Goal: Transaction & Acquisition: Purchase product/service

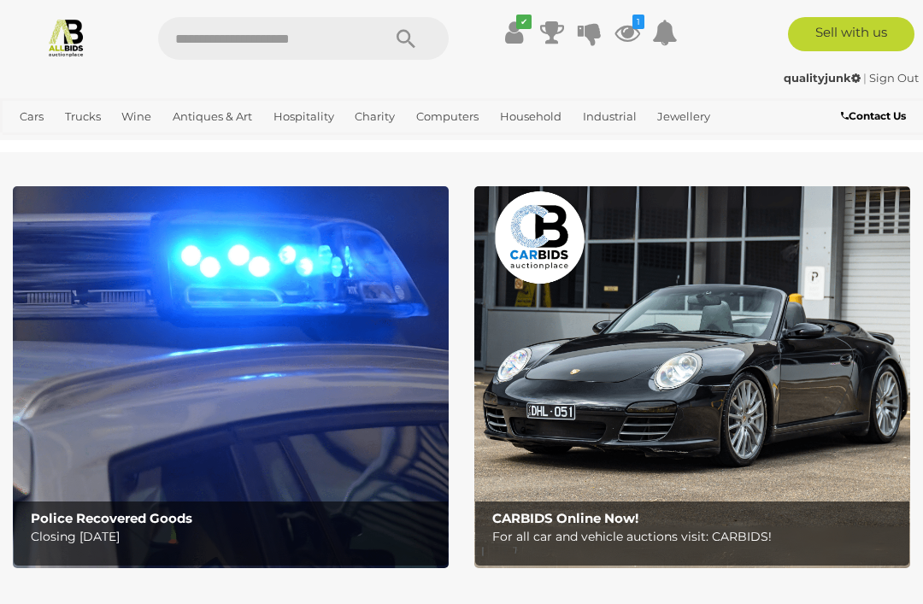
click at [0, 0] on link "View All Antiques & Art Auctions" at bounding box center [0, 0] width 0 height 0
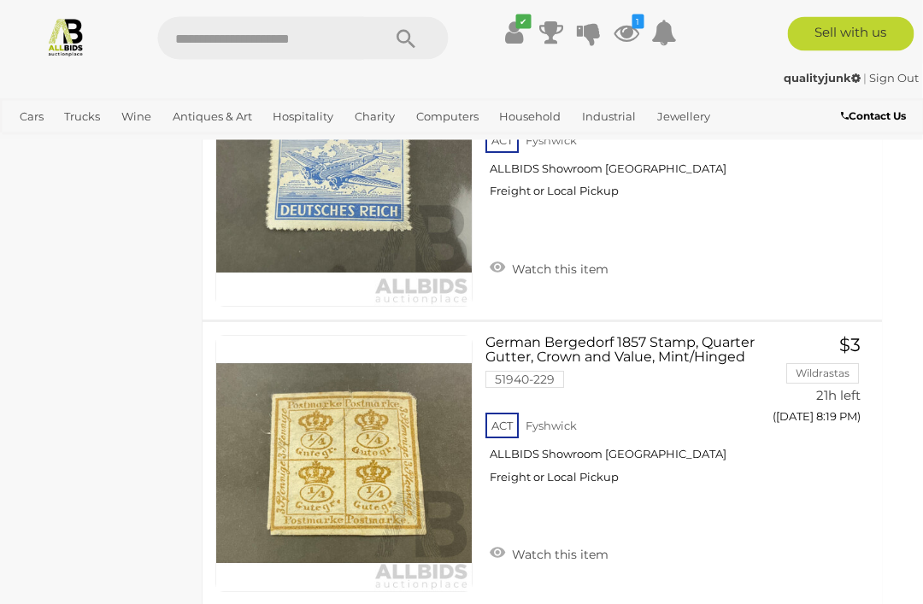
scroll to position [29178, 14]
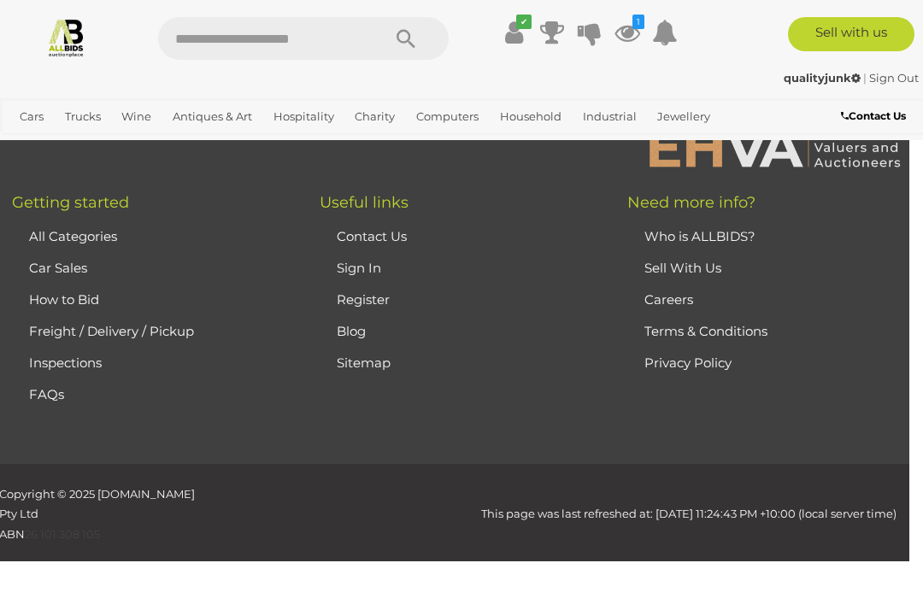
scroll to position [438, 0]
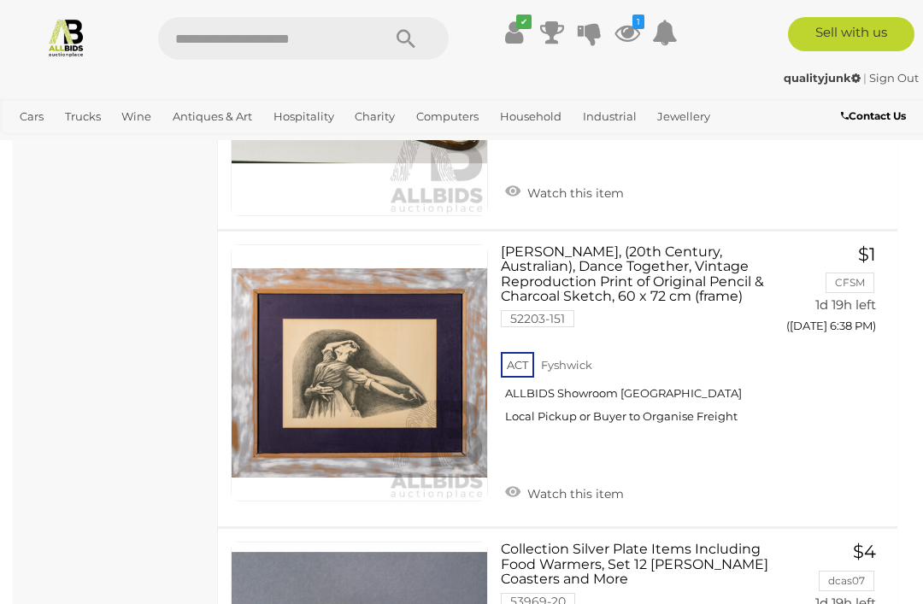
scroll to position [10248, 0]
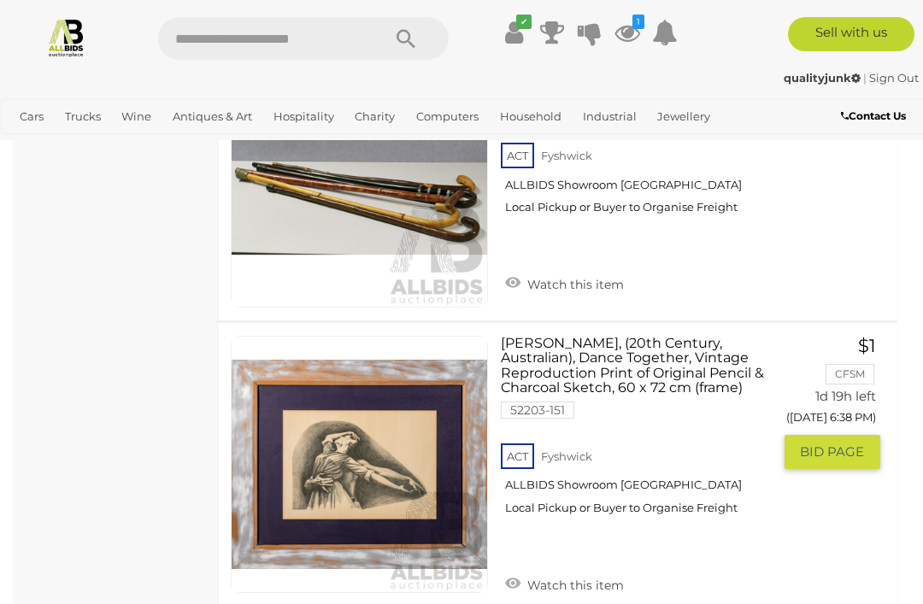
click at [640, 336] on link "N.Grant, (20th Century, Australian), Dance Together, Vintage Reproduction Print…" at bounding box center [642, 432] width 257 height 193
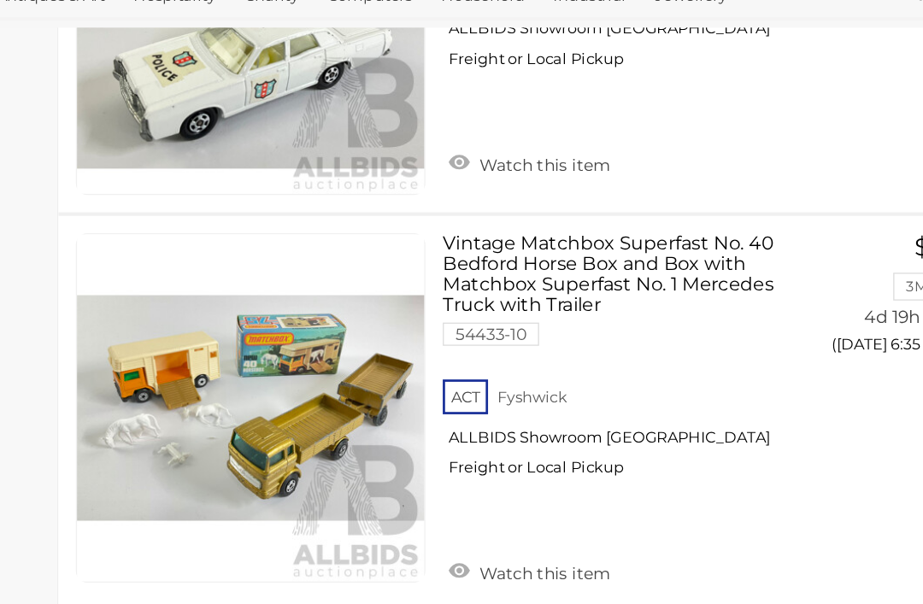
scroll to position [28967, 0]
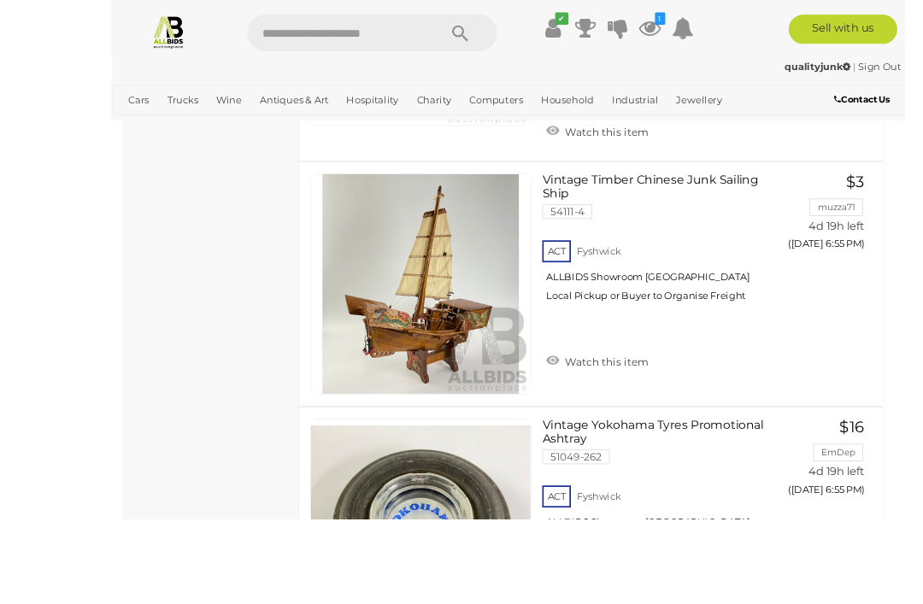
scroll to position [7838, 0]
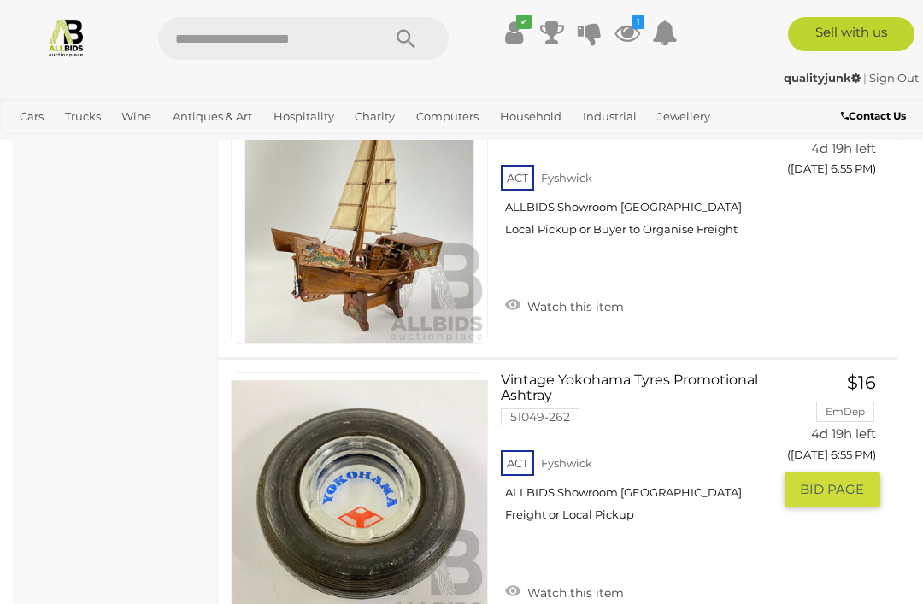
click at [523, 579] on link "Watch this item" at bounding box center [564, 592] width 127 height 26
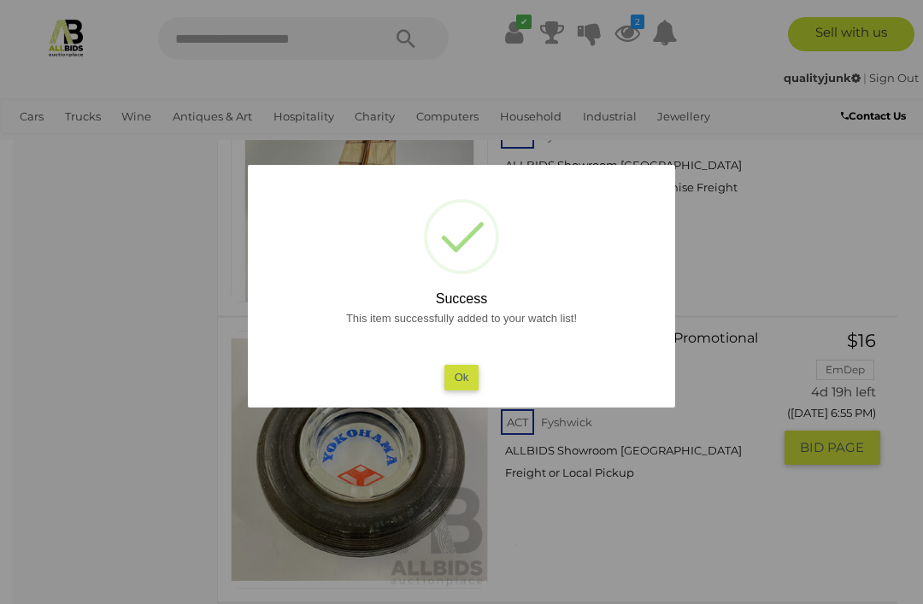
click at [454, 390] on button "Ok" at bounding box center [461, 377] width 35 height 25
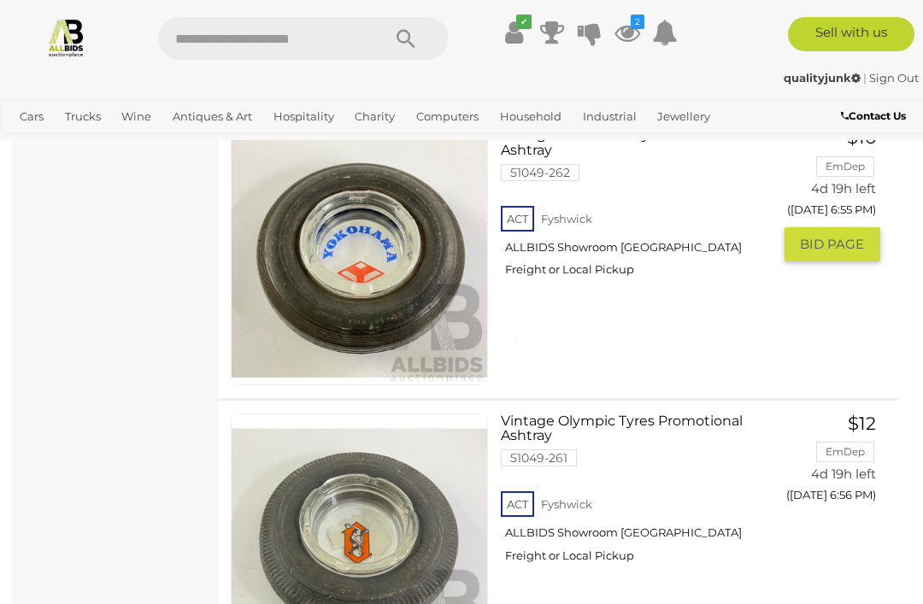
scroll to position [8054, 0]
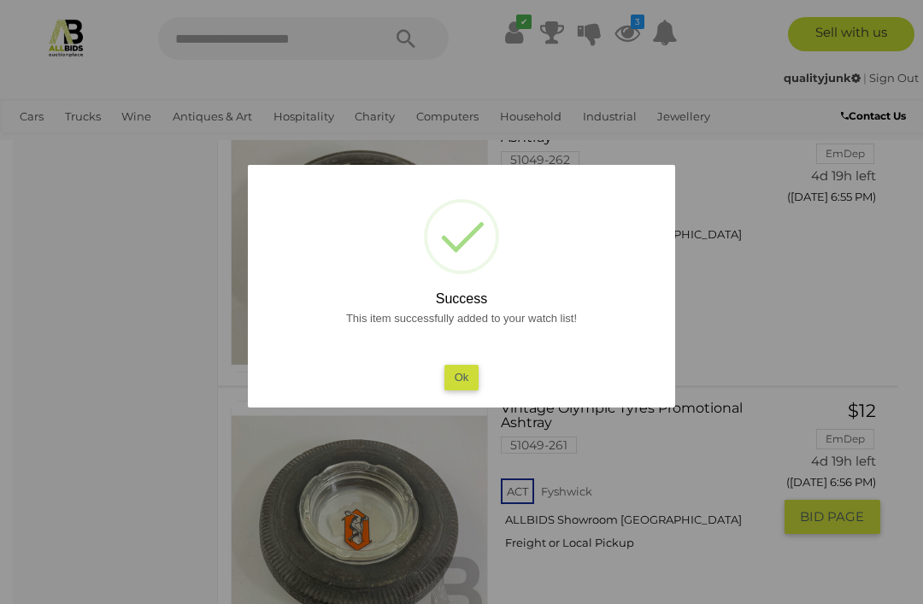
click at [450, 390] on button "Ok" at bounding box center [461, 377] width 35 height 25
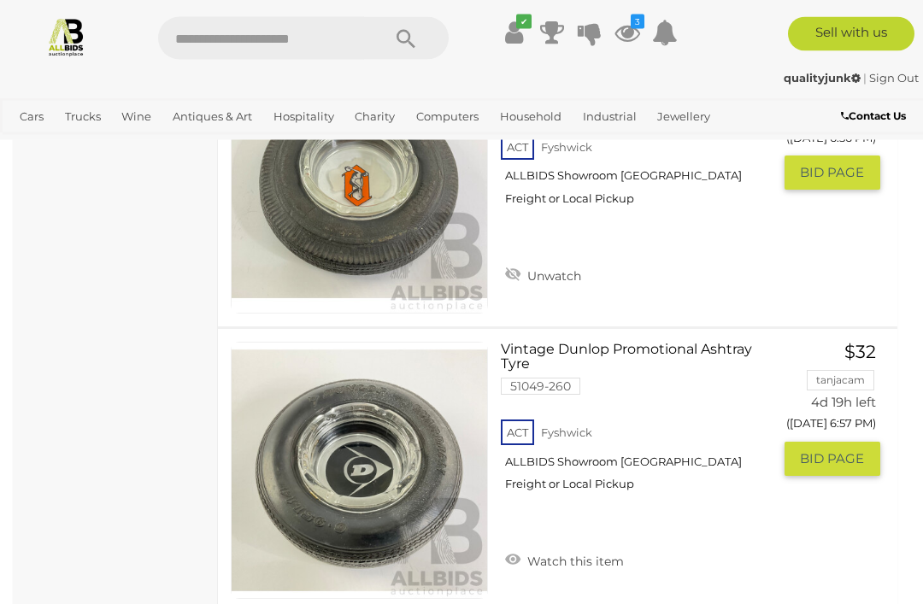
scroll to position [8440, 0]
click at [530, 547] on link "Watch this item" at bounding box center [564, 560] width 127 height 26
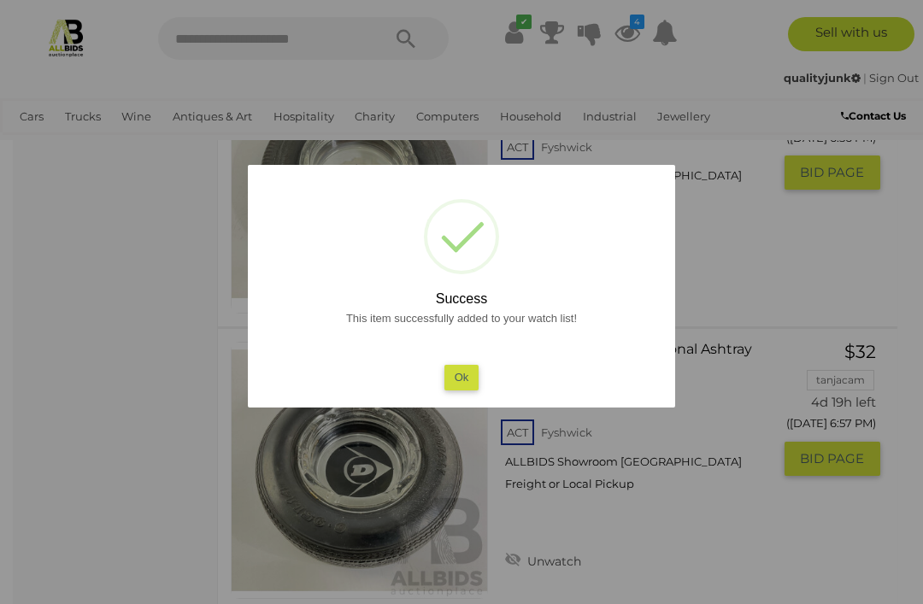
click at [449, 390] on button "Ok" at bounding box center [461, 377] width 35 height 25
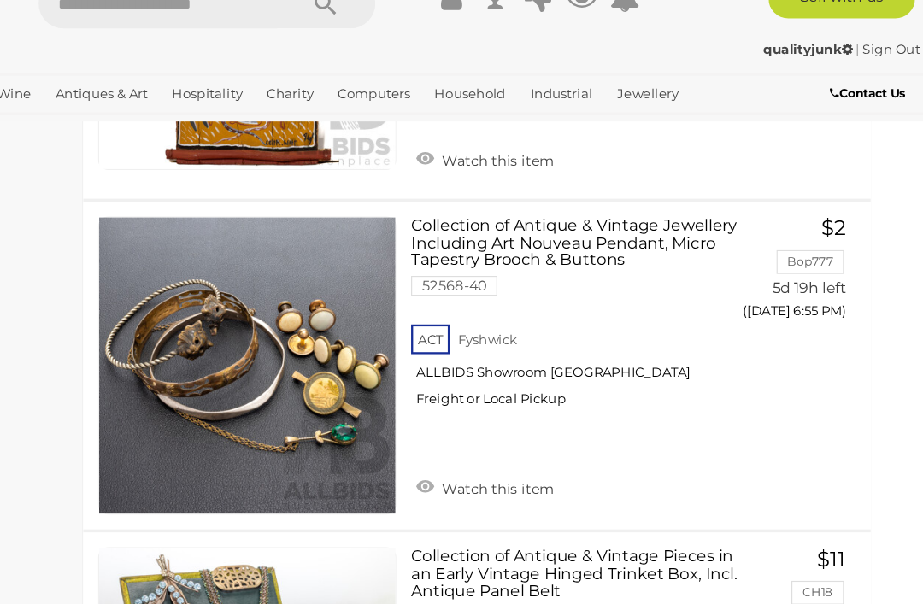
scroll to position [21791, 21]
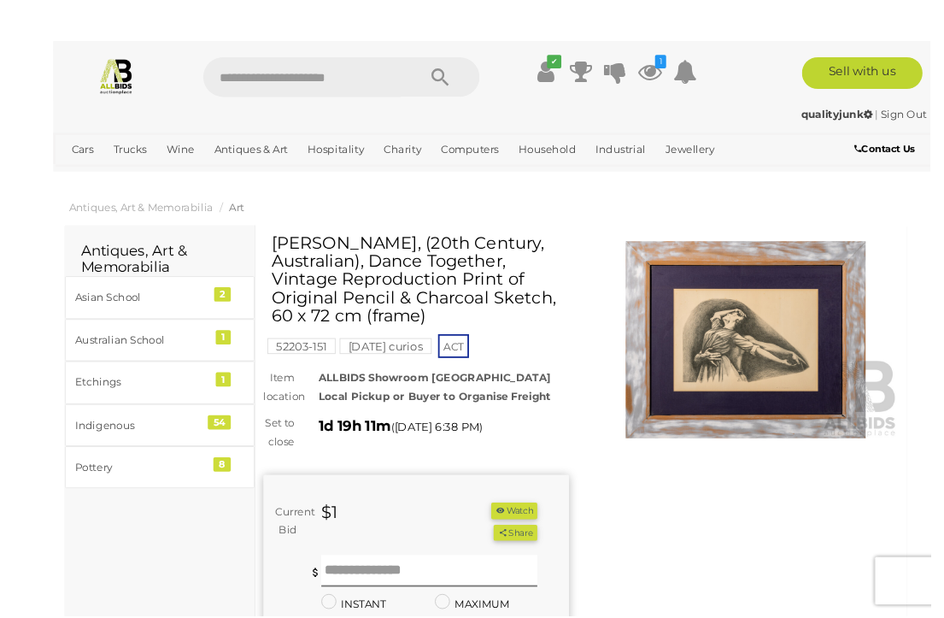
scroll to position [0, 15]
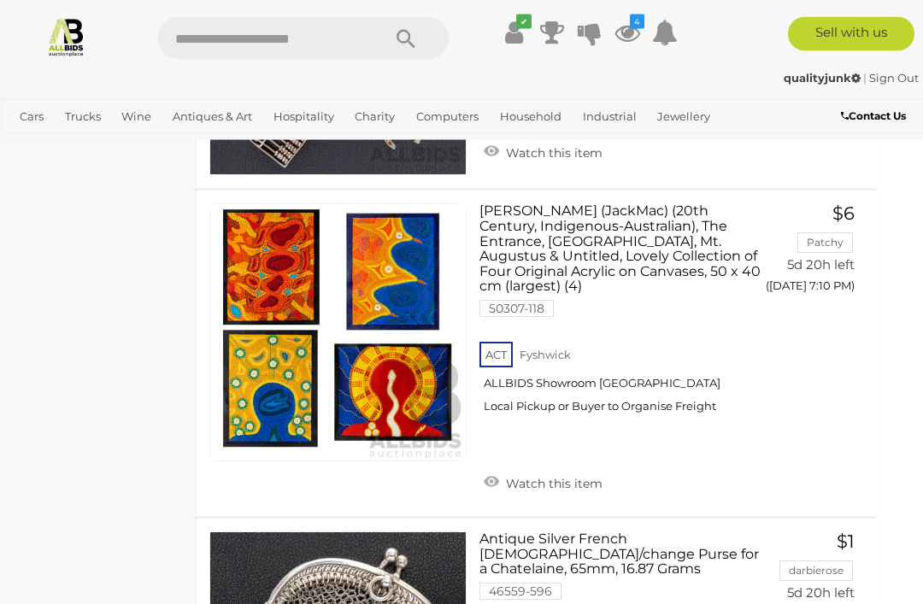
scroll to position [27593, 21]
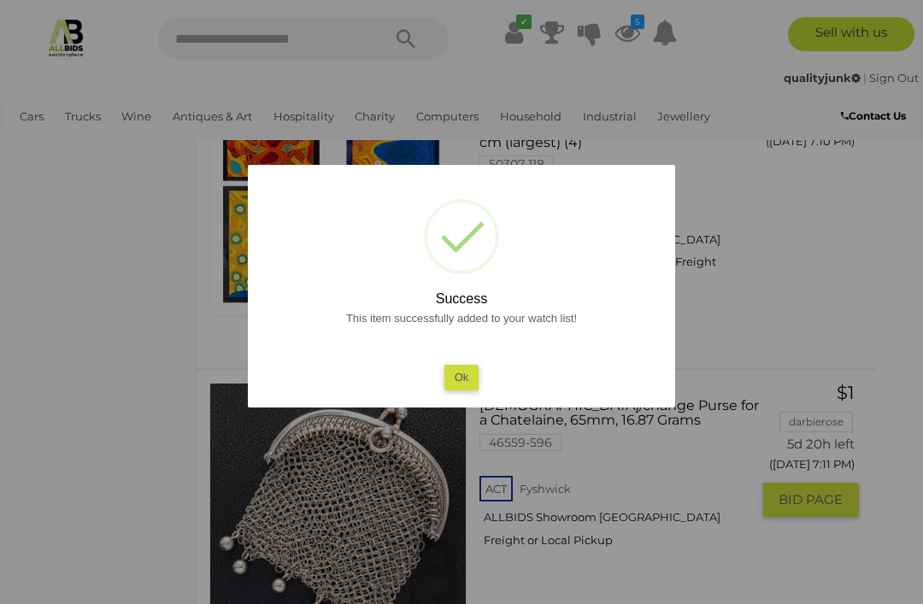
click at [445, 408] on div "? ! i Success This item successfully added to your watch list! Ok OK Cancel ×" at bounding box center [461, 286] width 427 height 243
click at [448, 390] on button "Ok" at bounding box center [461, 377] width 35 height 25
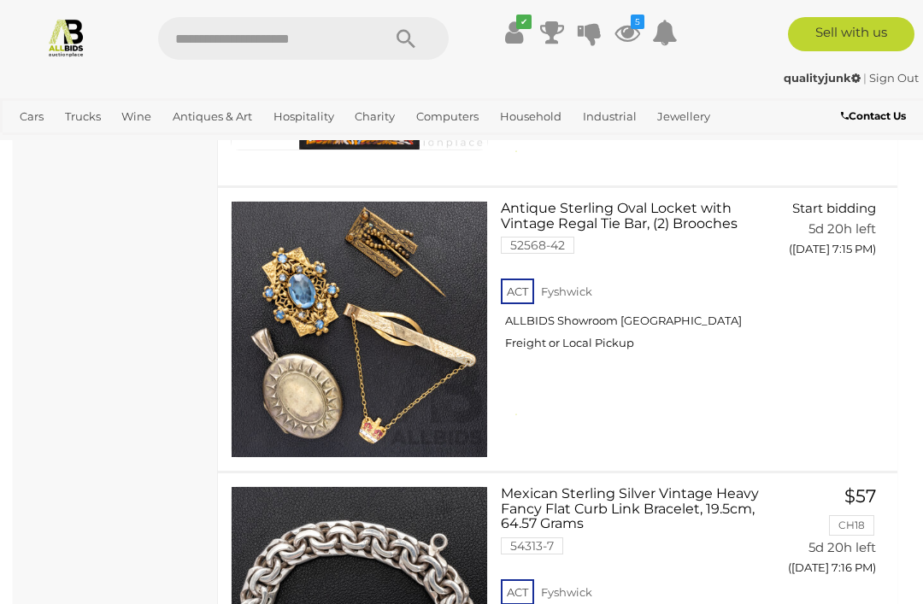
scroll to position [28967, 0]
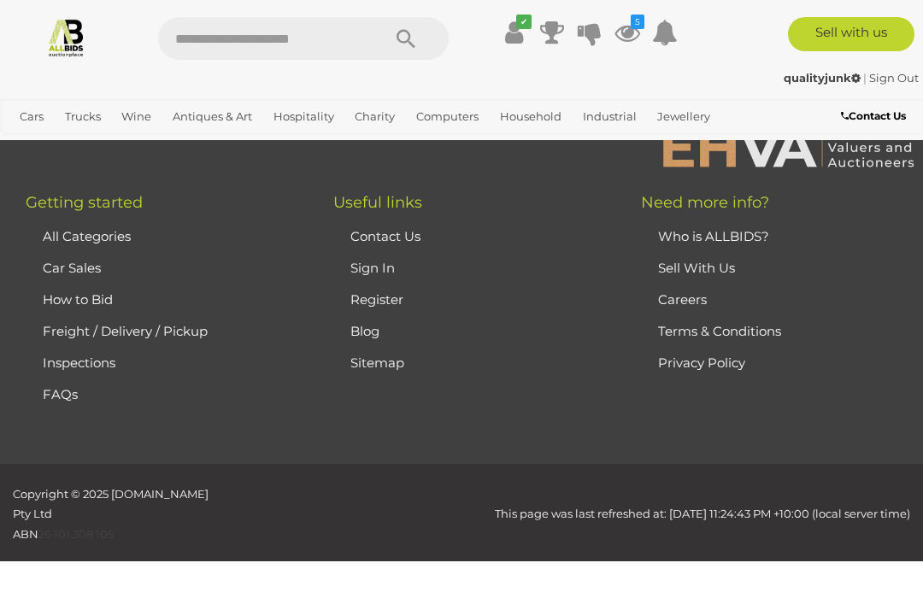
scroll to position [438, 0]
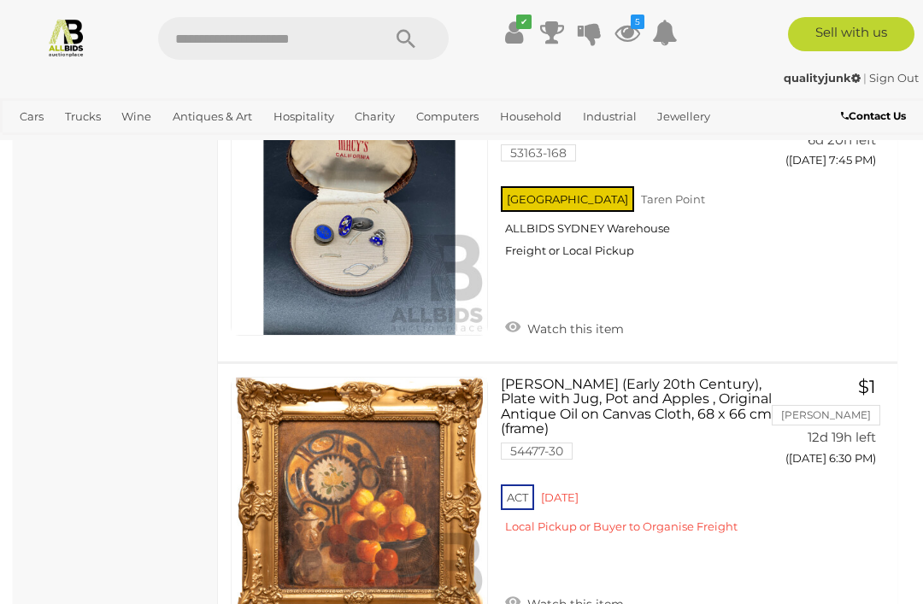
scroll to position [26528, 0]
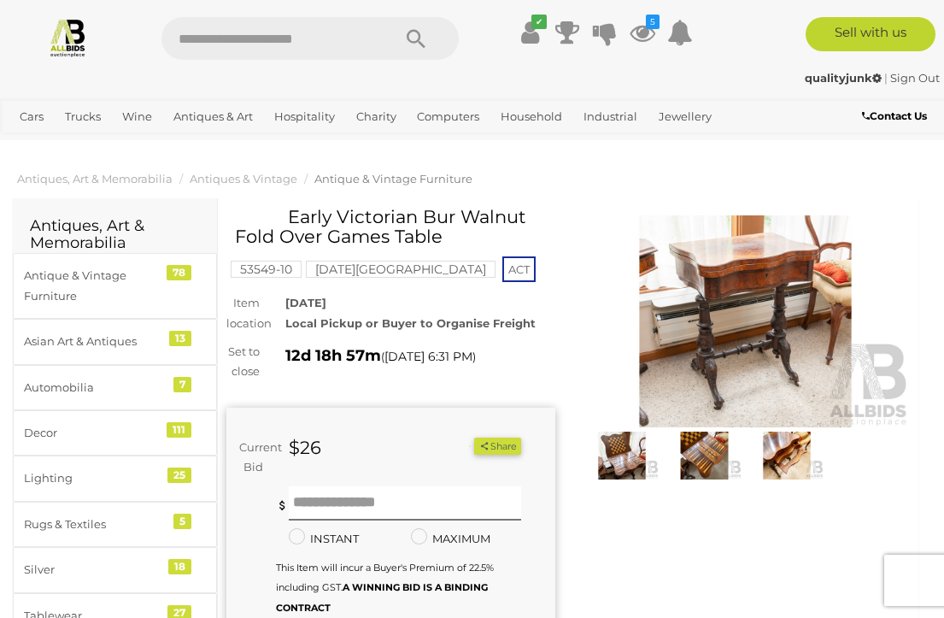
scroll to position [3, 0]
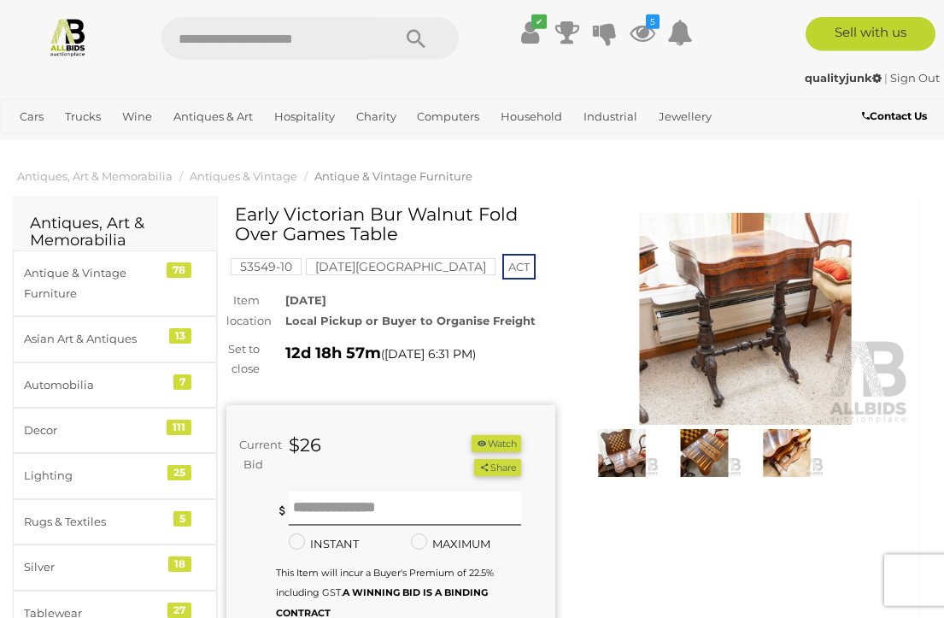
click at [367, 273] on mark "Red Hill Estate" at bounding box center [401, 266] width 190 height 17
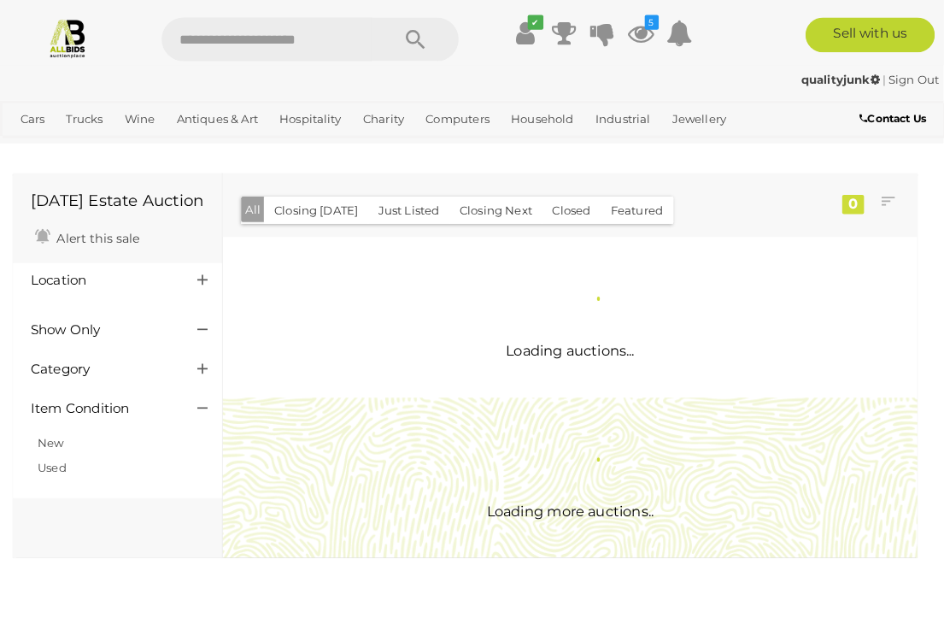
scroll to position [3, 0]
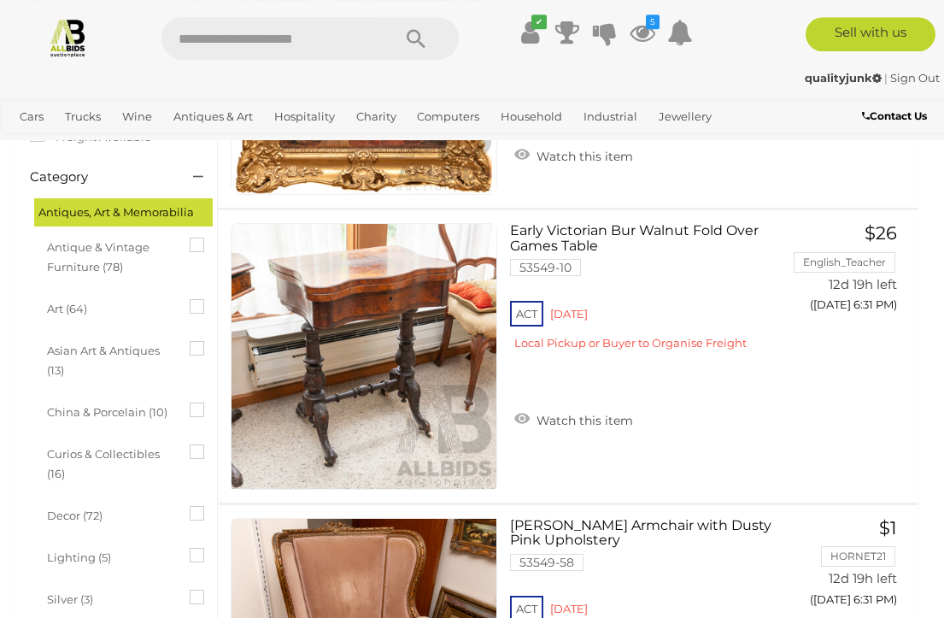
scroll to position [347, 0]
click at [532, 420] on link "Watch this item" at bounding box center [573, 419] width 127 height 26
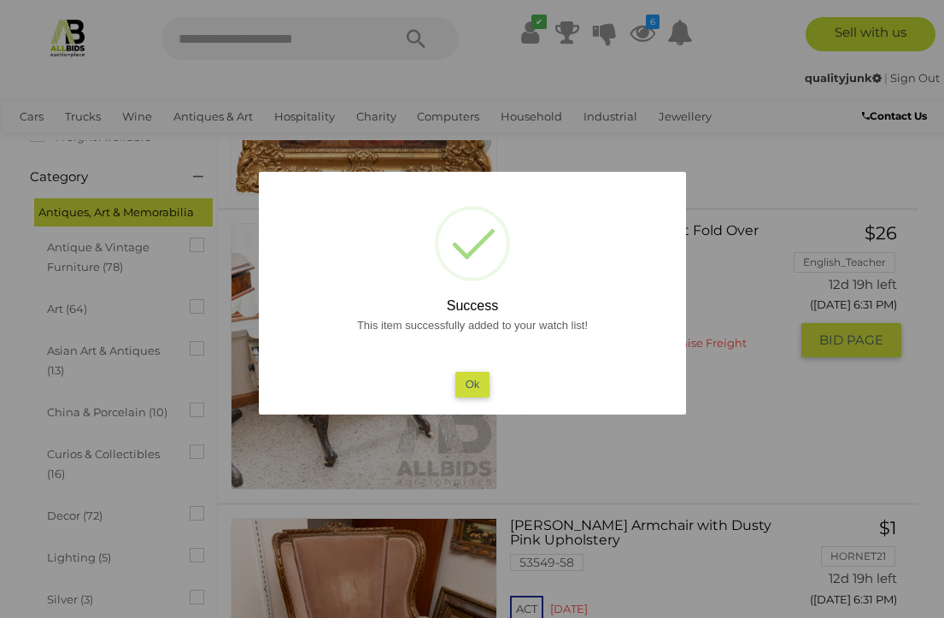
click at [472, 397] on button "Ok" at bounding box center [472, 384] width 35 height 25
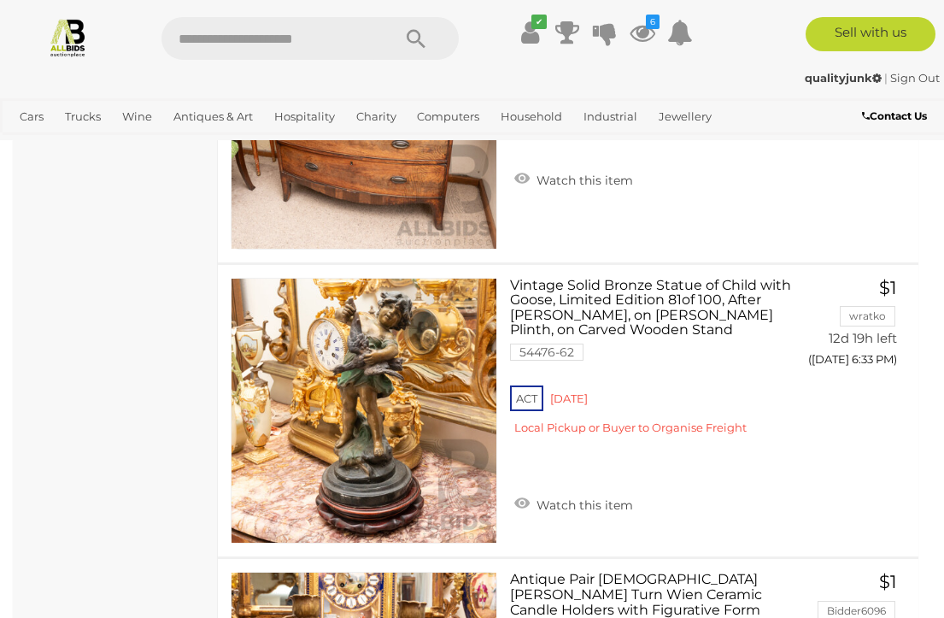
scroll to position [1472, 0]
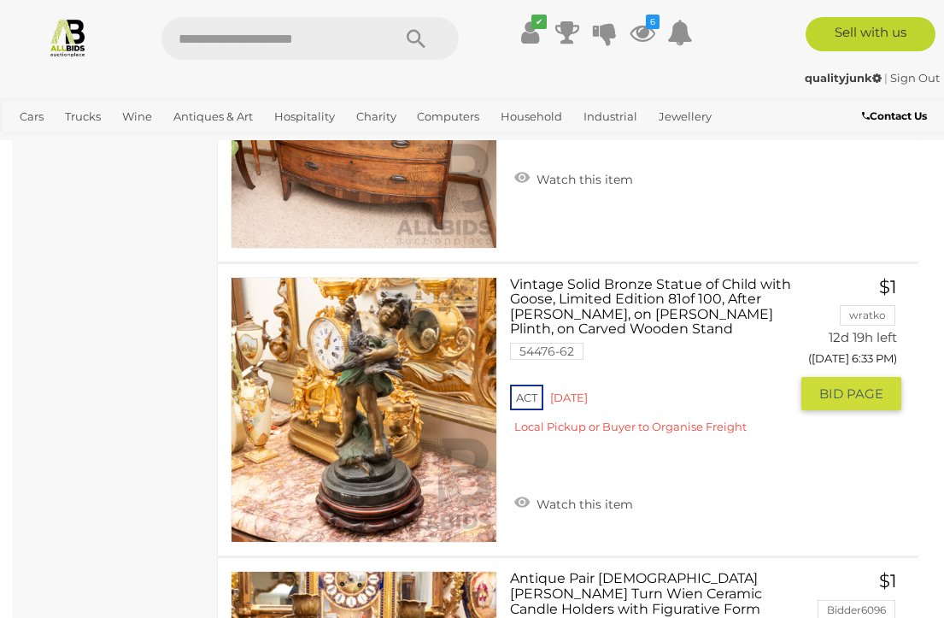
click at [602, 509] on link "Watch this item" at bounding box center [573, 503] width 127 height 26
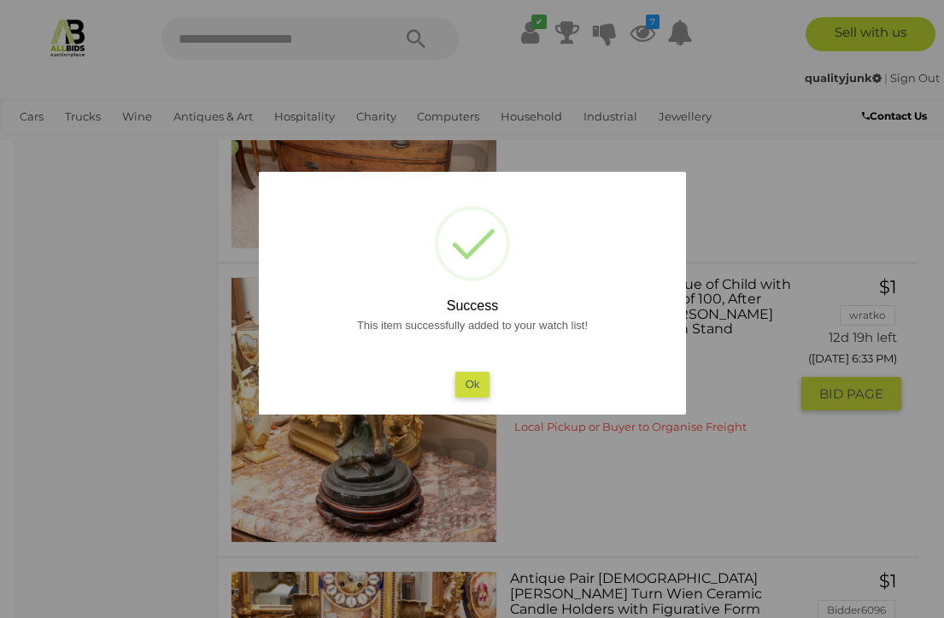
click at [458, 397] on button "Ok" at bounding box center [472, 384] width 35 height 25
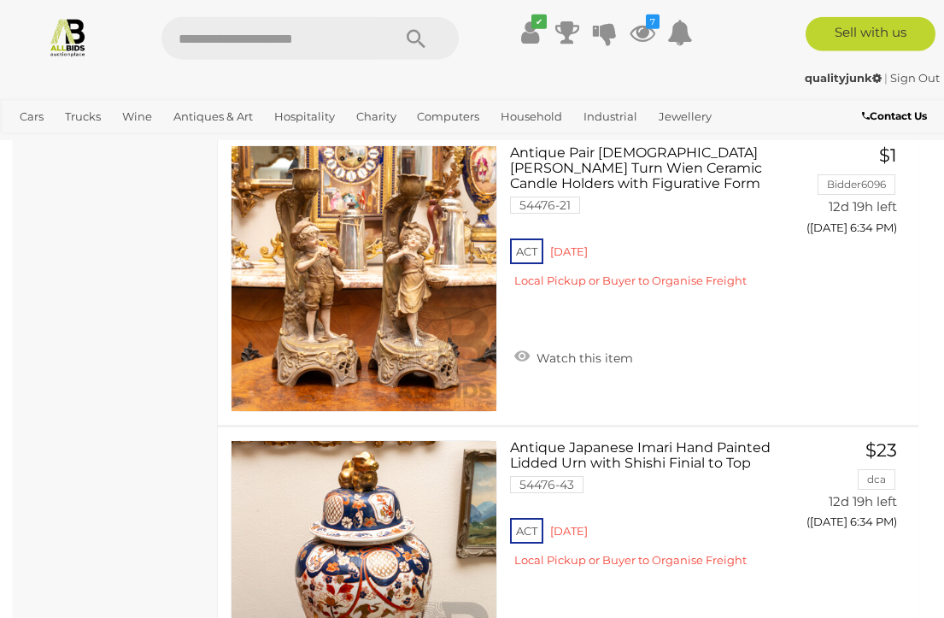
scroll to position [1898, 0]
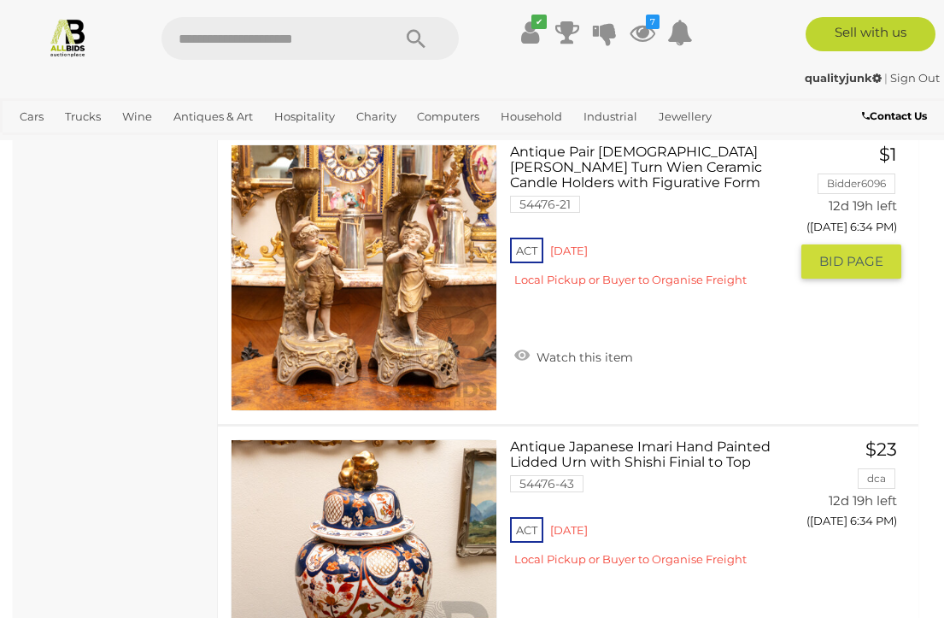
click at [560, 352] on link "Watch this item" at bounding box center [573, 356] width 127 height 26
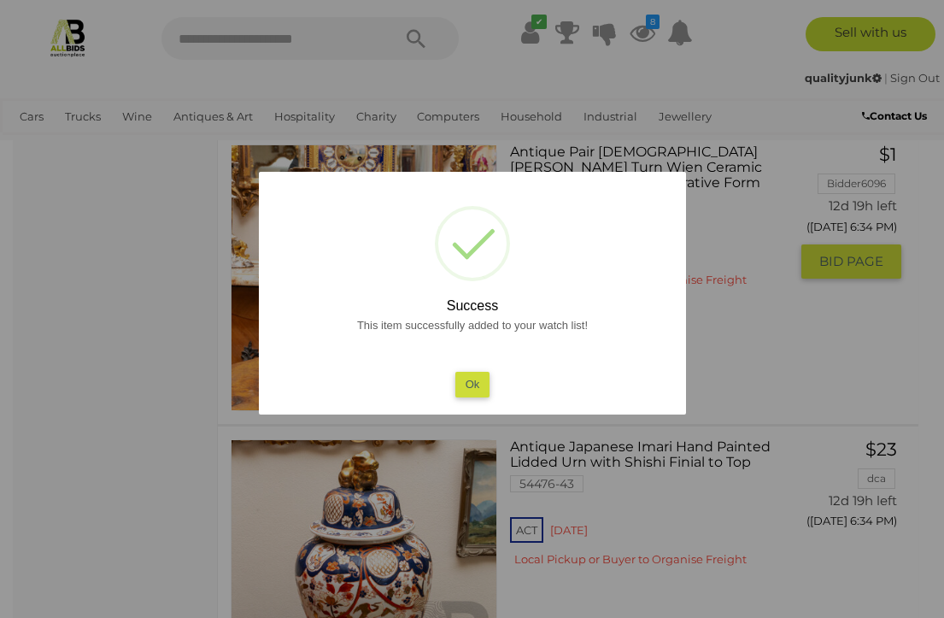
click at [456, 397] on button "Ok" at bounding box center [472, 384] width 35 height 25
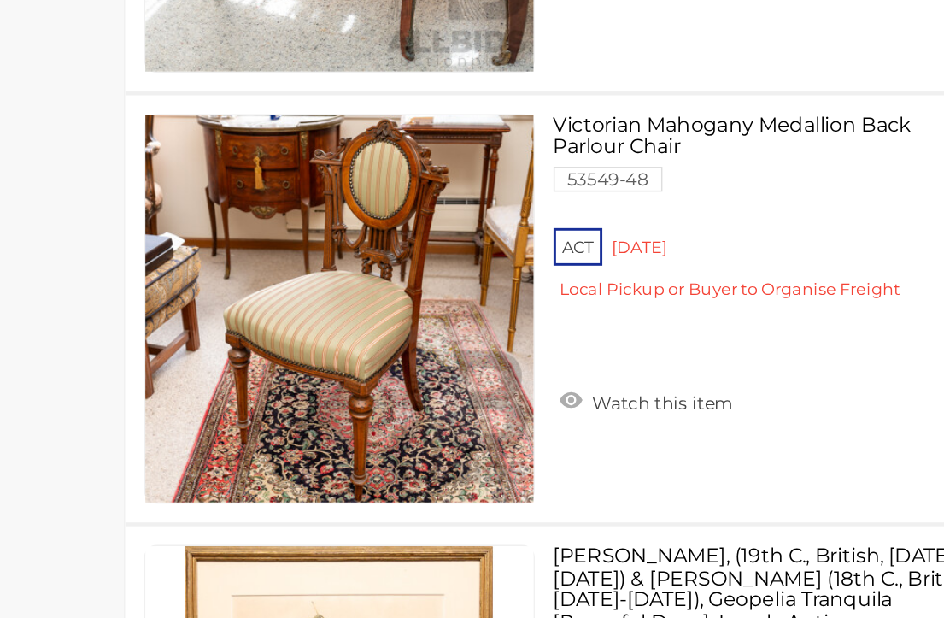
scroll to position [4168, 0]
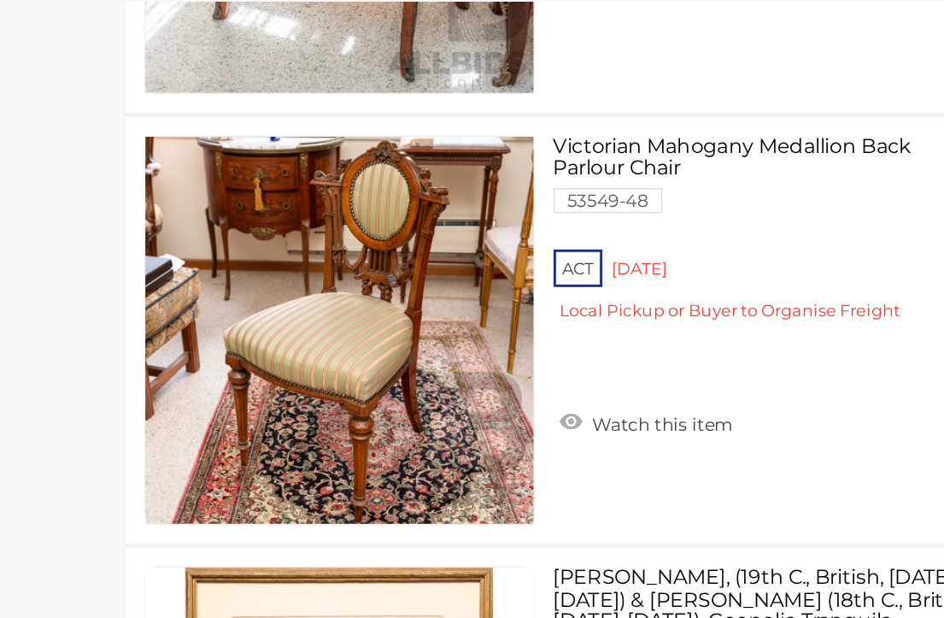
click at [510, 414] on link "Watch this item" at bounding box center [573, 427] width 127 height 26
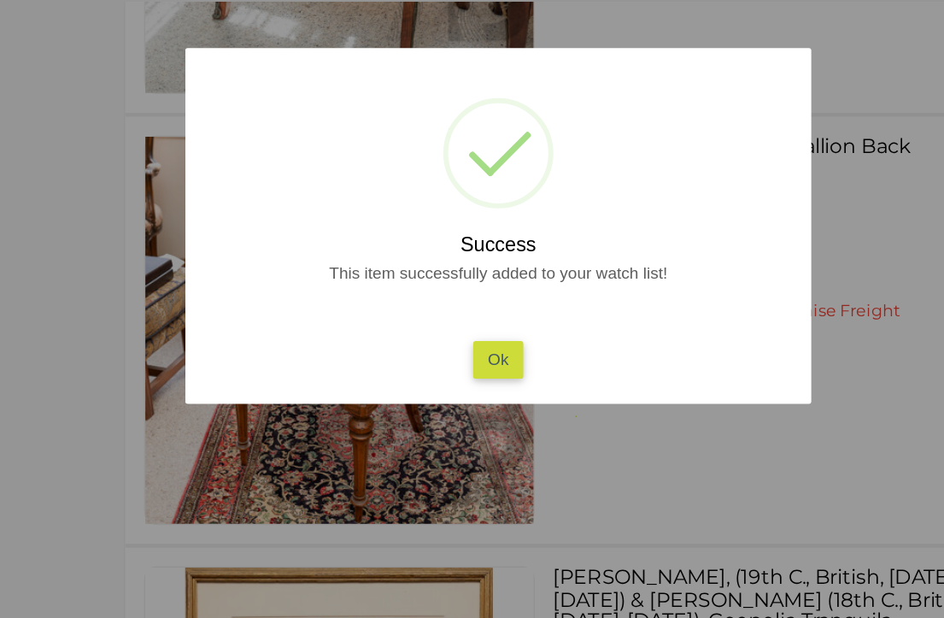
click at [455, 372] on button "Ok" at bounding box center [472, 384] width 35 height 25
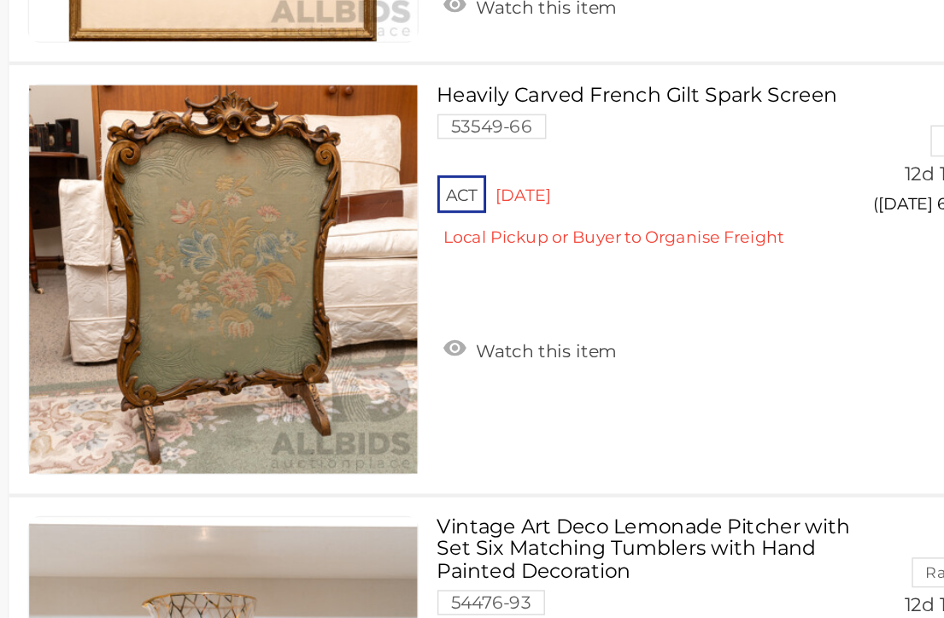
scroll to position [4774, 0]
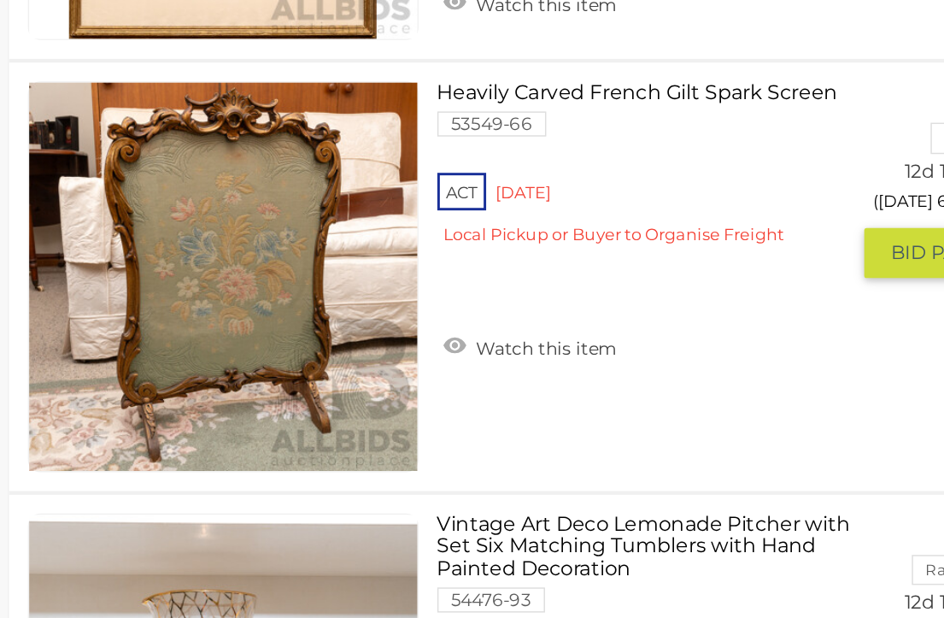
click at [510, 381] on link "Watch this item" at bounding box center [573, 394] width 127 height 26
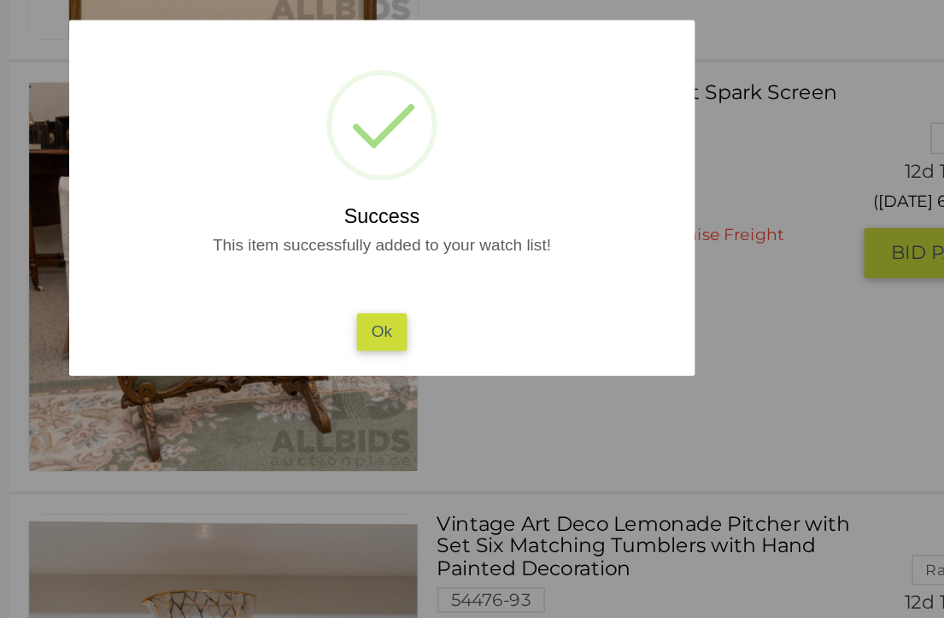
click at [455, 372] on button "Ok" at bounding box center [472, 384] width 35 height 25
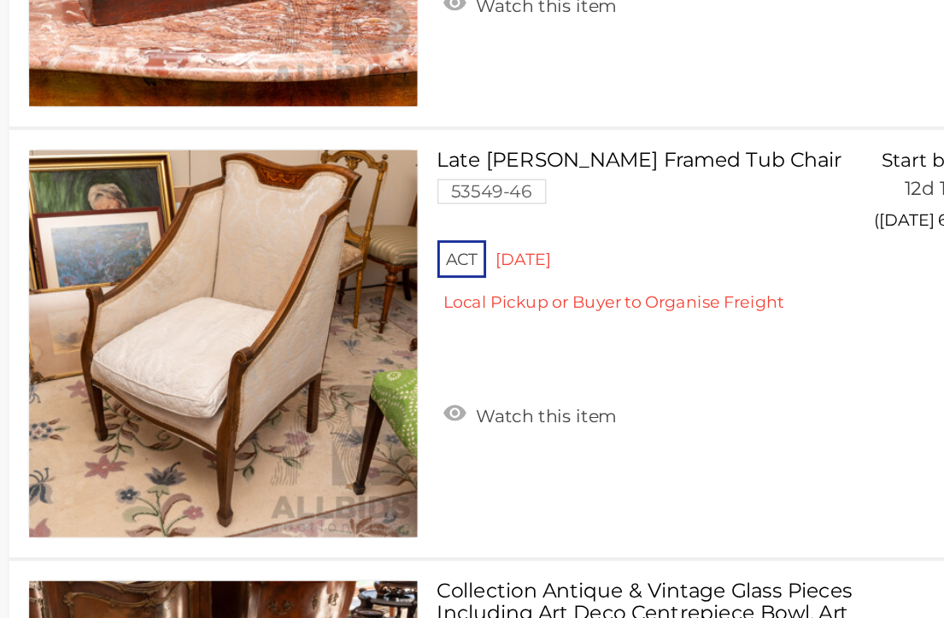
scroll to position [5908, 0]
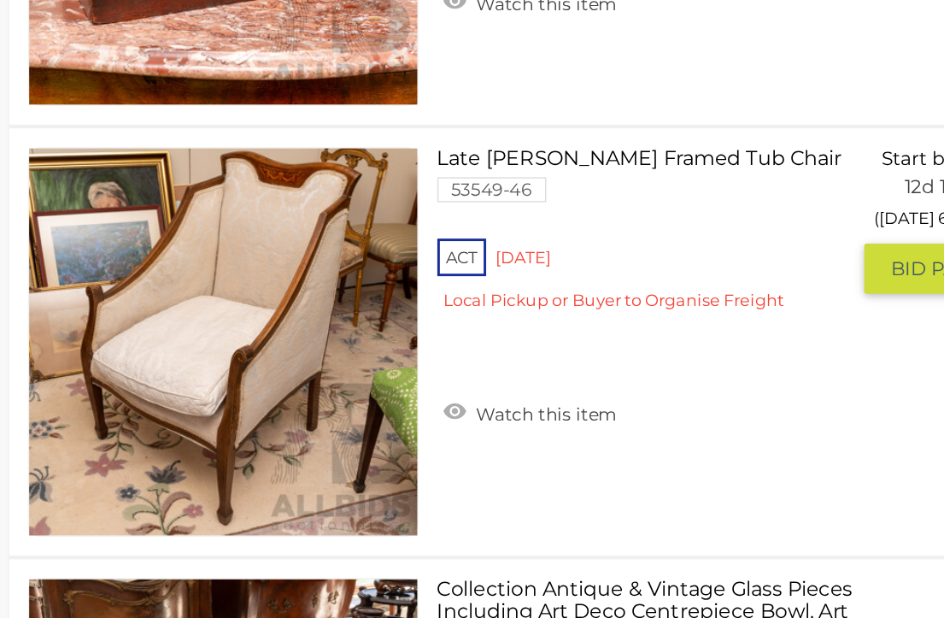
click at [510, 426] on link "Watch this item" at bounding box center [573, 439] width 127 height 26
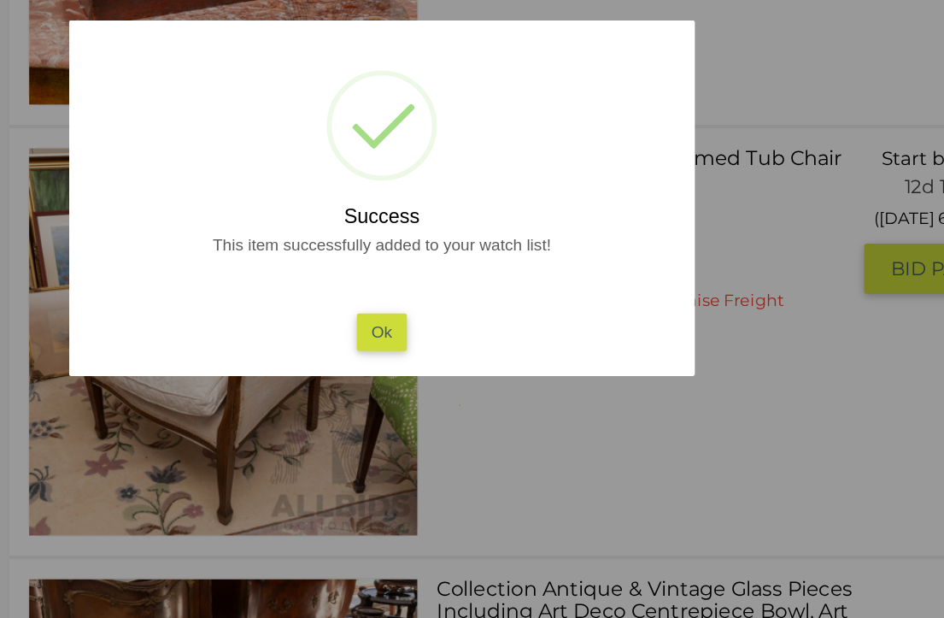
click at [455, 372] on button "Ok" at bounding box center [472, 384] width 35 height 25
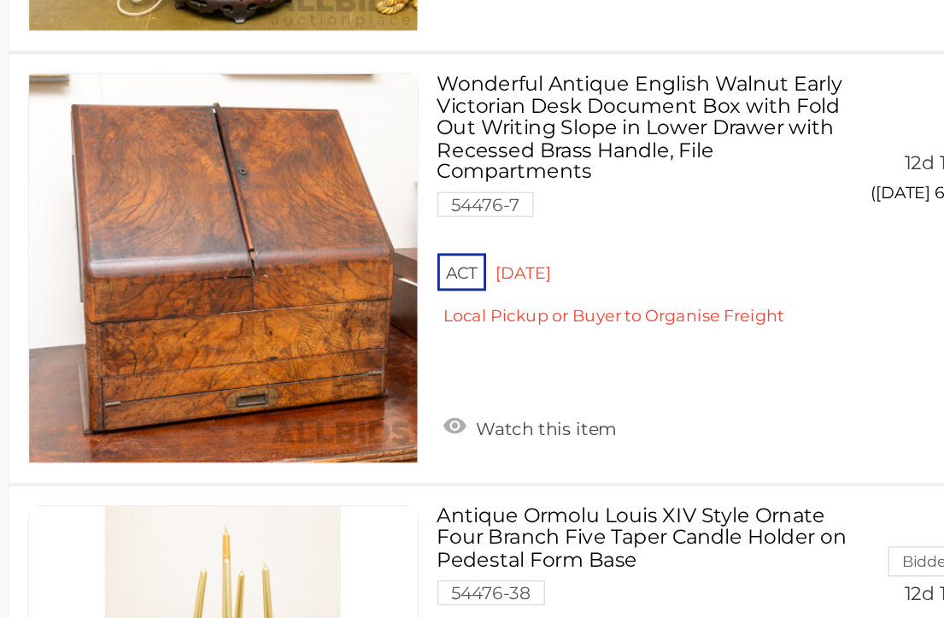
scroll to position [8908, 0]
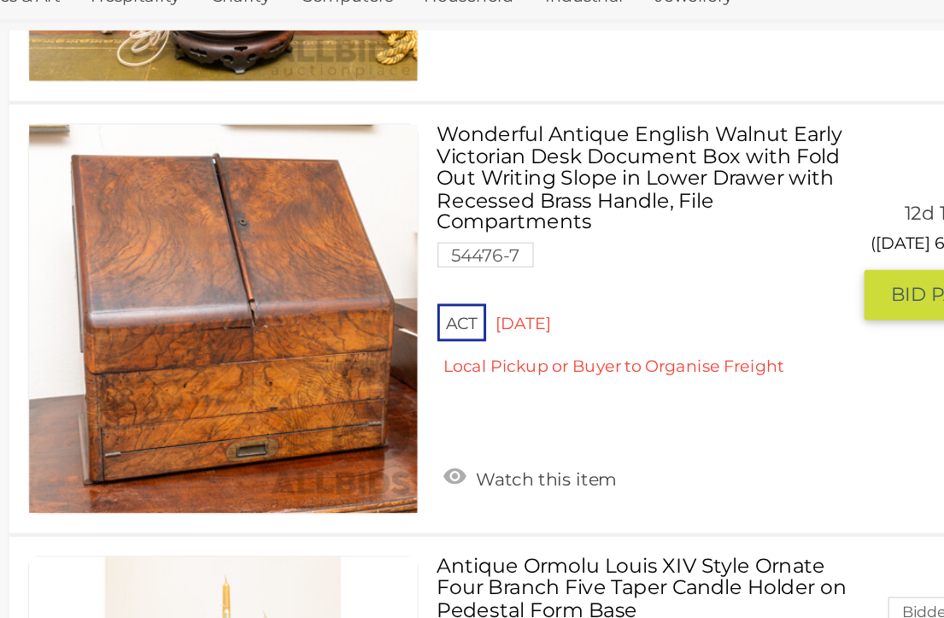
click at [510, 432] on link "Watch this item" at bounding box center [573, 445] width 127 height 26
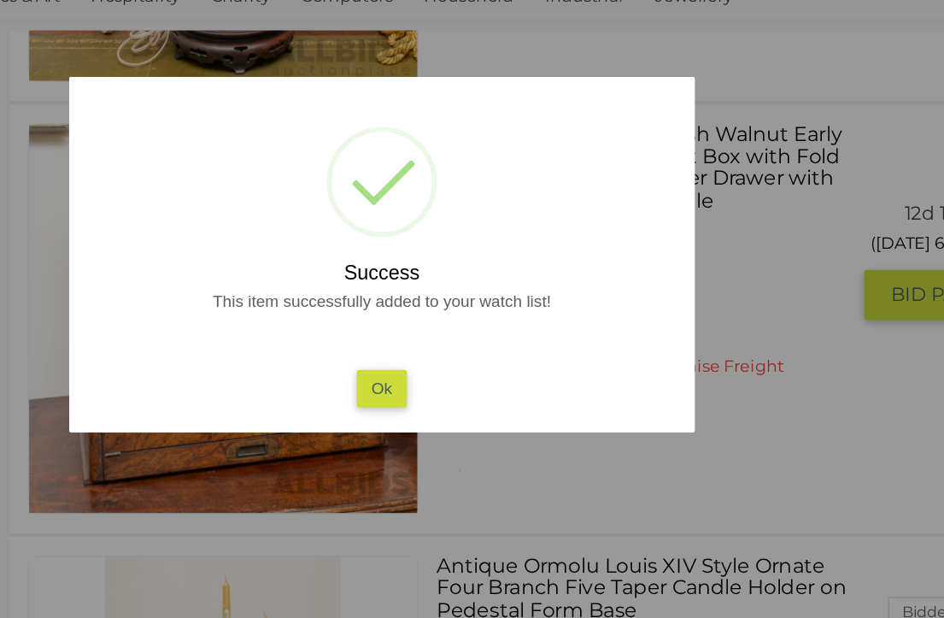
click at [455, 372] on button "Ok" at bounding box center [472, 384] width 35 height 25
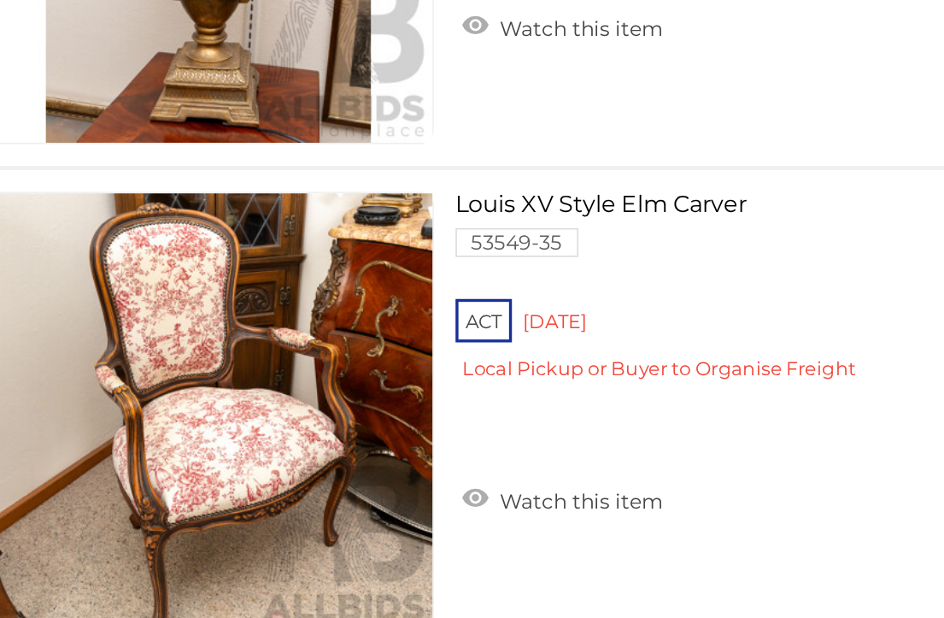
scroll to position [12343, 0]
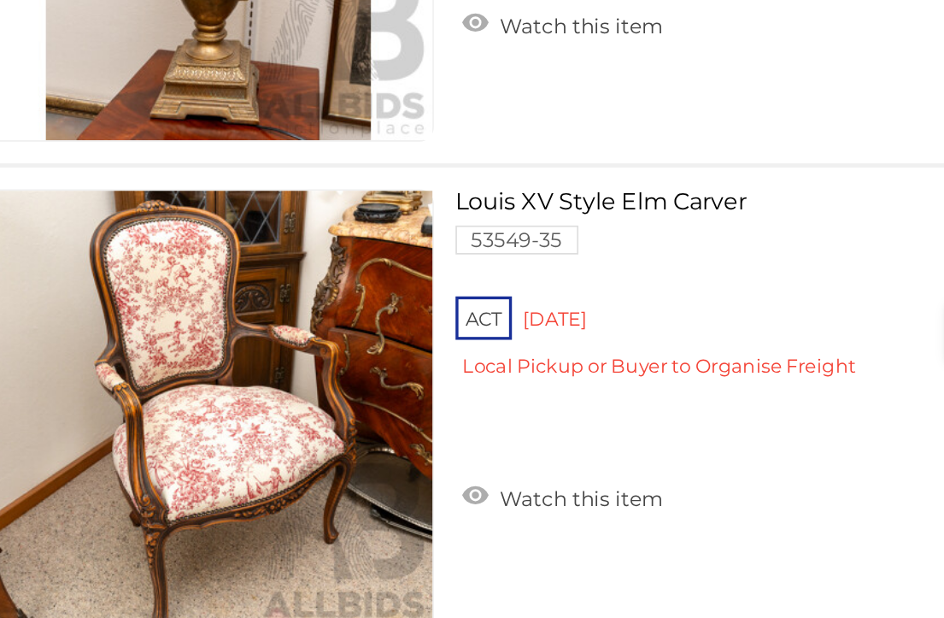
click at [510, 500] on link "Watch this item" at bounding box center [573, 513] width 127 height 26
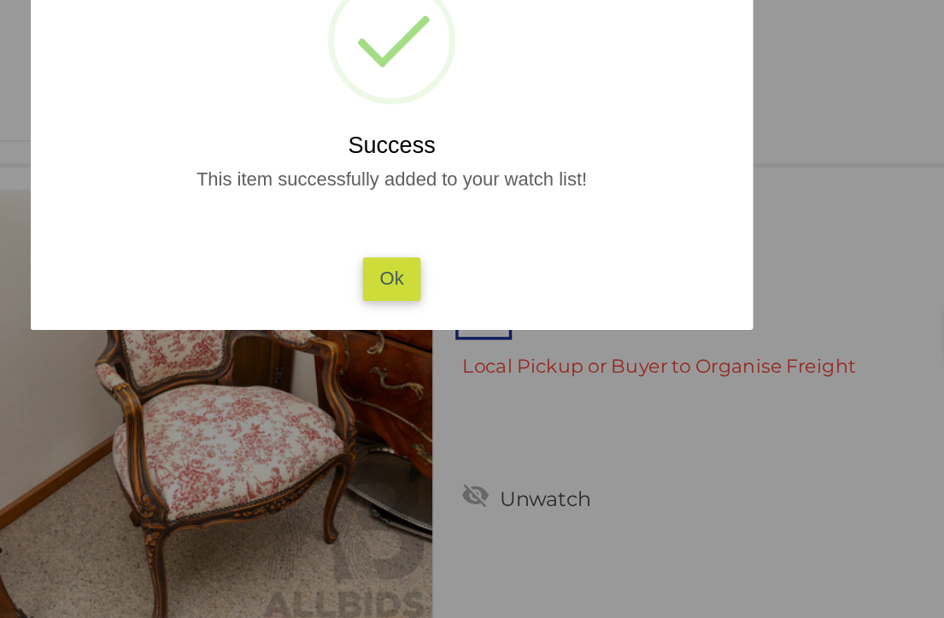
click at [455, 372] on button "Ok" at bounding box center [472, 384] width 35 height 25
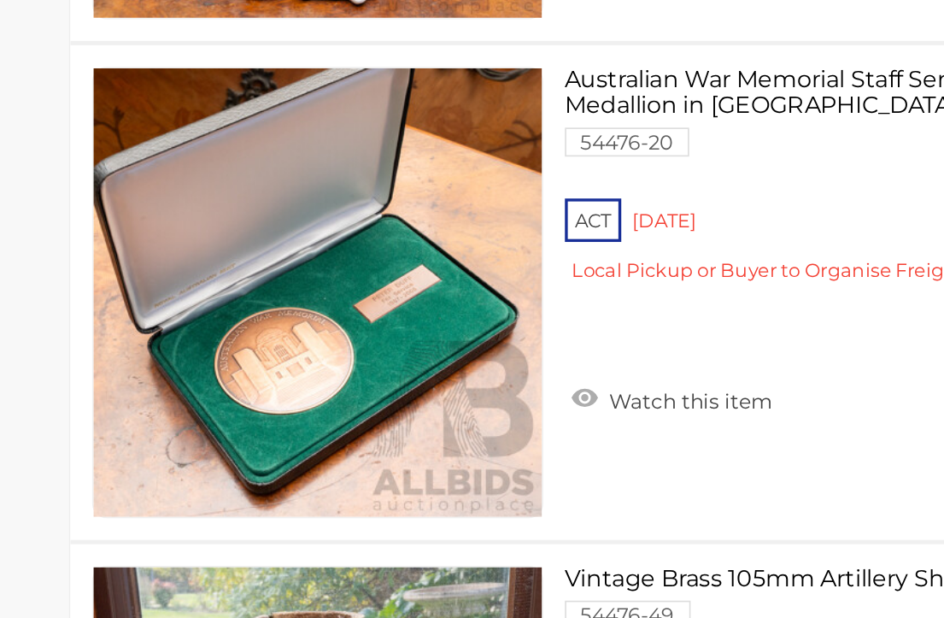
scroll to position [13299, 0]
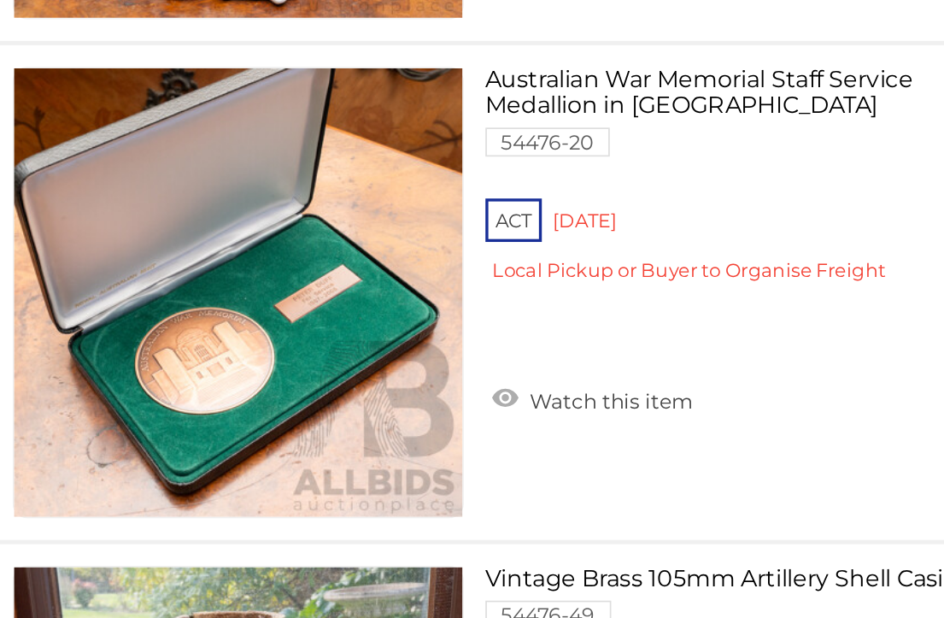
click at [510, 442] on link "Watch this item" at bounding box center [573, 455] width 127 height 26
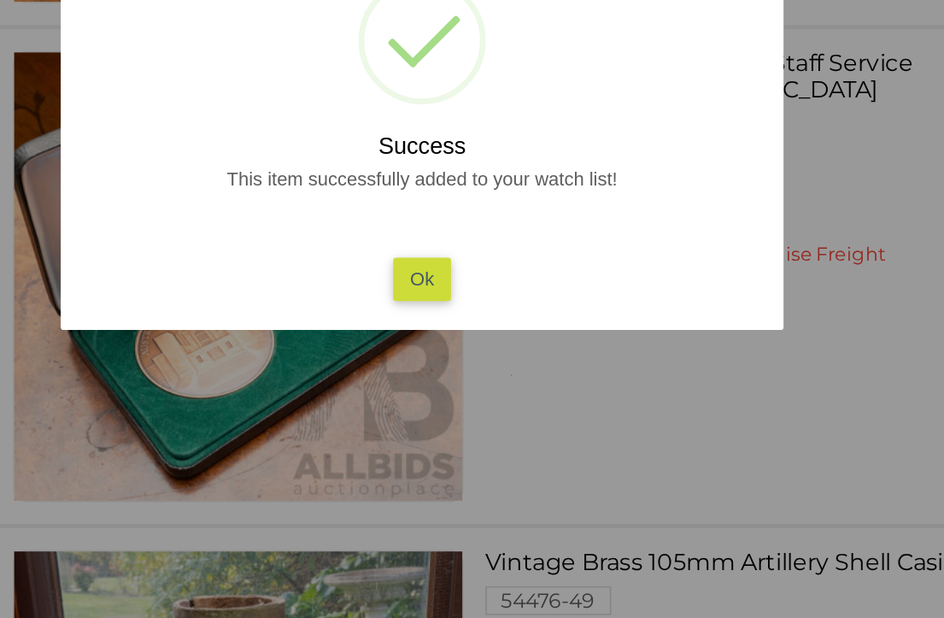
click at [455, 372] on button "Ok" at bounding box center [472, 384] width 35 height 25
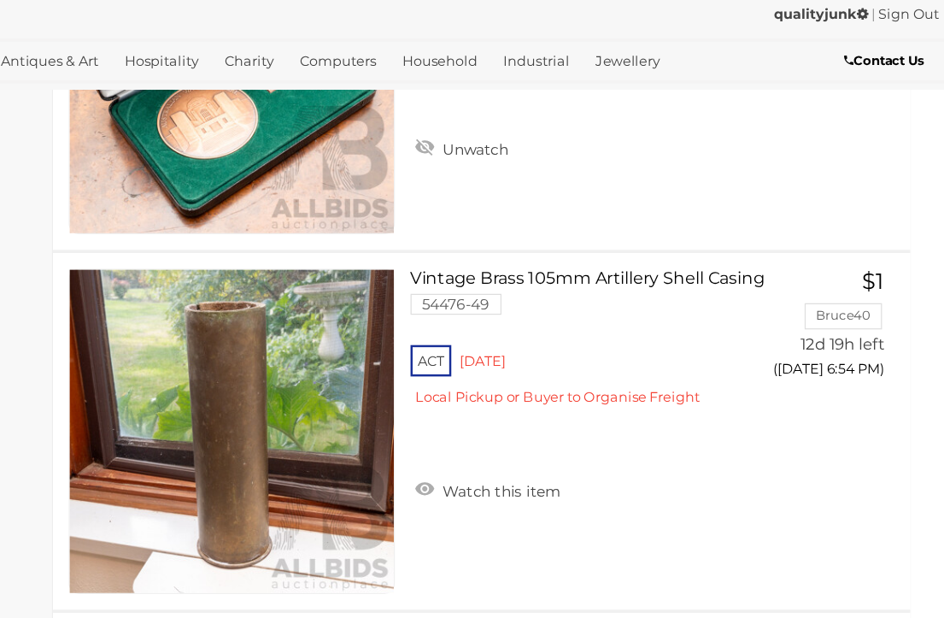
scroll to position [13568, 3]
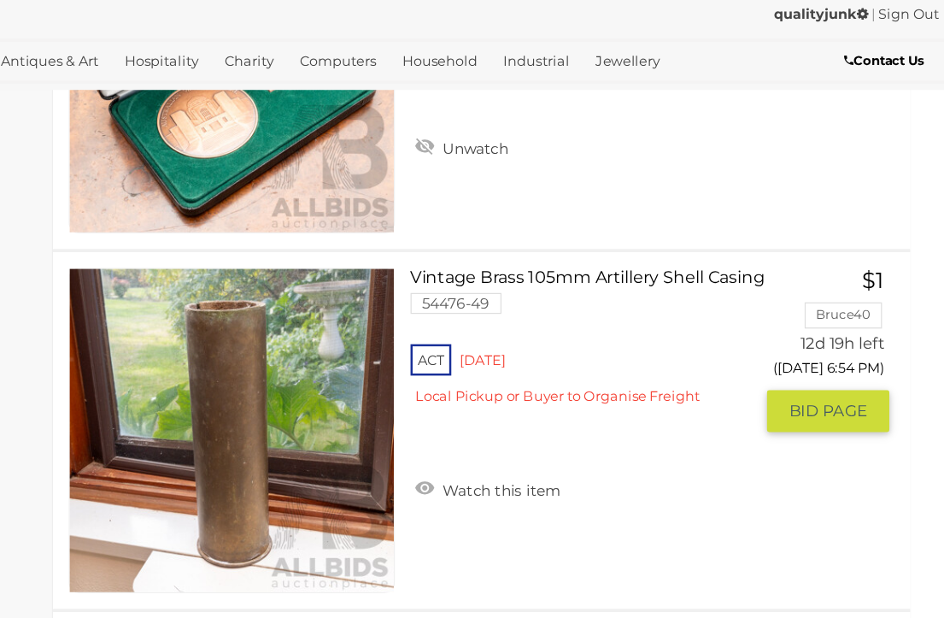
click at [508, 453] on link "Watch this item" at bounding box center [571, 466] width 127 height 26
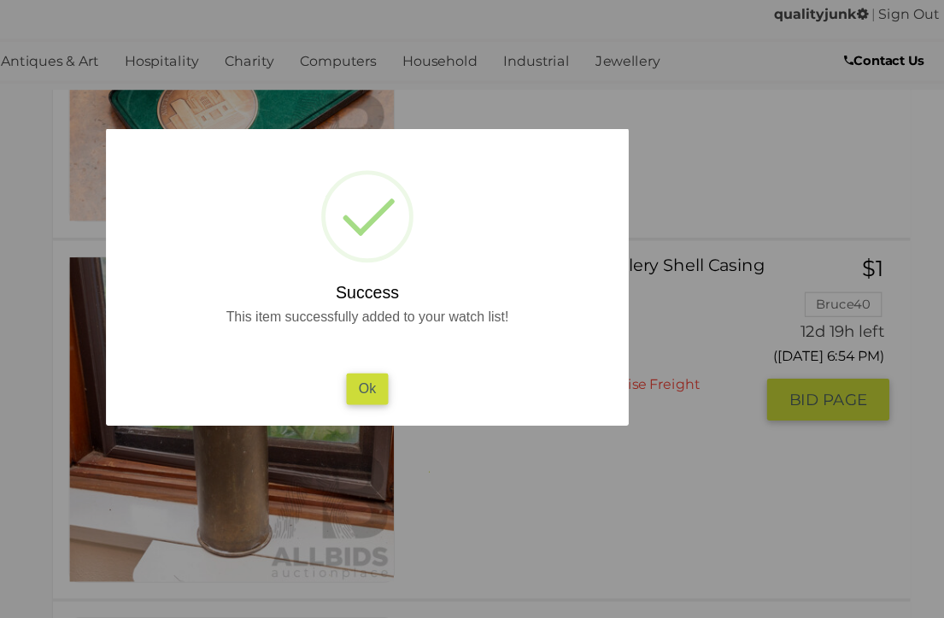
click at [455, 372] on button "Ok" at bounding box center [472, 384] width 35 height 25
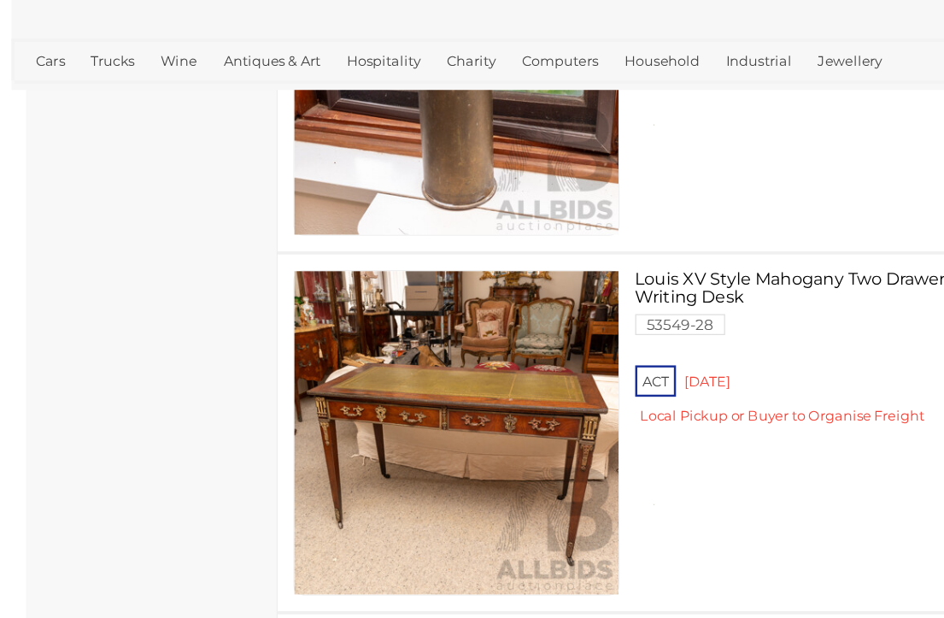
scroll to position [13850, 0]
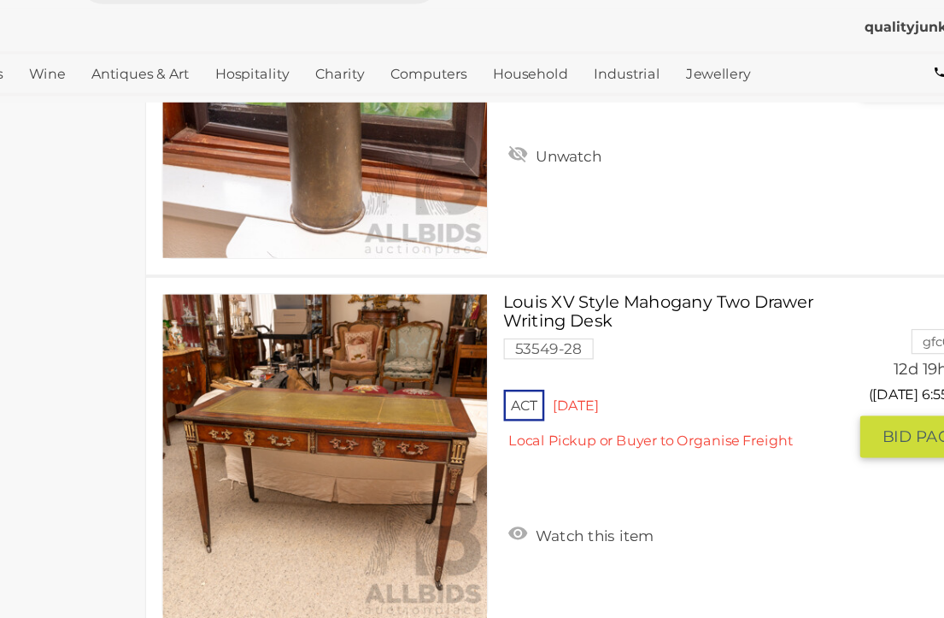
click at [510, 480] on link "Watch this item" at bounding box center [573, 493] width 127 height 26
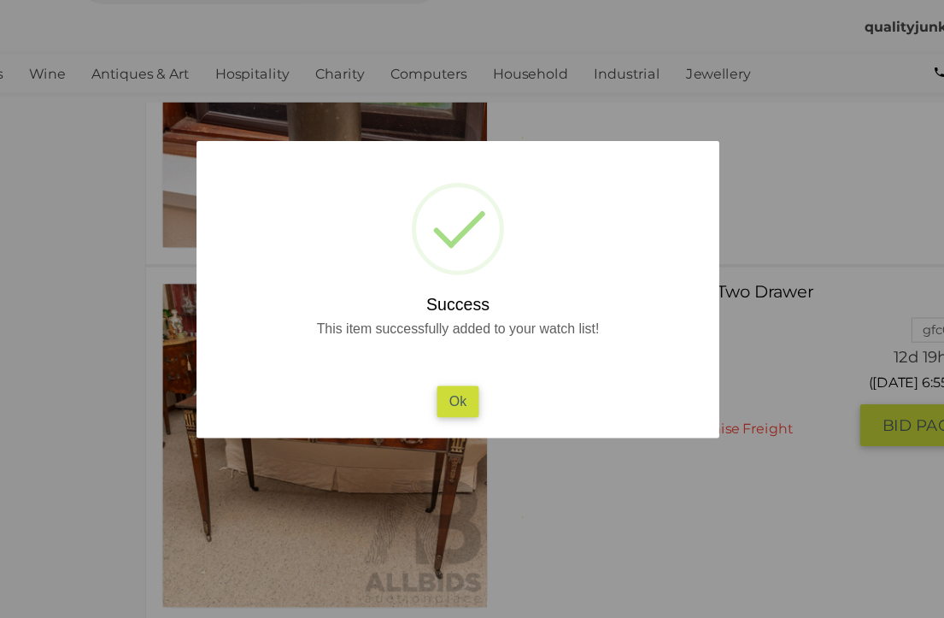
click at [455, 372] on button "Ok" at bounding box center [472, 384] width 35 height 25
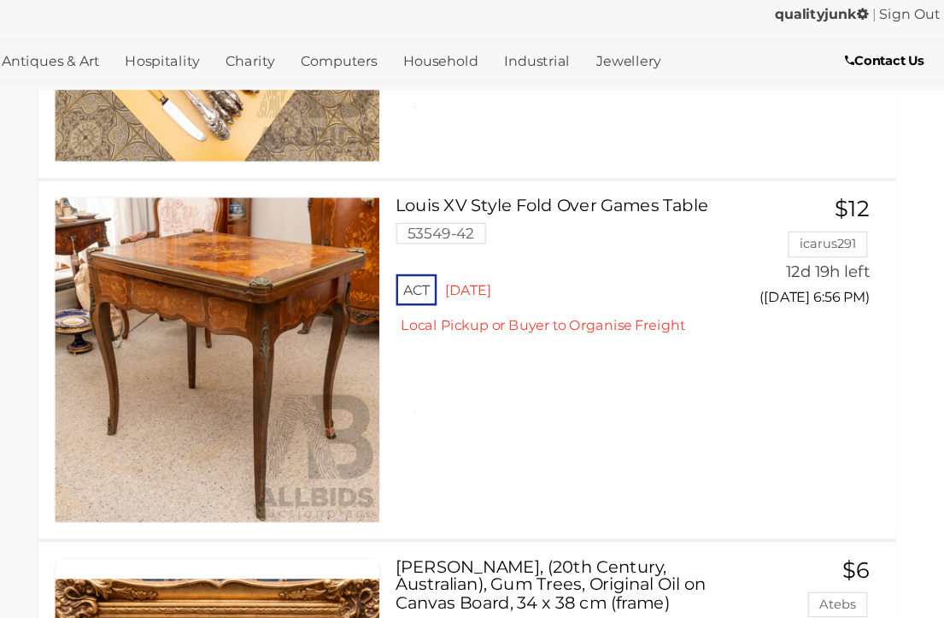
scroll to position [14499, 15]
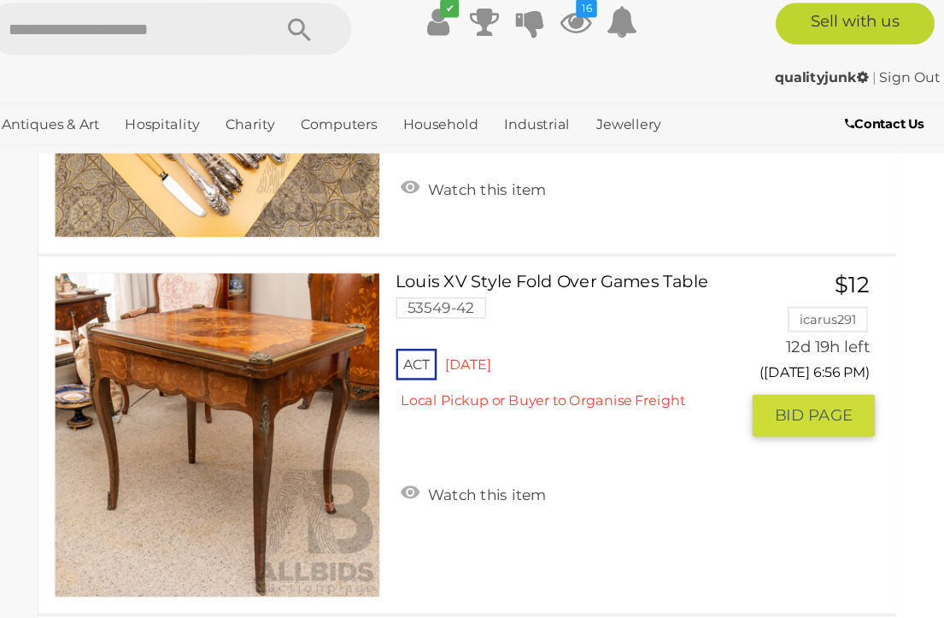
click at [496, 362] on div "ACT Red Hill Local Pickup or Buyer to Organise Freight" at bounding box center [635, 330] width 279 height 66
click span "Watch this item"
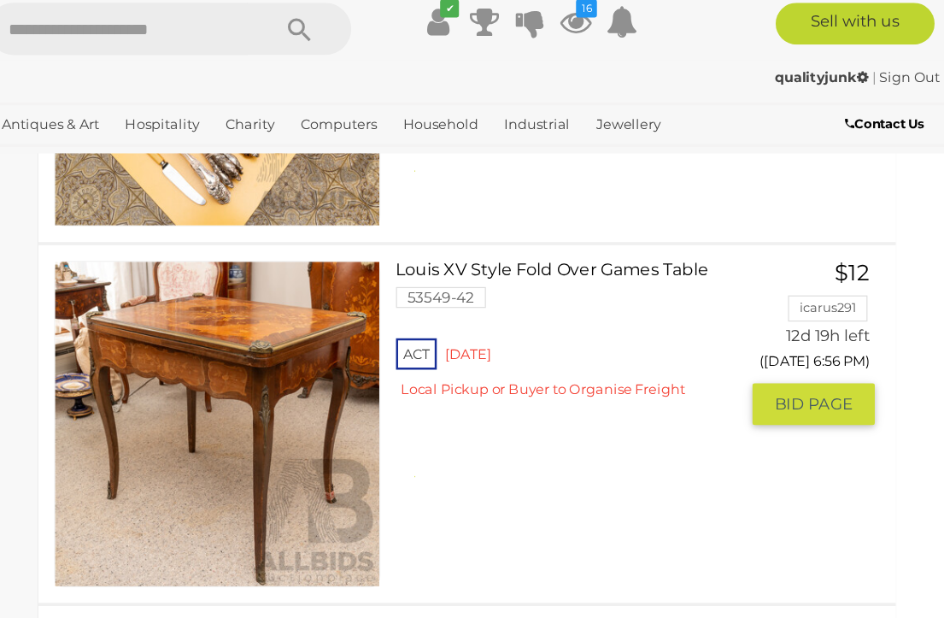
click div "ACT Red Hill Local Pickup or Buyer to Organise Freight"
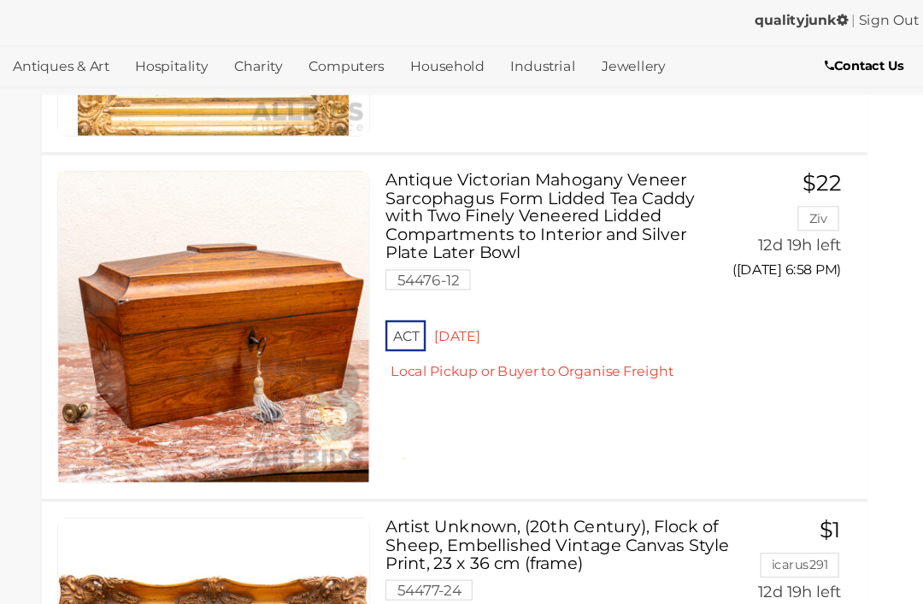
scroll to position [15253, 21]
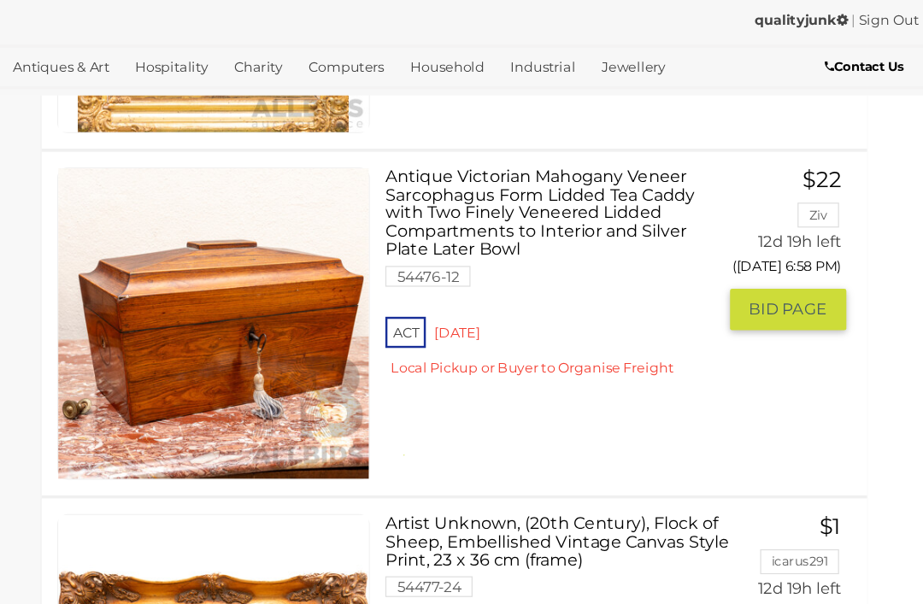
click link "Antique Victorian Mahogany Veneer Sarcophagus Form Lidded Tea Caddy with Two Fi…"
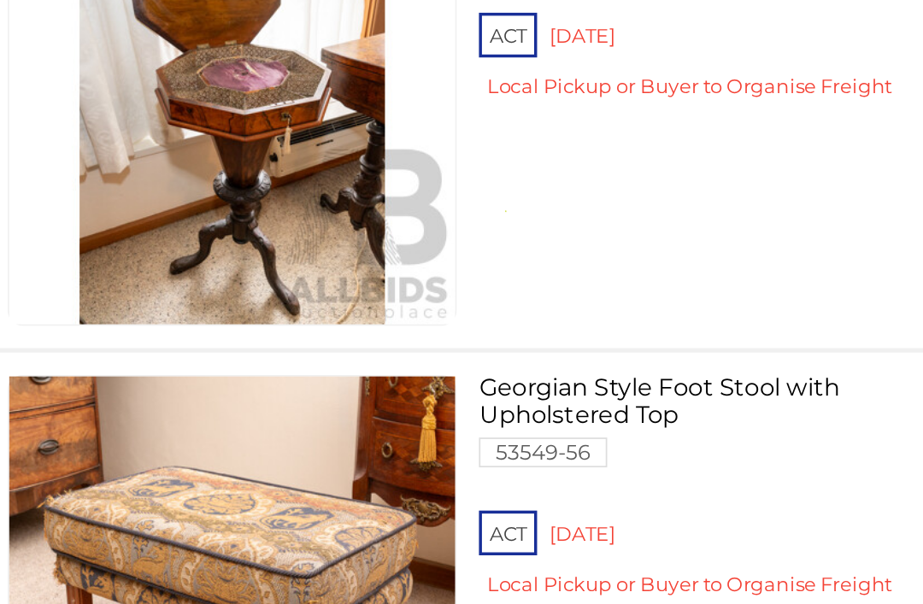
scroll to position [24437, 21]
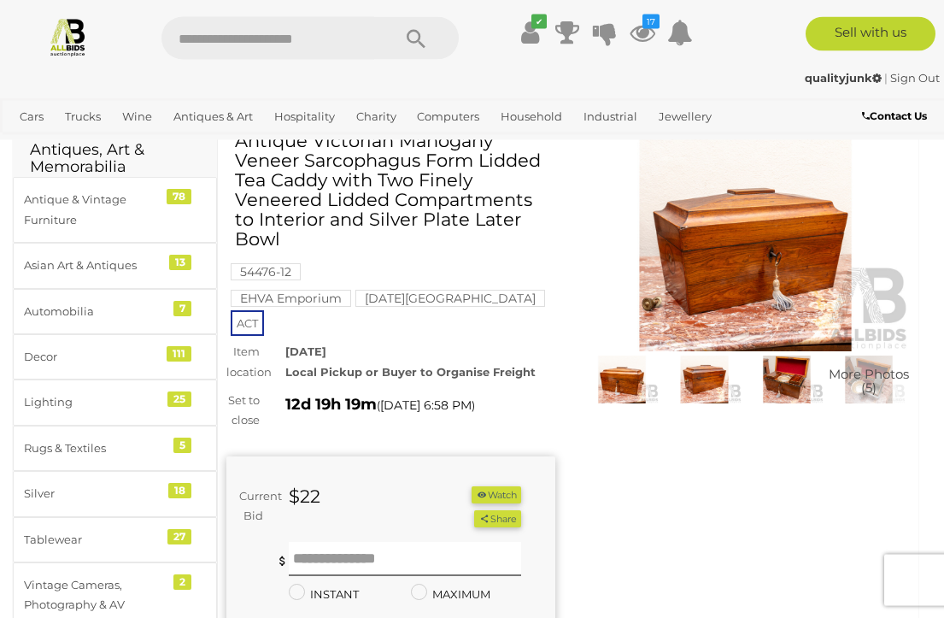
scroll to position [78, 0]
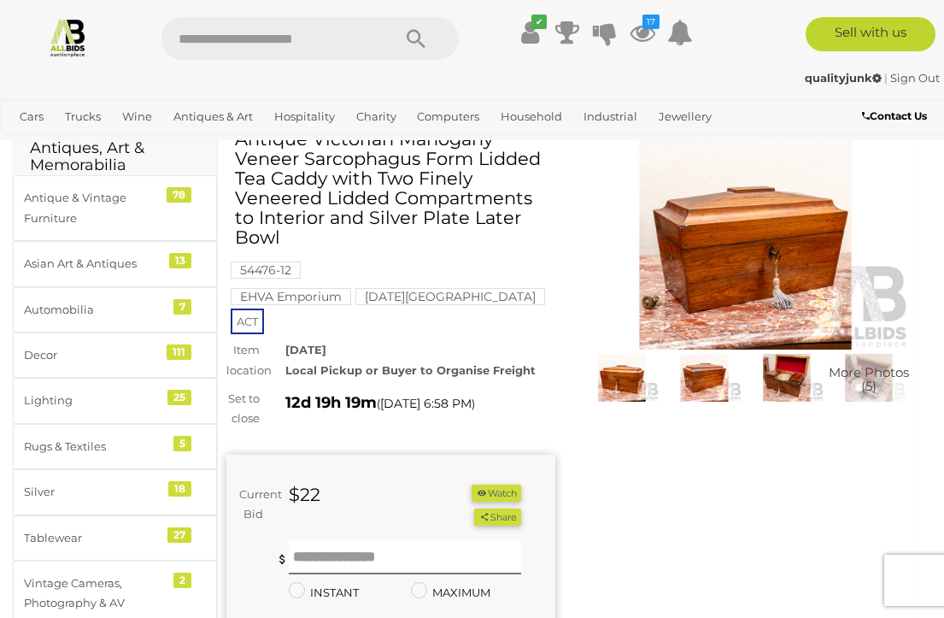
click at [501, 485] on button "Watch" at bounding box center [497, 494] width 50 height 18
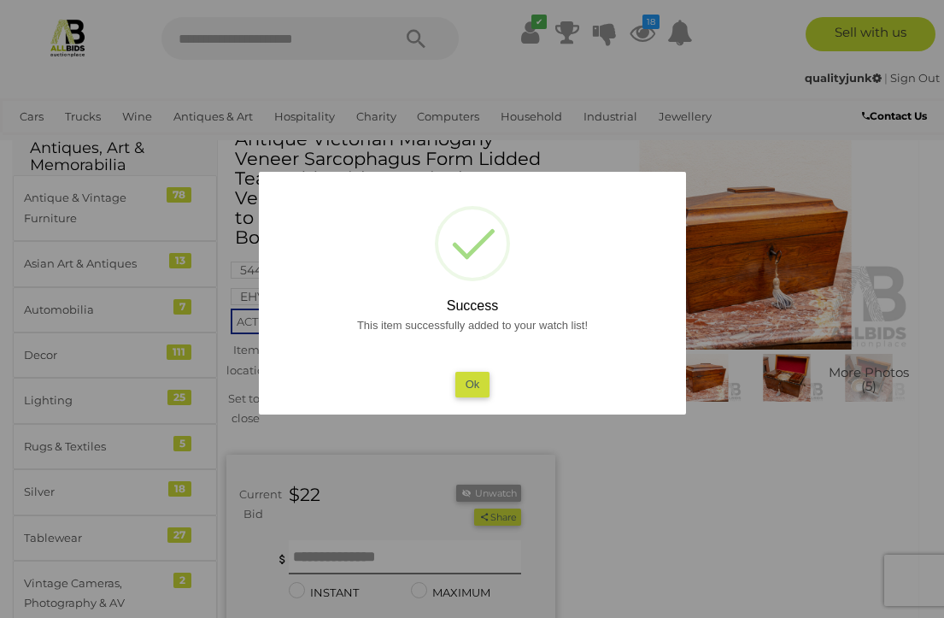
click at [473, 397] on button "Ok" at bounding box center [472, 384] width 35 height 25
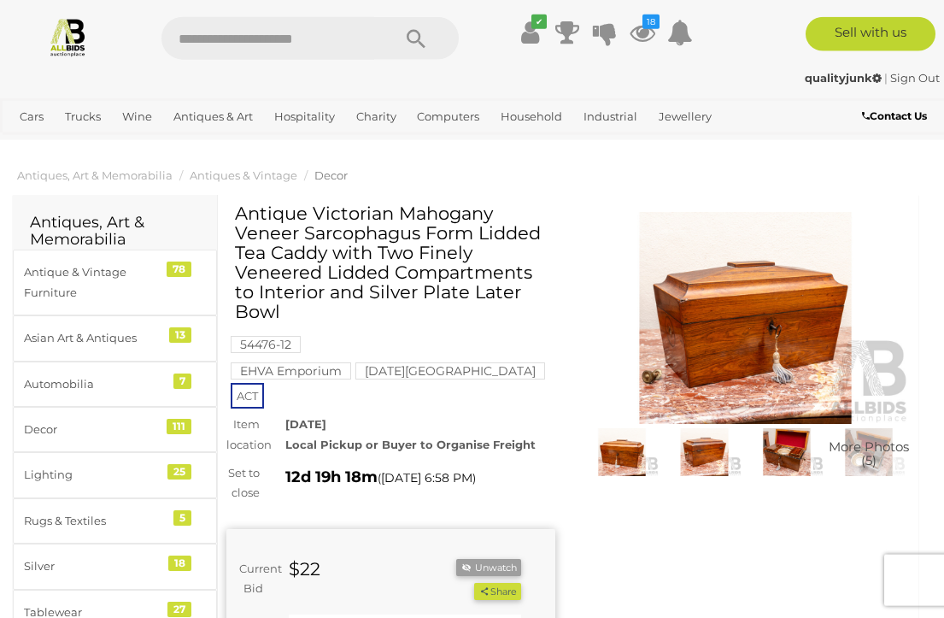
scroll to position [0, 0]
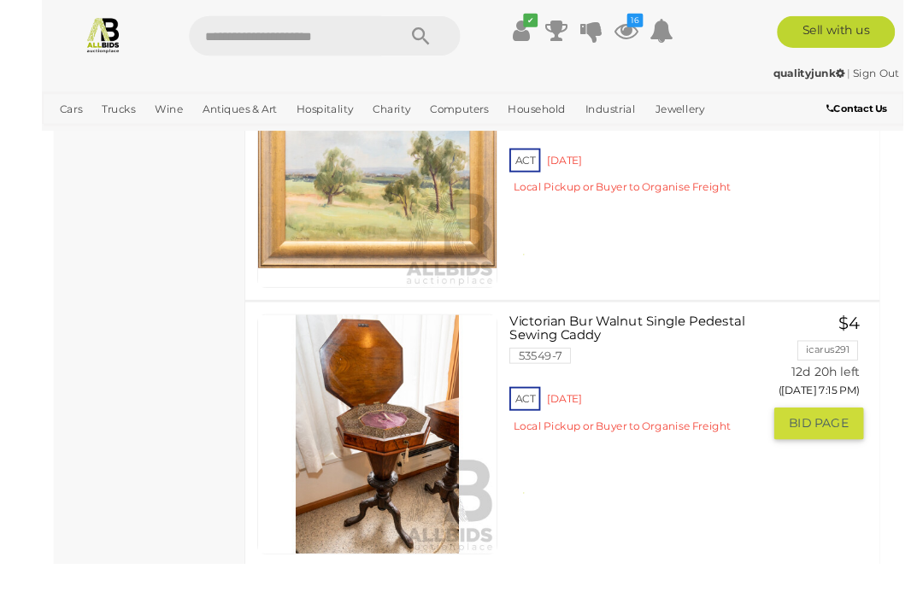
scroll to position [24362, 19]
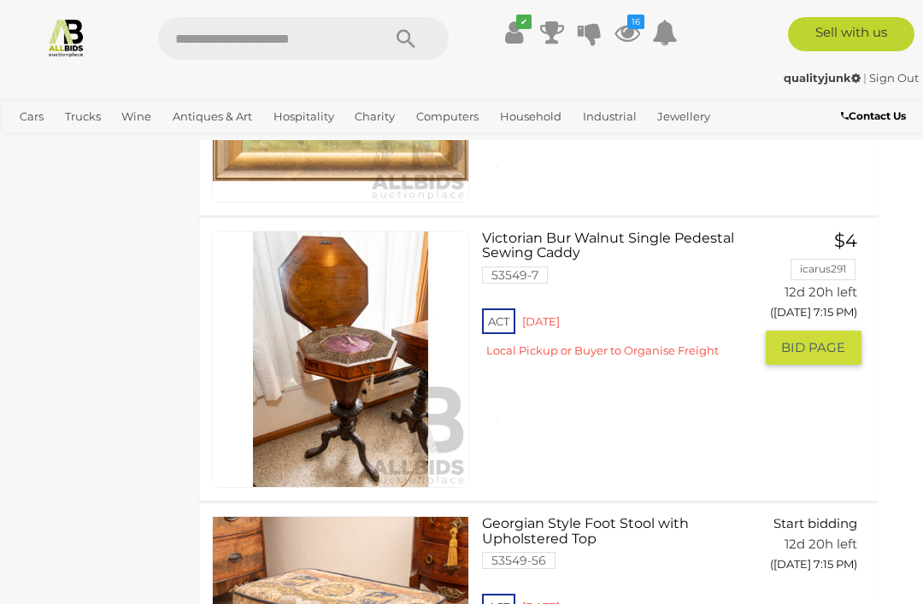
click at [358, 374] on img at bounding box center [341, 360] width 256 height 256
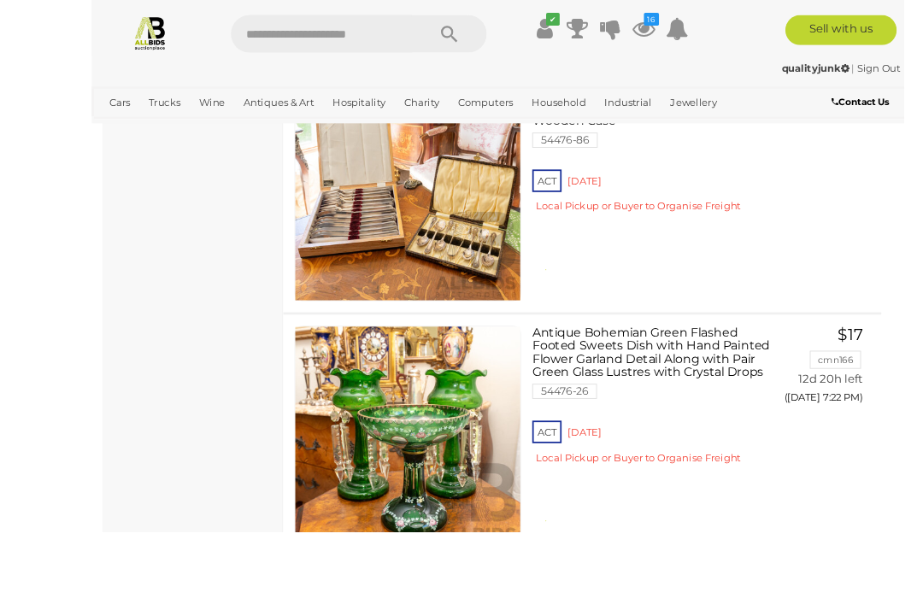
scroll to position [28305, 3]
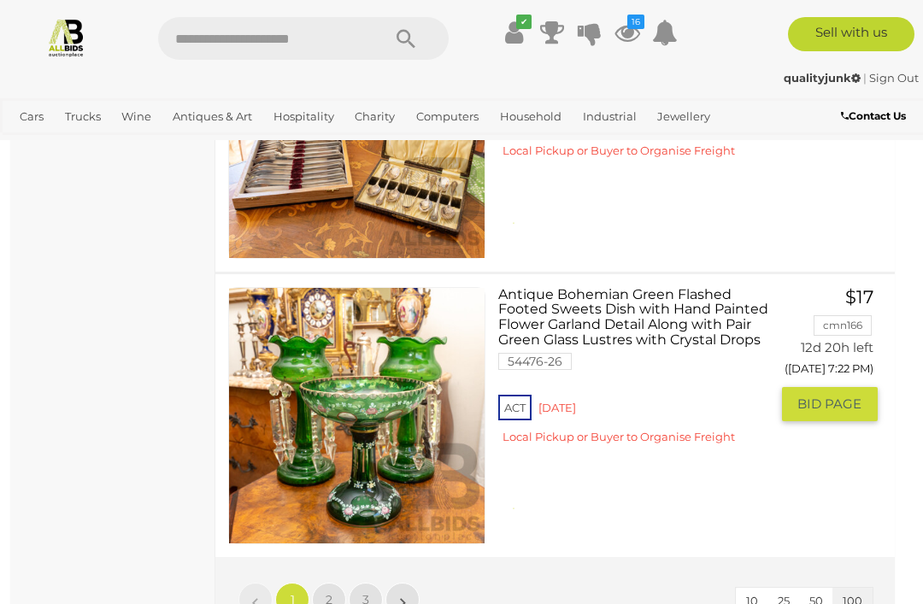
click at [630, 304] on link "Antique Bohemian Green Flashed Footed Sweets Dish with Hand Painted Flower Garl…" at bounding box center [639, 372] width 257 height 170
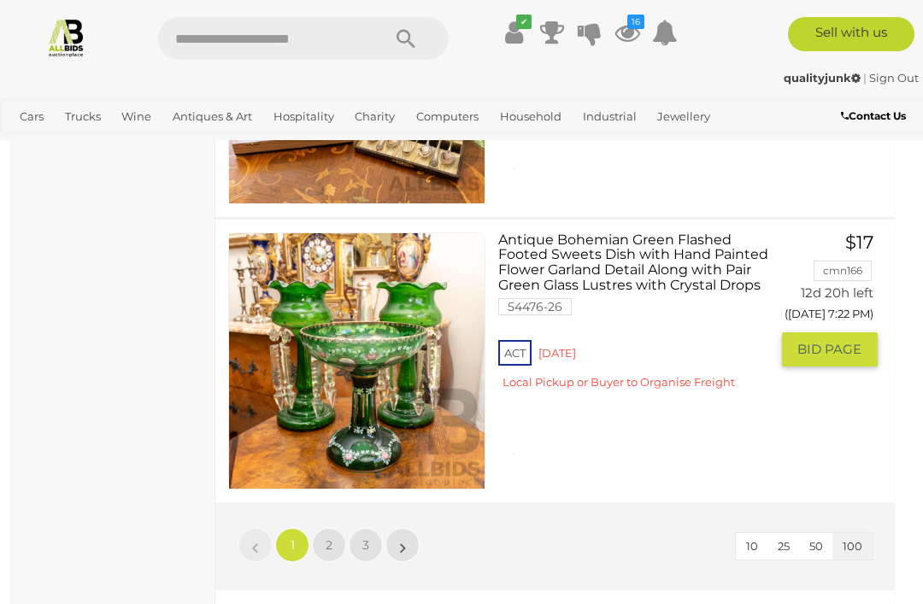
click at [331, 538] on span "2" at bounding box center [329, 545] width 7 height 15
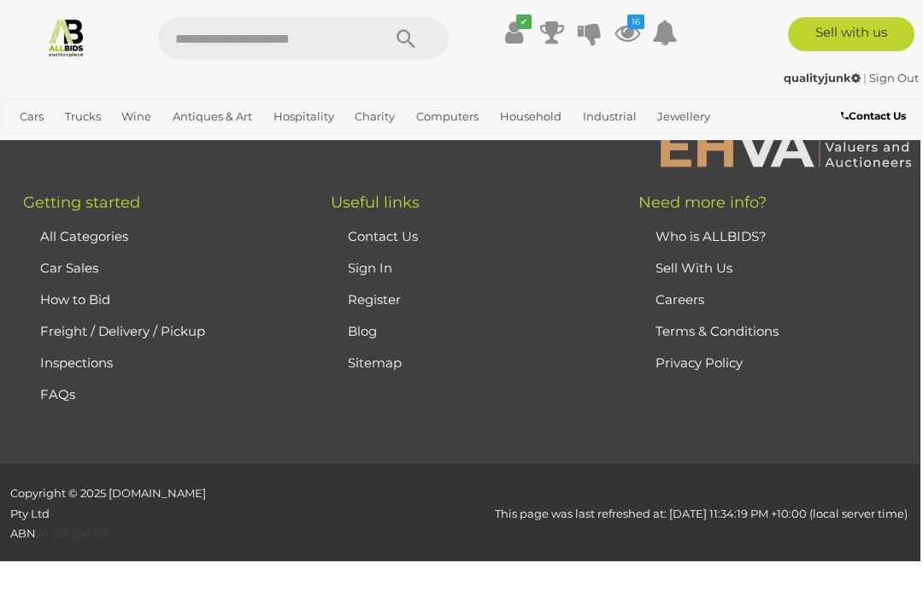
scroll to position [89, 0]
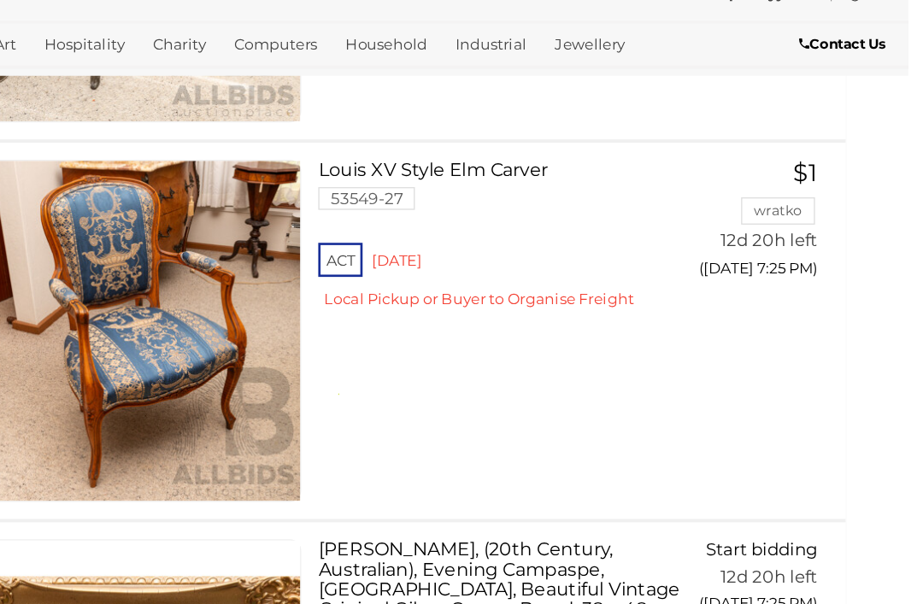
scroll to position [1501, 21]
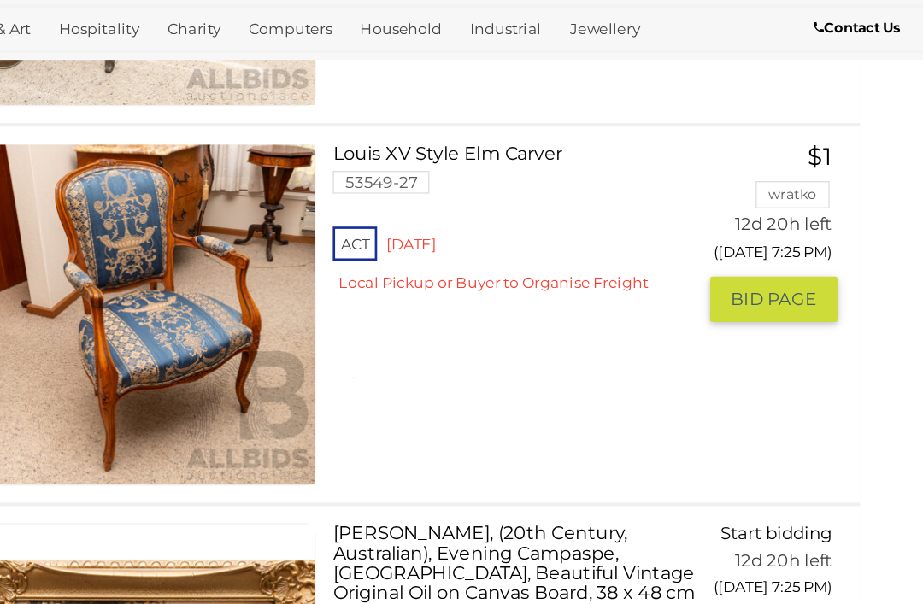
click at [338, 326] on div "Louis XV Style Elm [PERSON_NAME] 53549-27 ACT [GEOGRAPHIC_DATA] Local Pickup or…" at bounding box center [536, 332] width 705 height 283
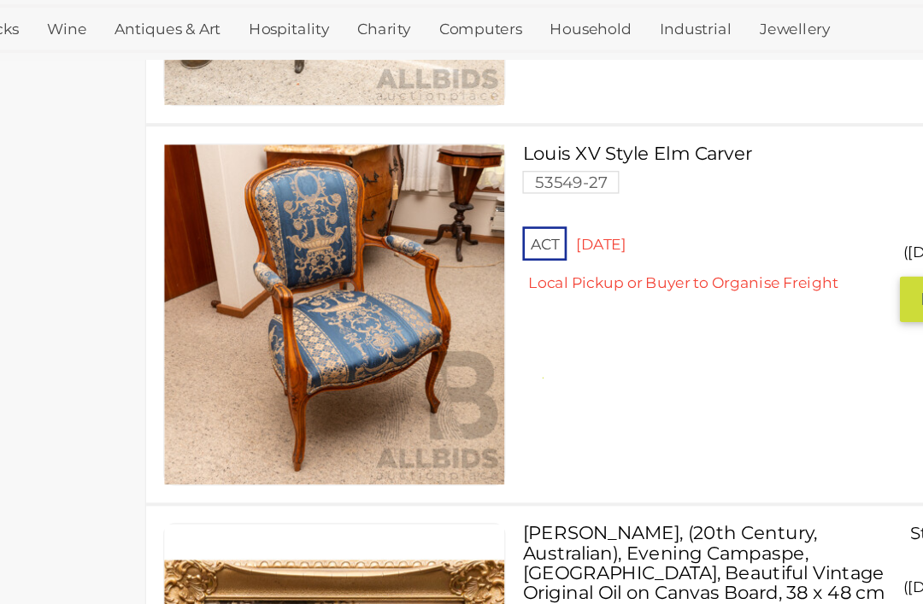
click at [292, 247] on link at bounding box center [337, 331] width 257 height 257
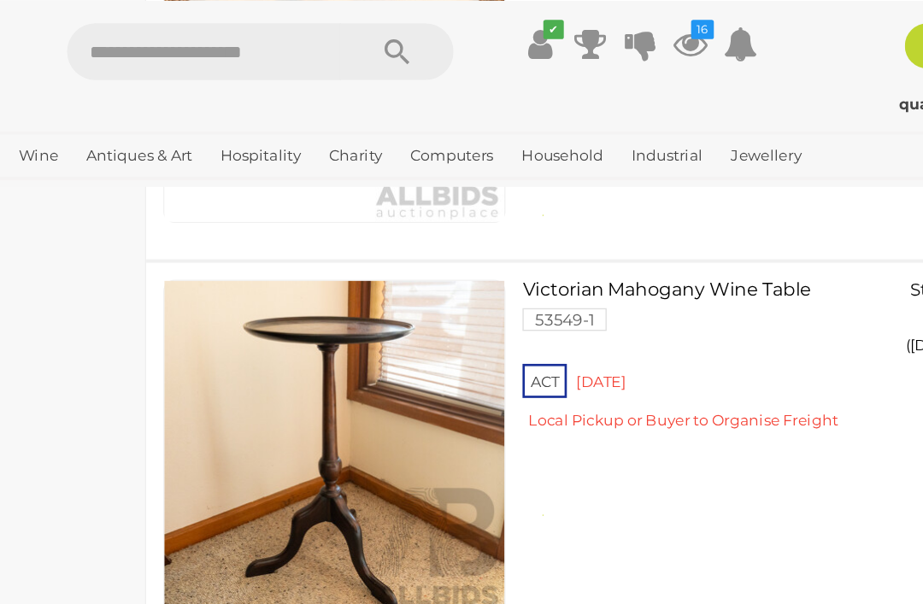
scroll to position [4951, 0]
click at [326, 341] on img at bounding box center [360, 339] width 256 height 256
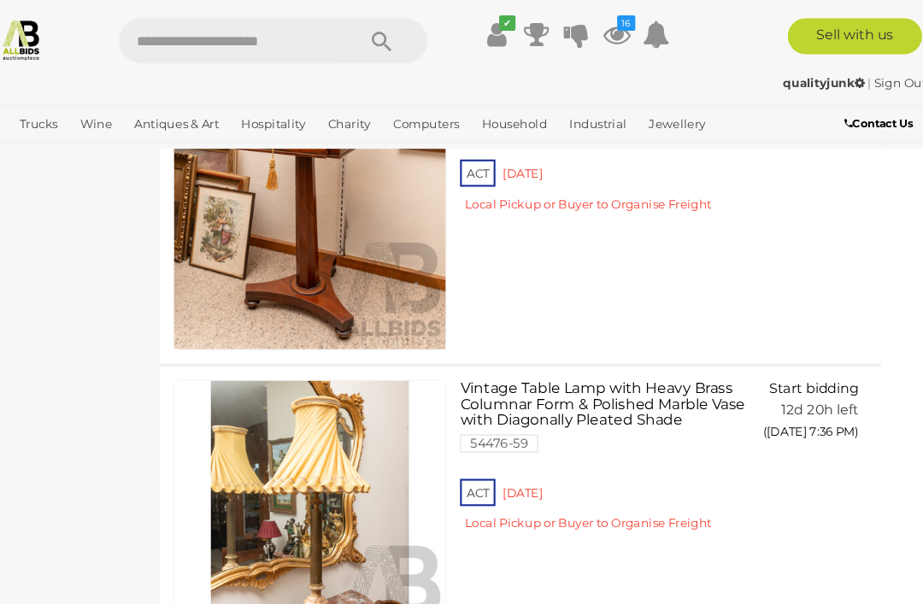
scroll to position [9100, 21]
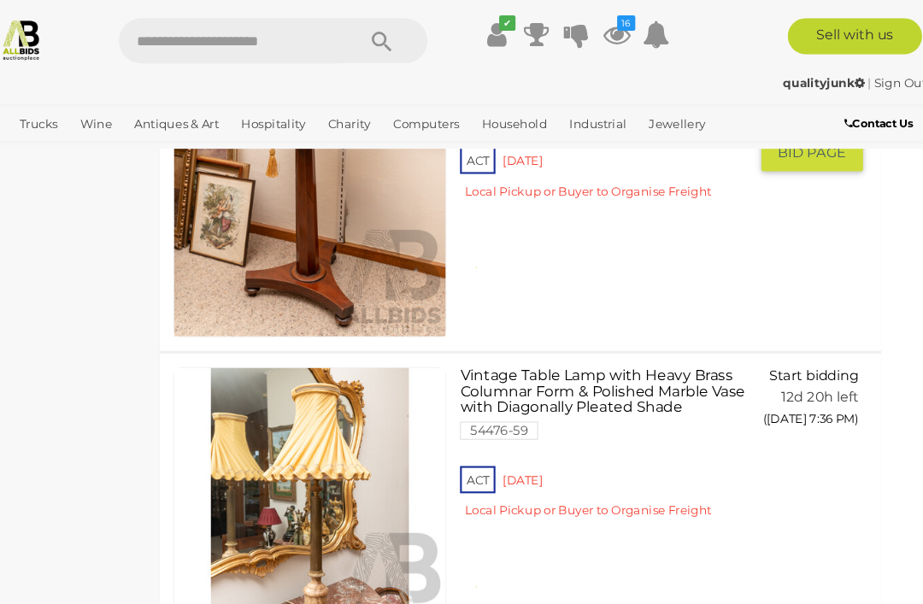
click at [320, 248] on img at bounding box center [338, 190] width 256 height 256
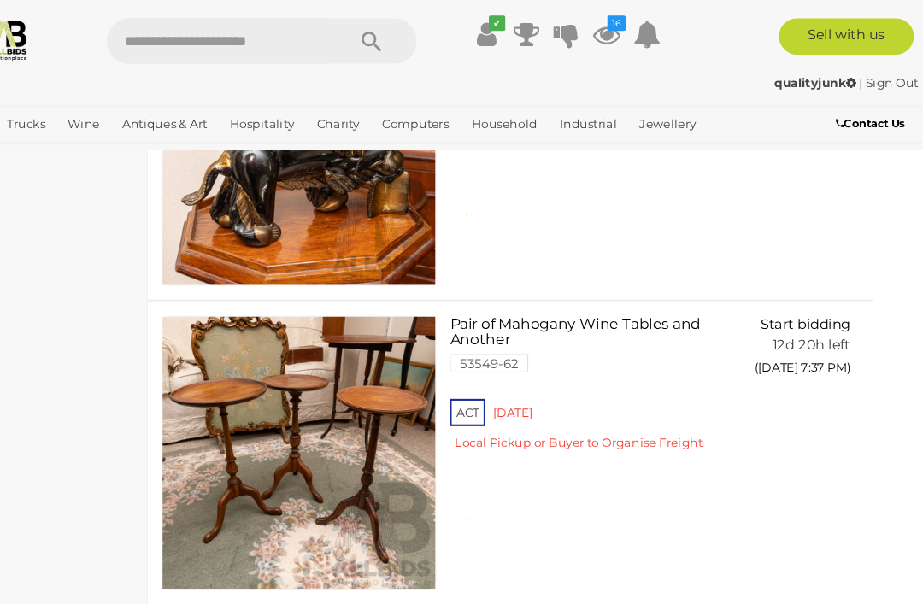
scroll to position [9722, 21]
click at [296, 414] on img at bounding box center [338, 425] width 256 height 256
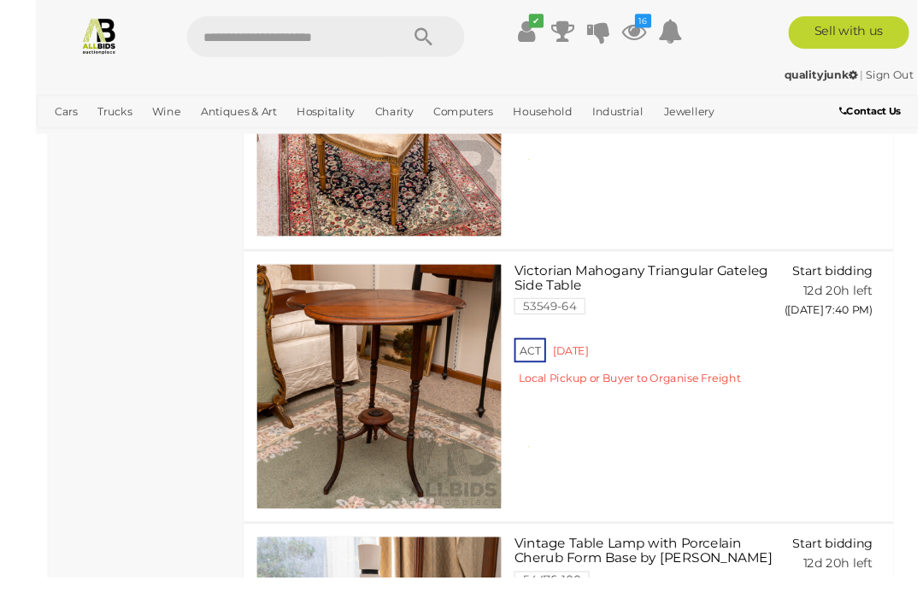
scroll to position [12615, 0]
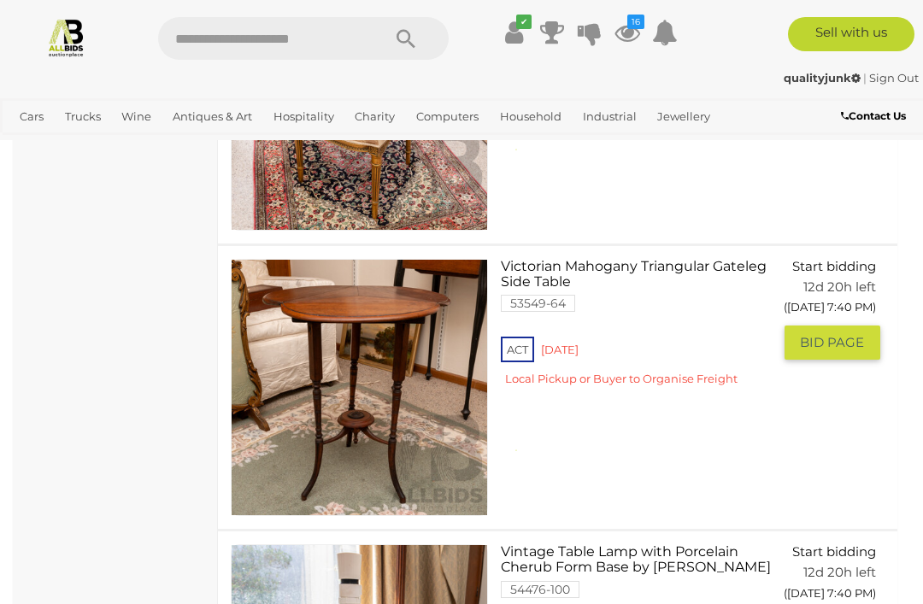
click at [737, 259] on link "Victorian Mahogany Triangular Gateleg Side Table 53549-64 ACT [GEOGRAPHIC_DATA]" at bounding box center [642, 329] width 257 height 140
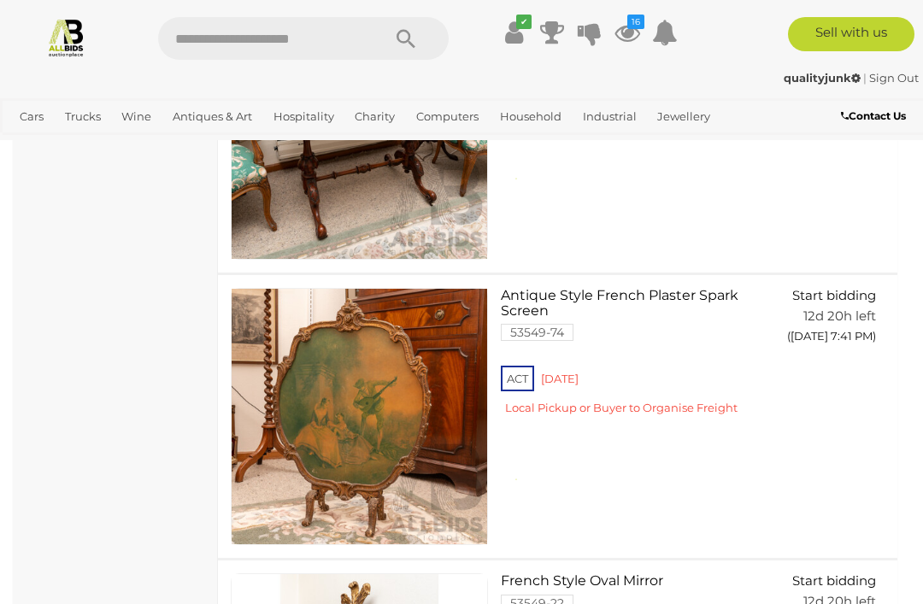
scroll to position [13729, 0]
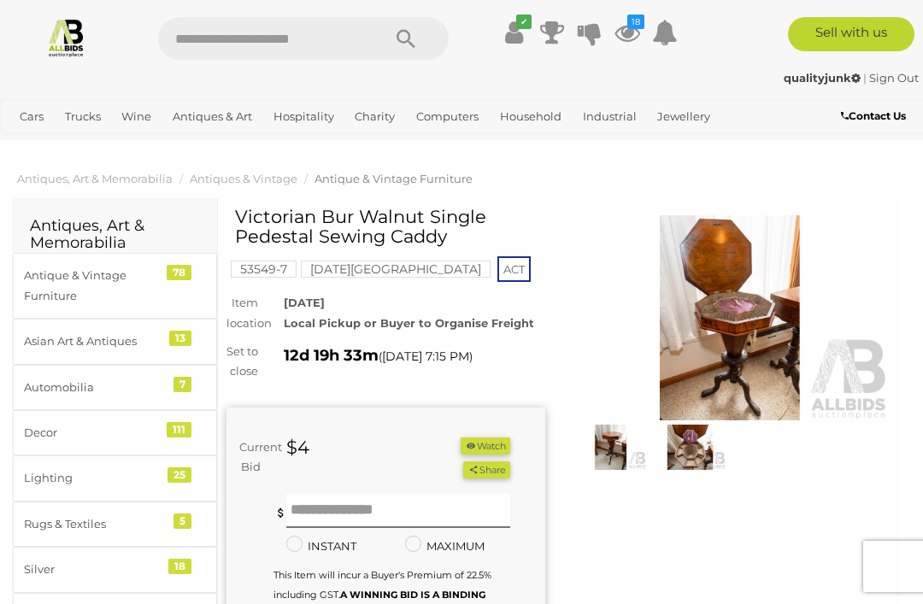
click at [498, 455] on button "Watch" at bounding box center [486, 447] width 50 height 18
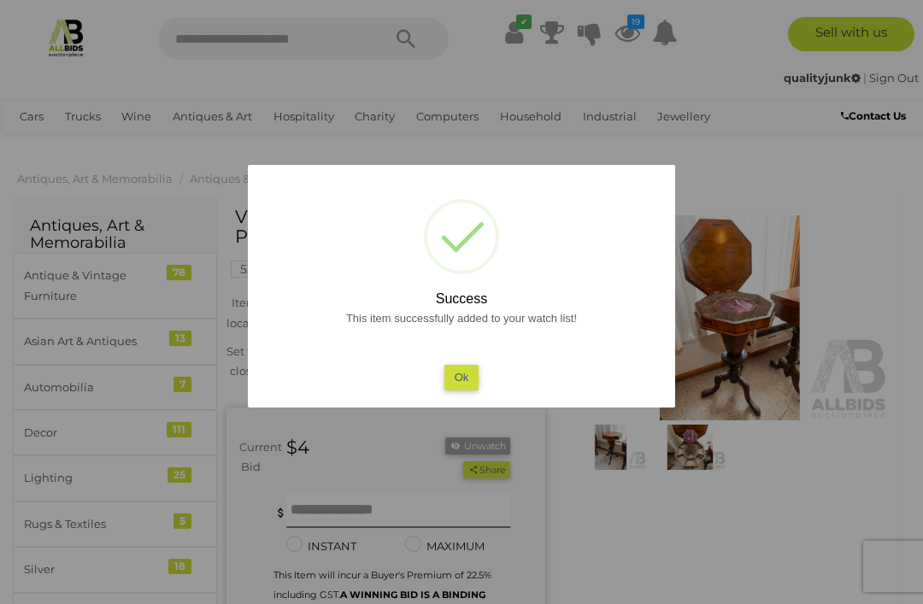
click at [466, 379] on button "Ok" at bounding box center [461, 377] width 35 height 25
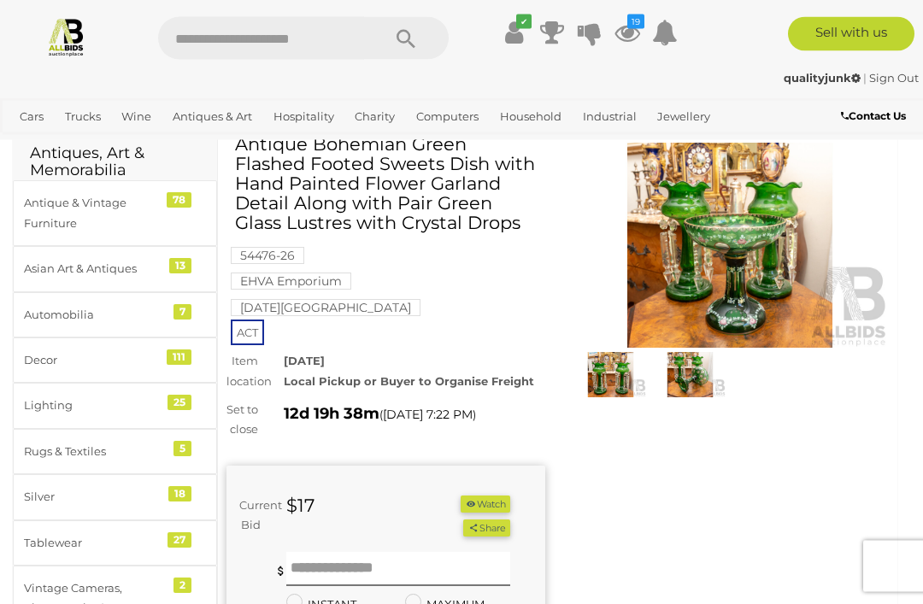
scroll to position [69, 0]
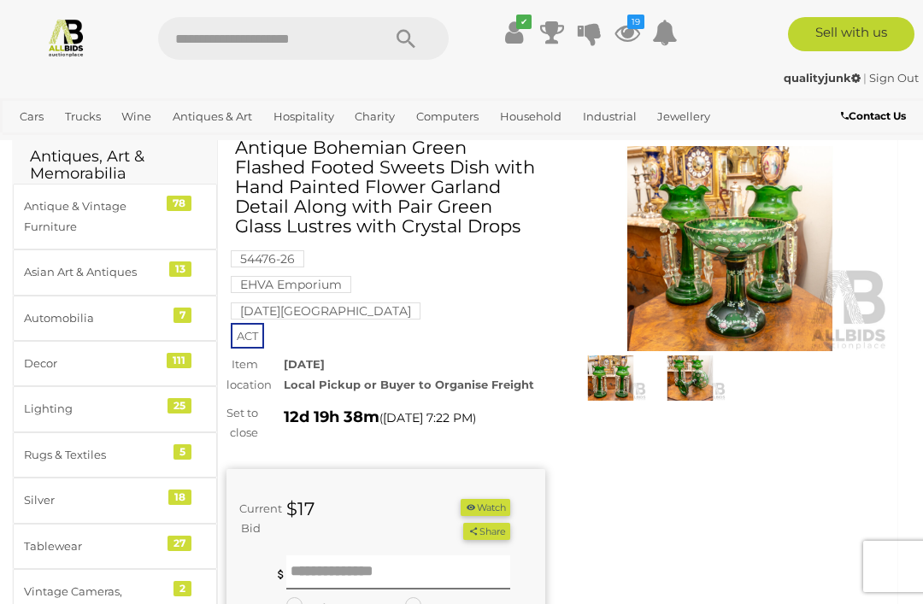
click at [493, 499] on button "Watch" at bounding box center [486, 508] width 50 height 18
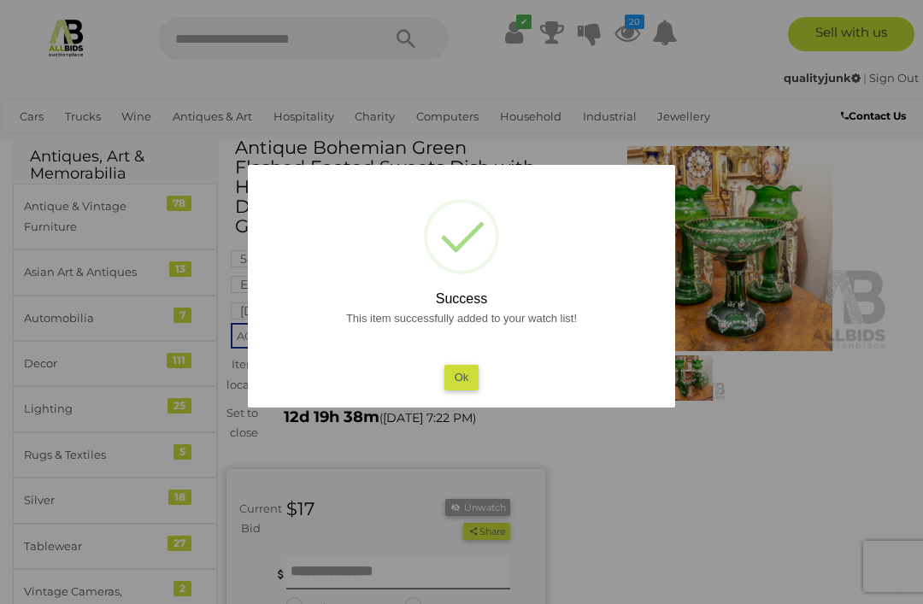
click at [465, 390] on button "Ok" at bounding box center [461, 377] width 35 height 25
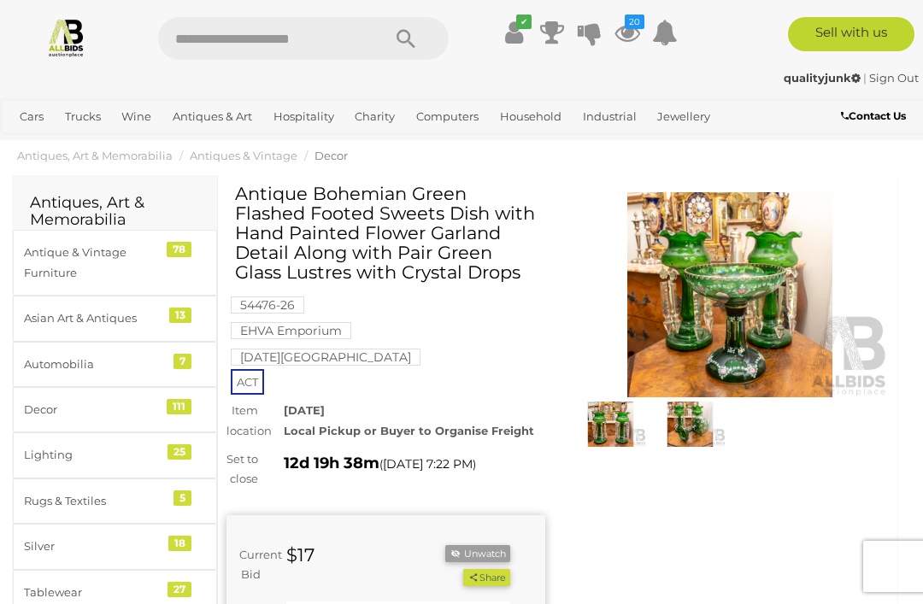
scroll to position [0, 0]
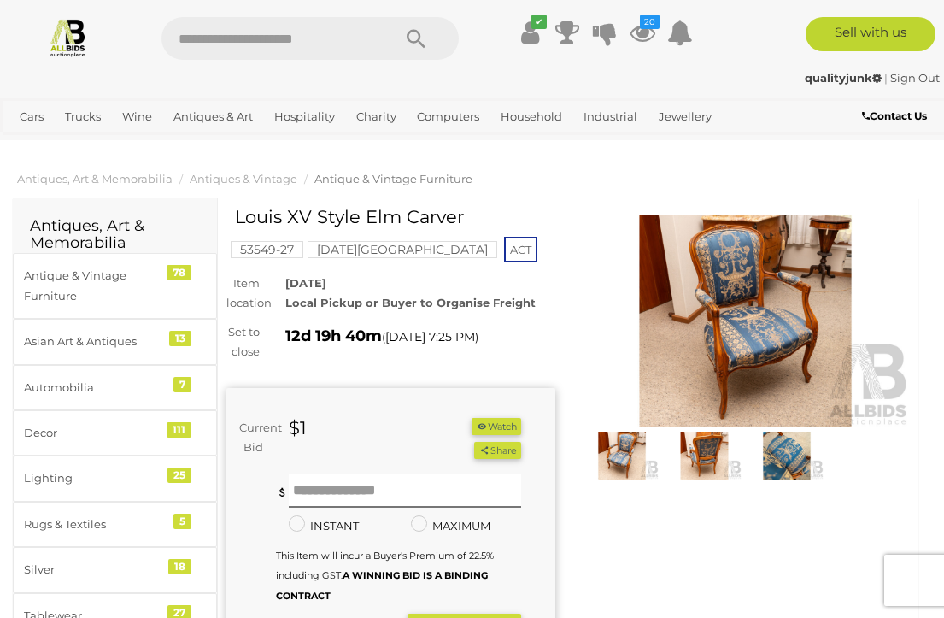
scroll to position [3, 0]
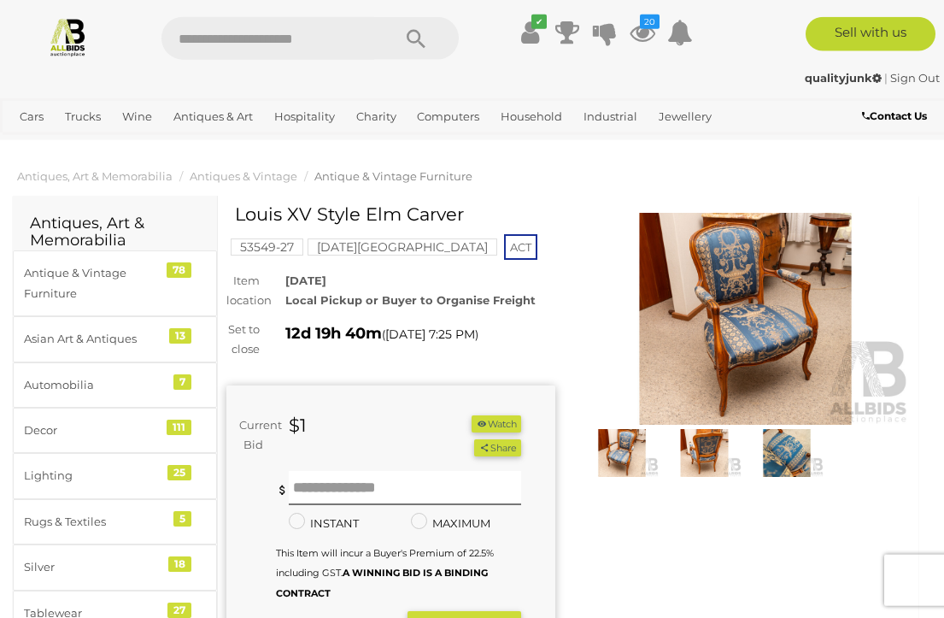
click at [504, 418] on button "Watch" at bounding box center [497, 424] width 50 height 18
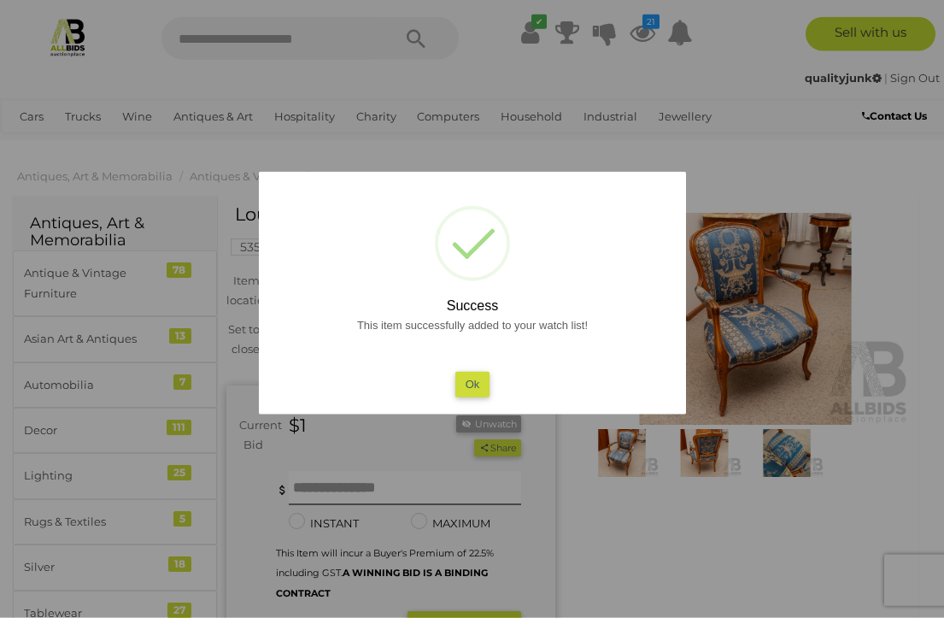
click at [487, 390] on button "Ok" at bounding box center [472, 384] width 35 height 25
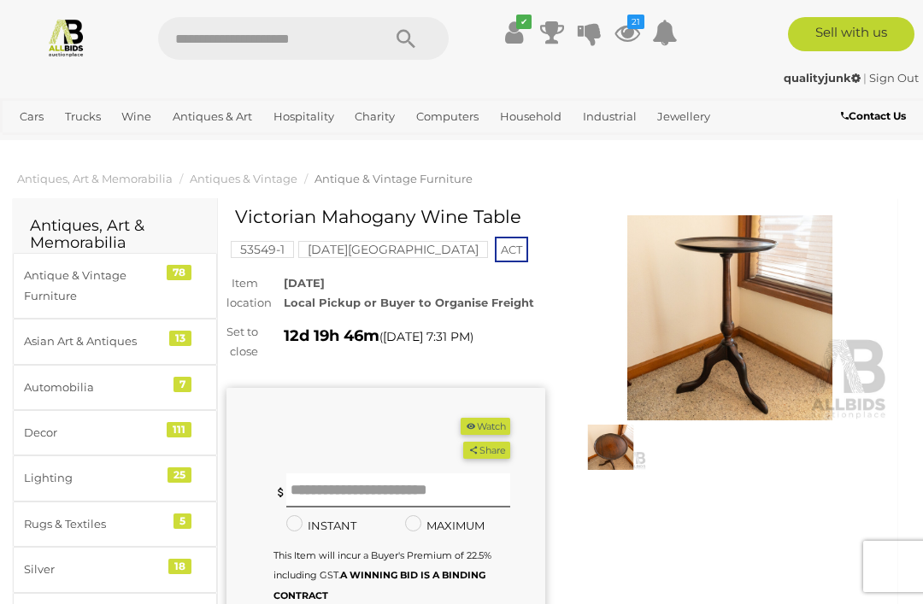
click at [491, 436] on button "Watch" at bounding box center [486, 427] width 50 height 18
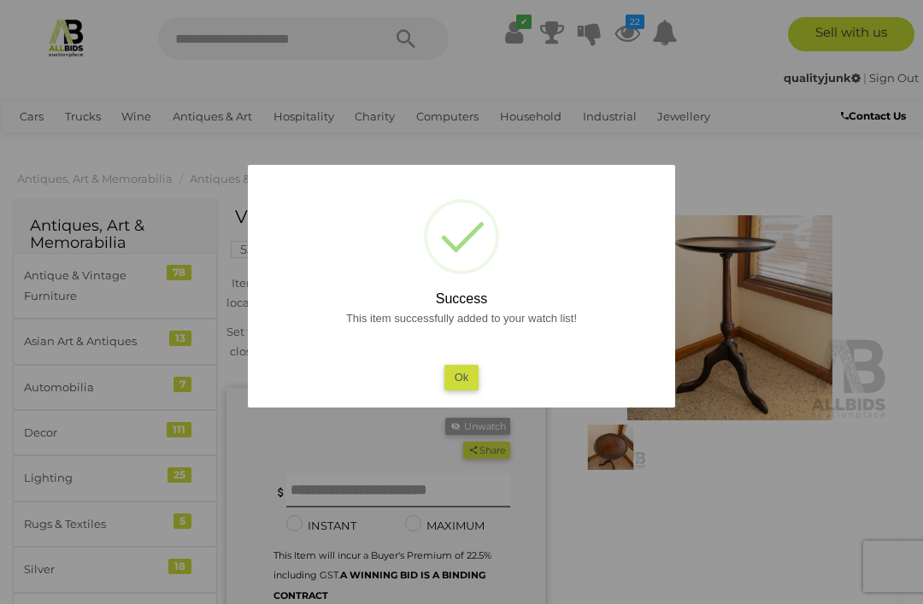
click at [469, 378] on button "Ok" at bounding box center [461, 377] width 35 height 25
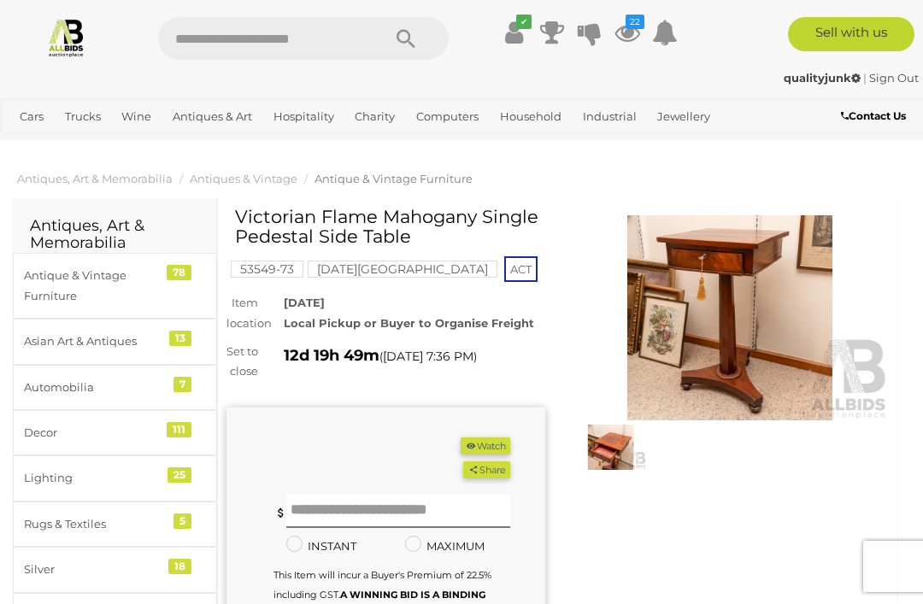
click at [493, 455] on button "Watch" at bounding box center [486, 447] width 50 height 18
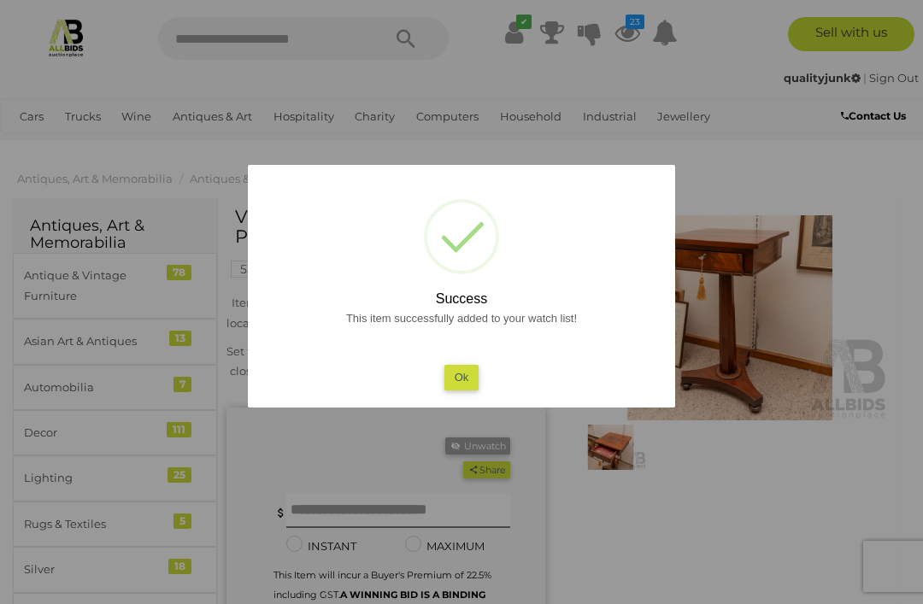
click at [466, 379] on button "Ok" at bounding box center [461, 377] width 35 height 25
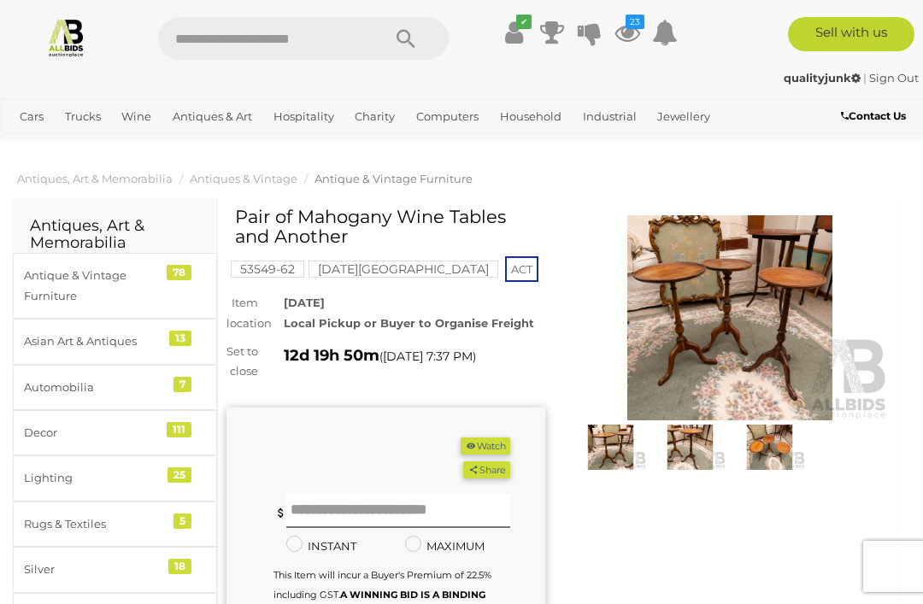
click at [494, 455] on button "Watch" at bounding box center [486, 447] width 50 height 18
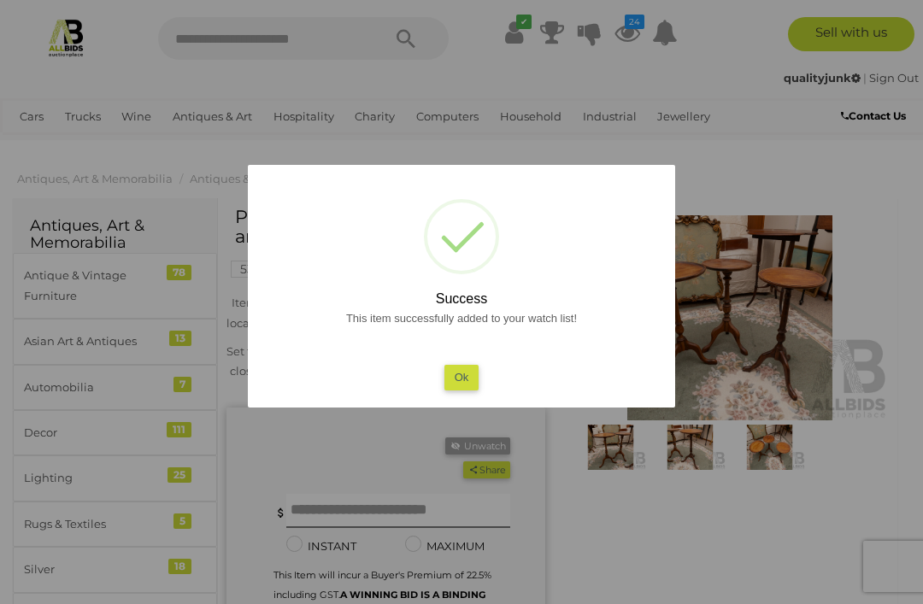
click at [461, 379] on button "Ok" at bounding box center [461, 377] width 35 height 25
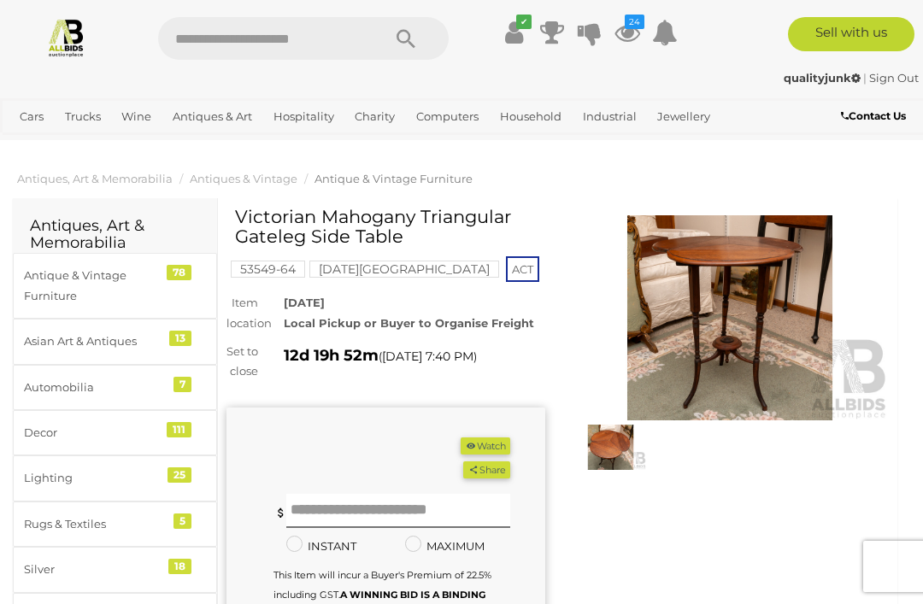
click at [495, 455] on button "Watch" at bounding box center [486, 447] width 50 height 18
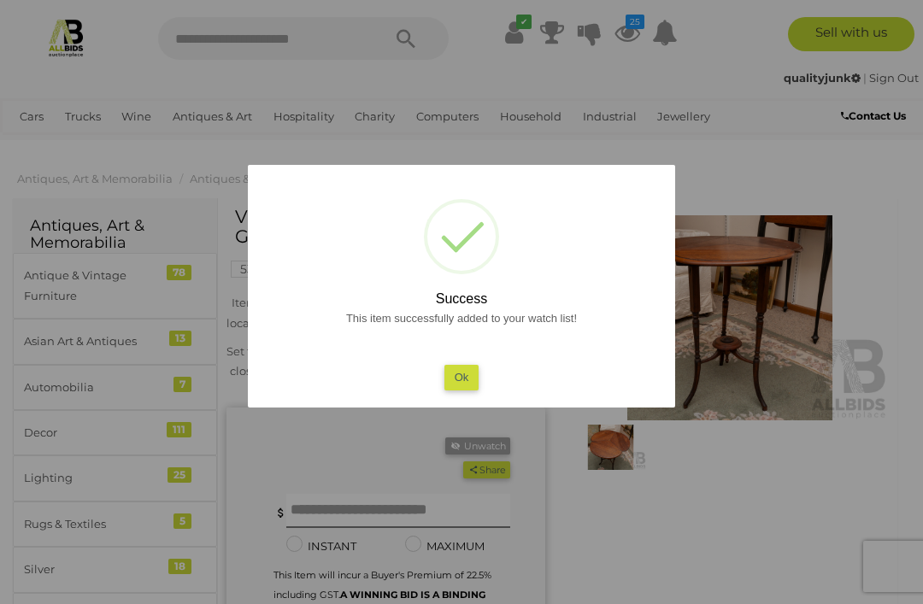
click at [473, 375] on button "Ok" at bounding box center [461, 377] width 35 height 25
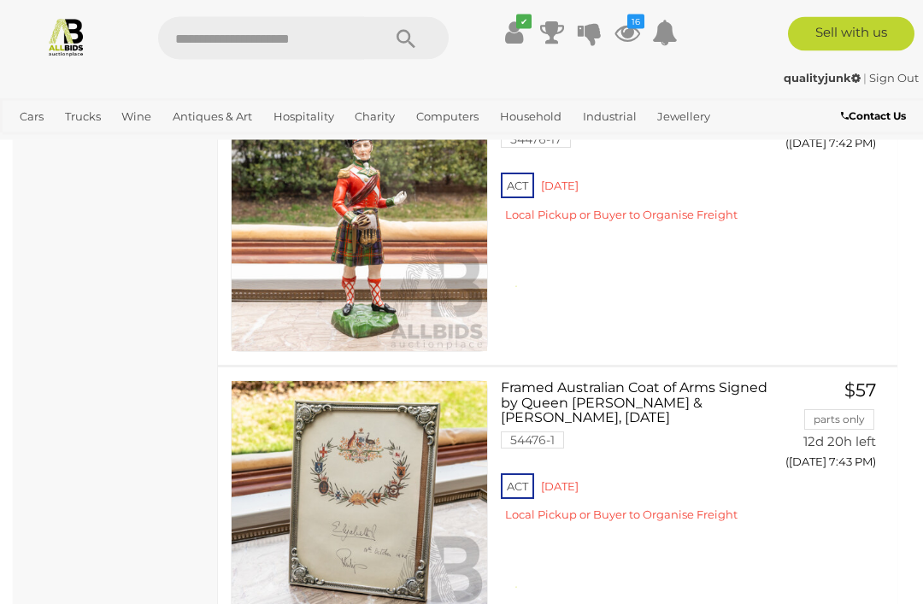
scroll to position [14783, 0]
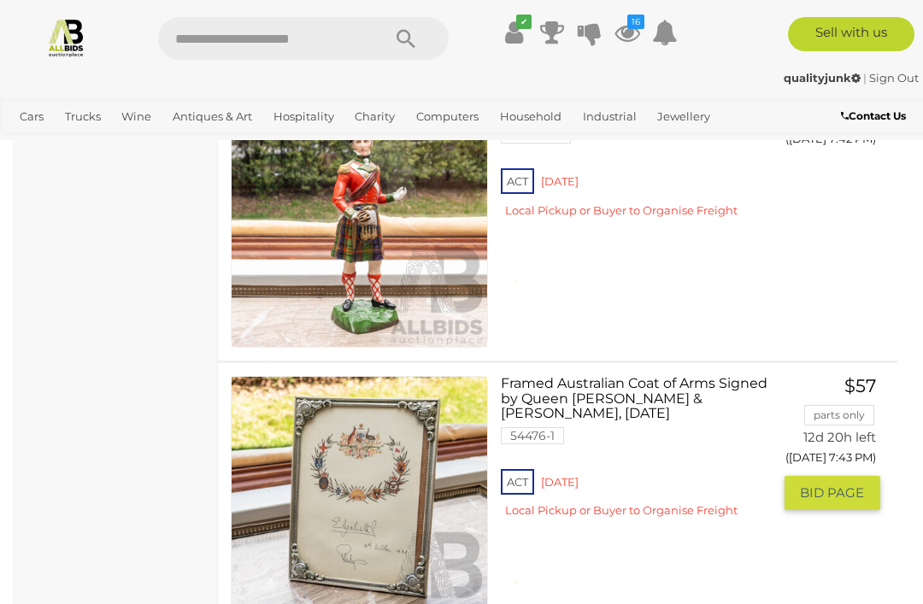
click at [409, 471] on link at bounding box center [359, 504] width 257 height 257
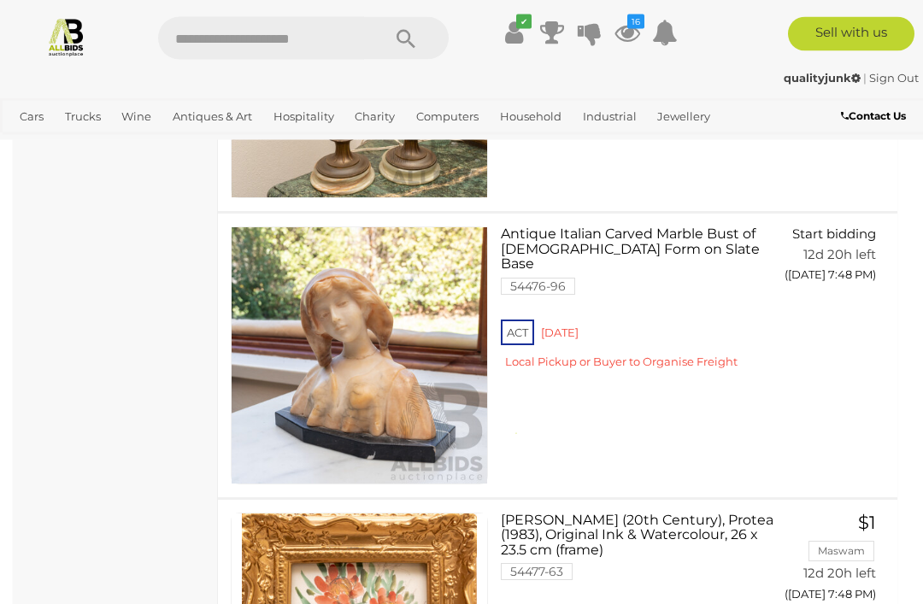
scroll to position [19504, 0]
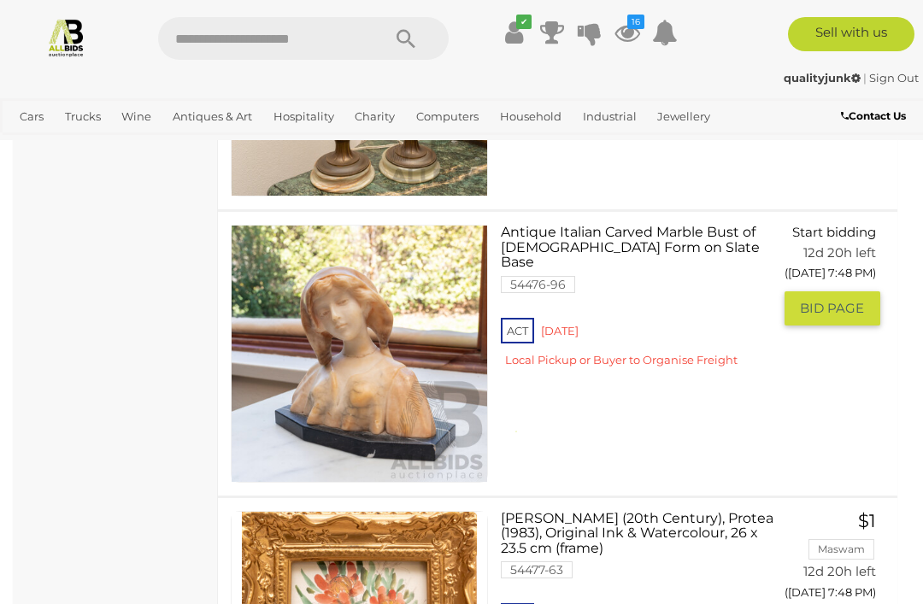
click at [679, 225] on link "Antique Italian Carved Marble Bust of Female Form on Slate Base 54476-96 ACT Re…" at bounding box center [642, 303] width 257 height 156
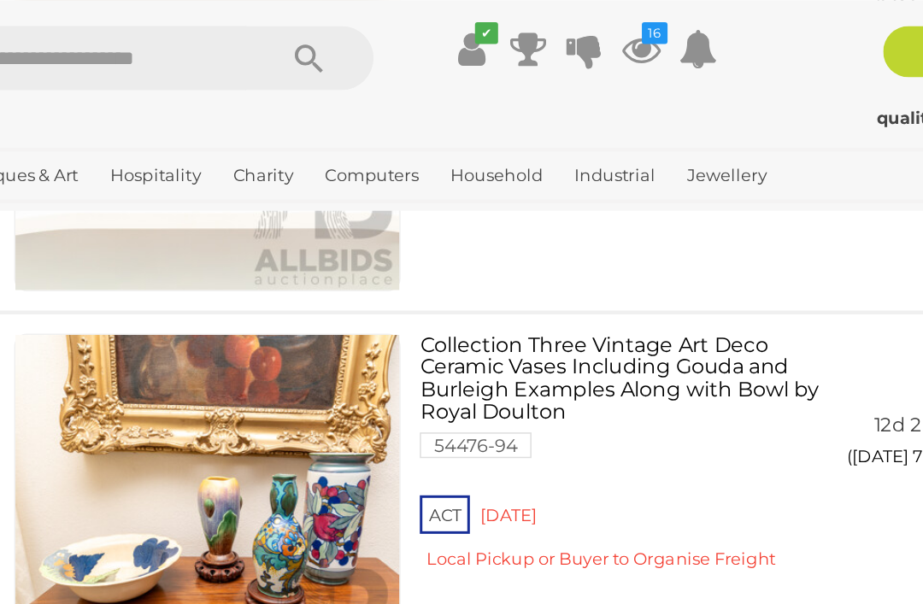
scroll to position [24979, 21]
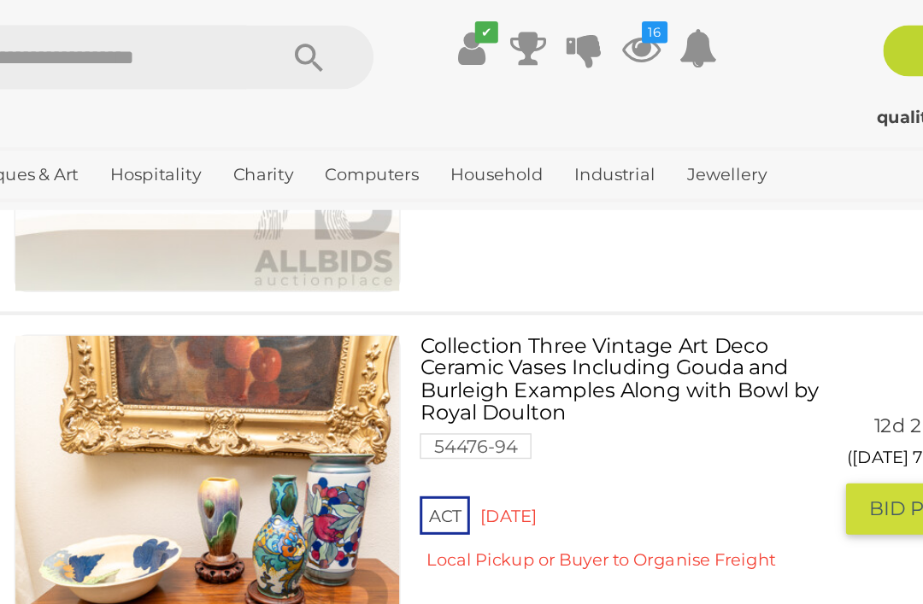
click at [492, 223] on link "Collection Three Vintage Art Deco Ceramic Vases Including Gouda and Burleigh Ex…" at bounding box center [620, 308] width 257 height 170
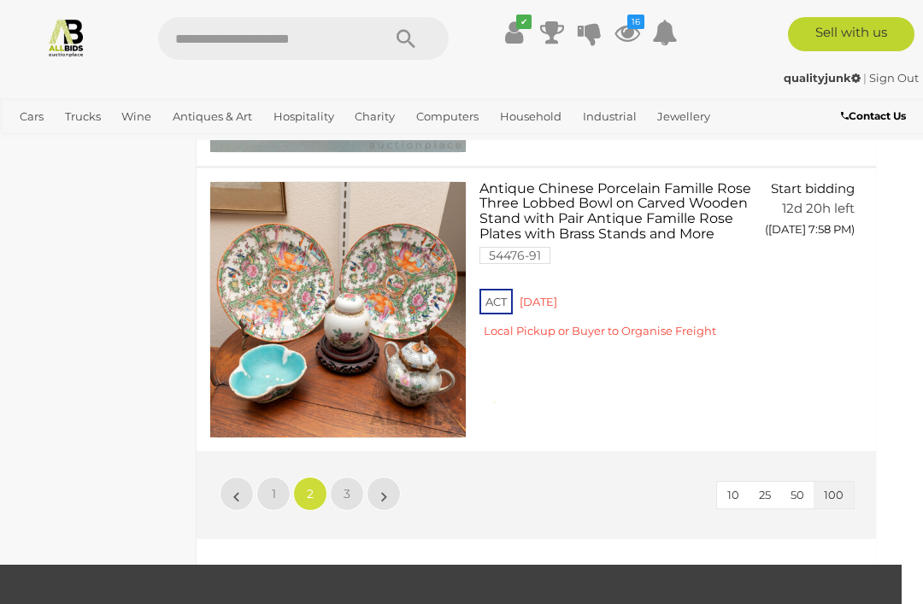
scroll to position [28449, 21]
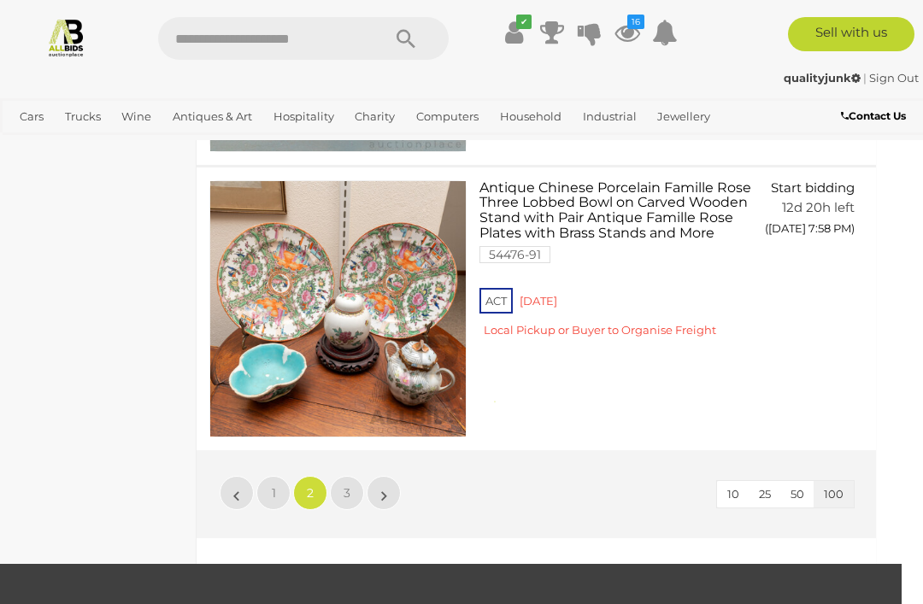
click at [394, 476] on link "»" at bounding box center [384, 493] width 34 height 34
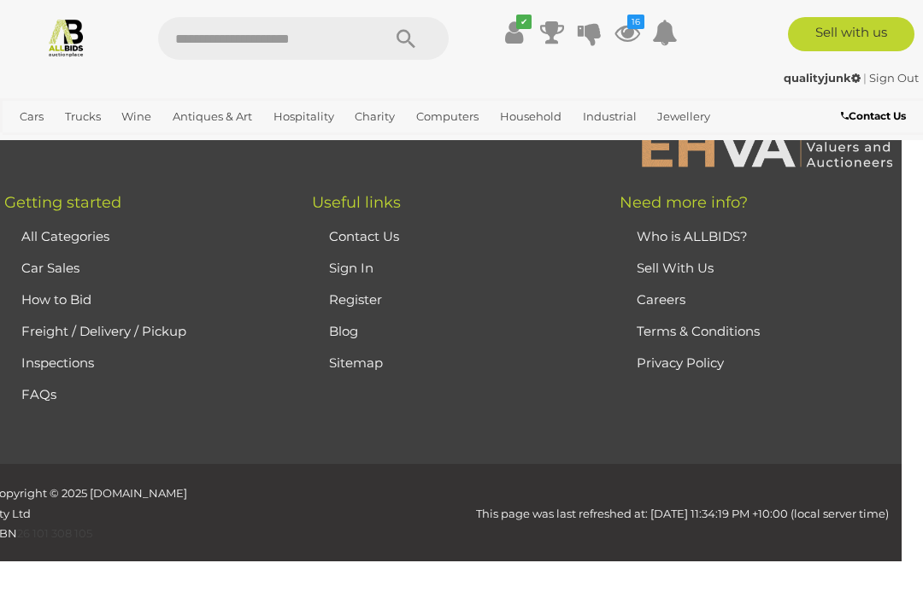
scroll to position [89, 0]
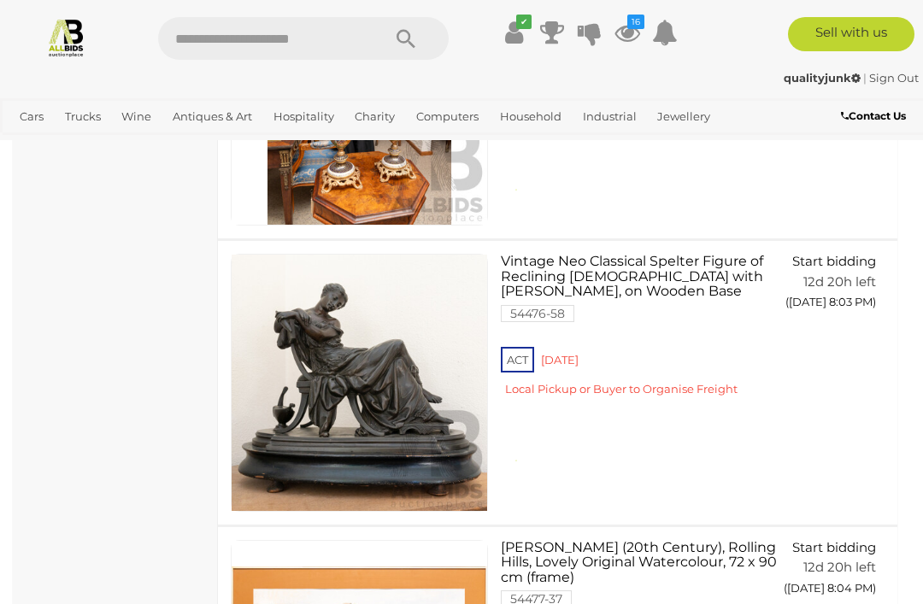
scroll to position [3458, 0]
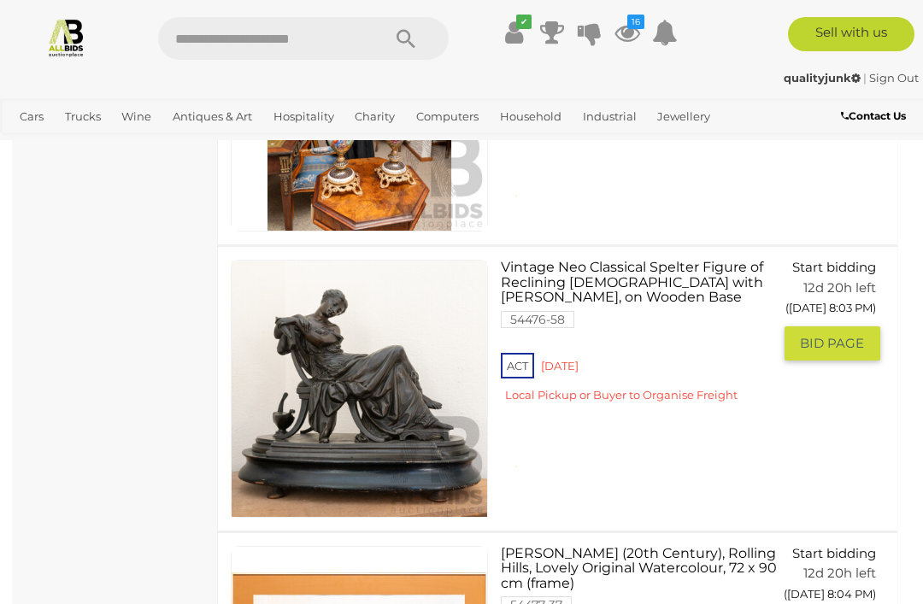
click at [385, 390] on img at bounding box center [360, 389] width 256 height 256
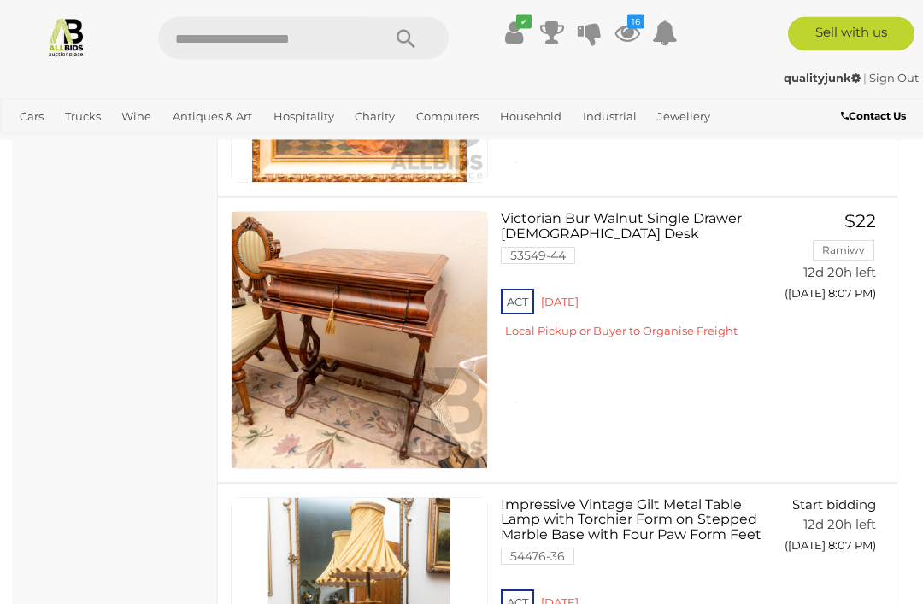
scroll to position [5508, 0]
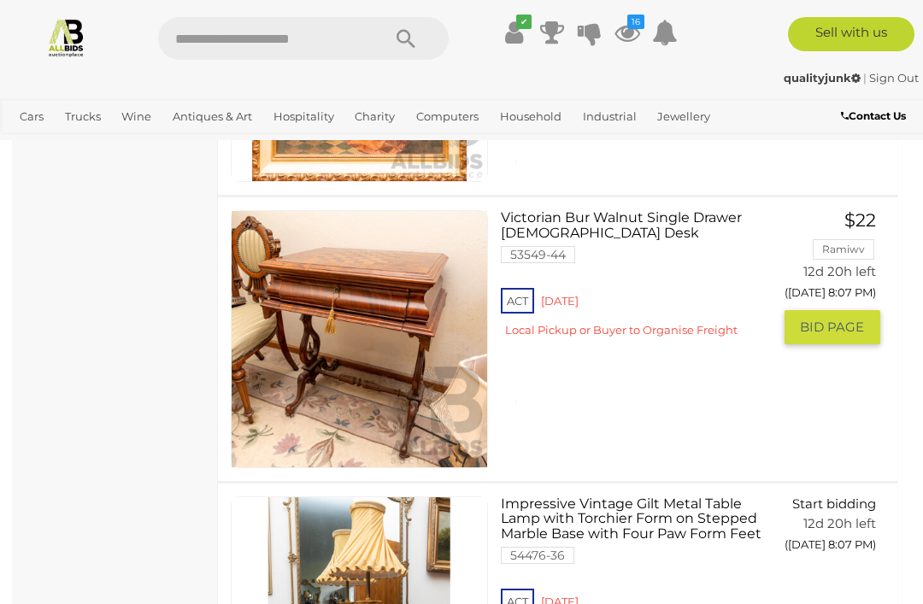
click at [555, 215] on link "Victorian Bur Walnut Single Drawer Ladies Desk 53549-44 ACT Red Hill" at bounding box center [642, 280] width 257 height 140
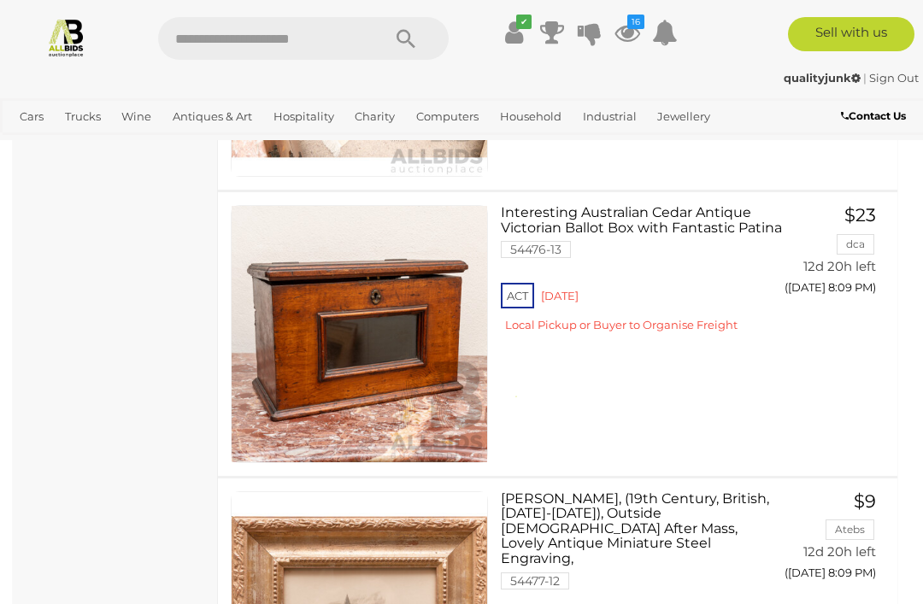
scroll to position [6657, 0]
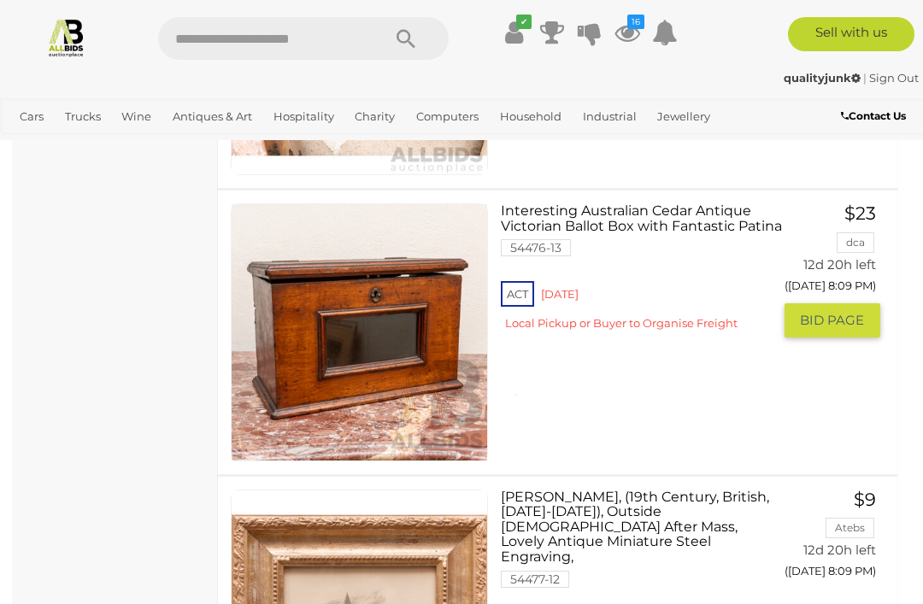
click at [637, 203] on link "Interesting Australian Cedar Antique Victorian Ballot Box with Fantastic Patina…" at bounding box center [642, 273] width 257 height 140
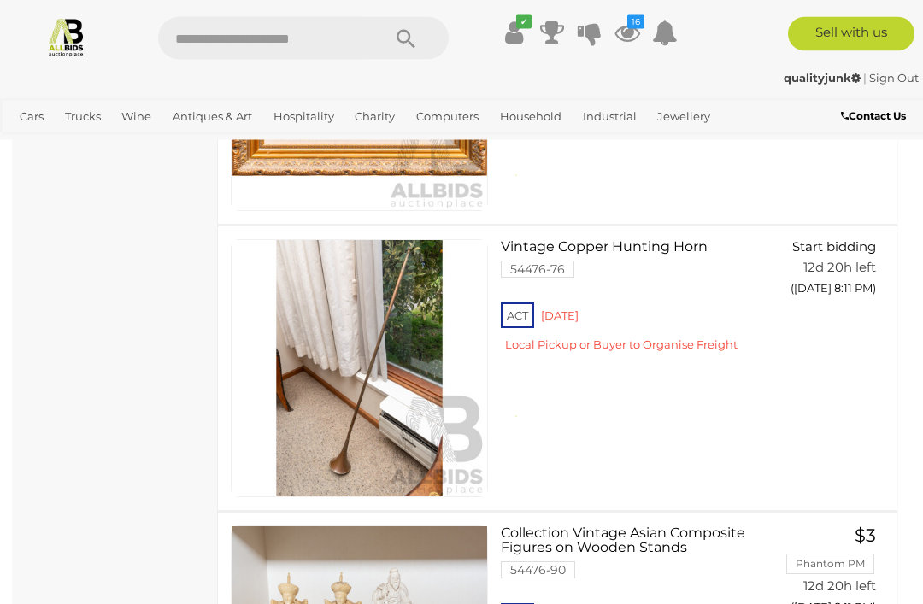
scroll to position [7761, 0]
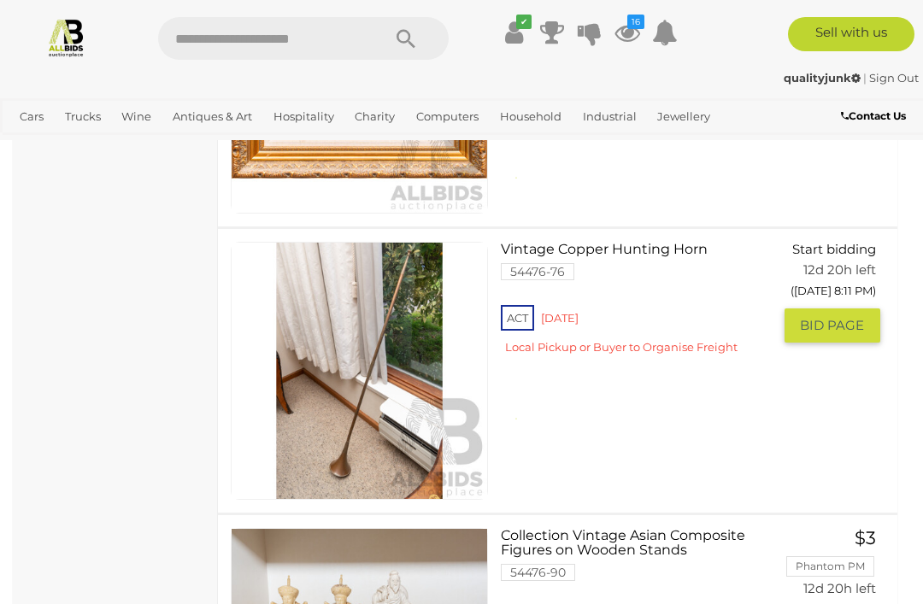
click at [375, 368] on link at bounding box center [359, 370] width 257 height 257
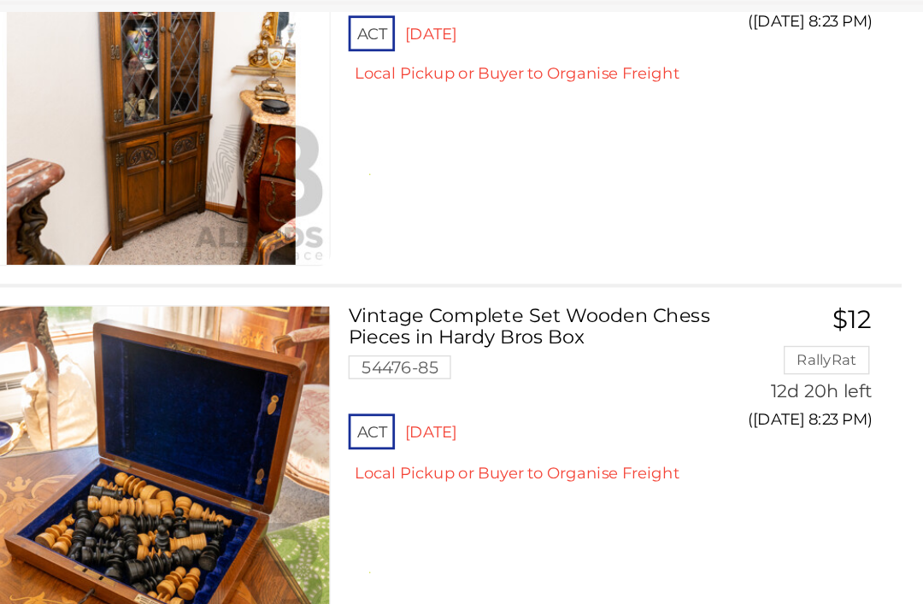
scroll to position [14798, 21]
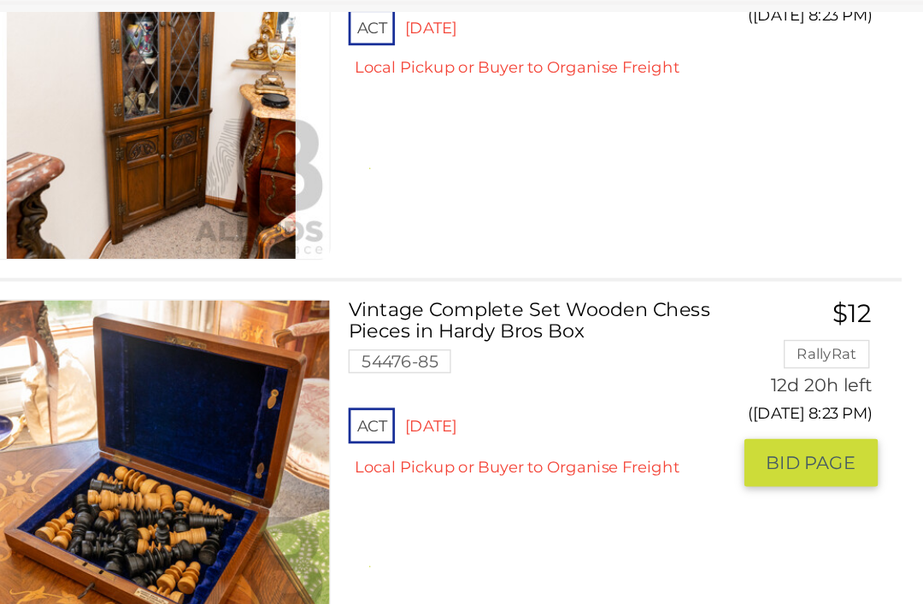
click at [209, 346] on link at bounding box center [337, 474] width 257 height 257
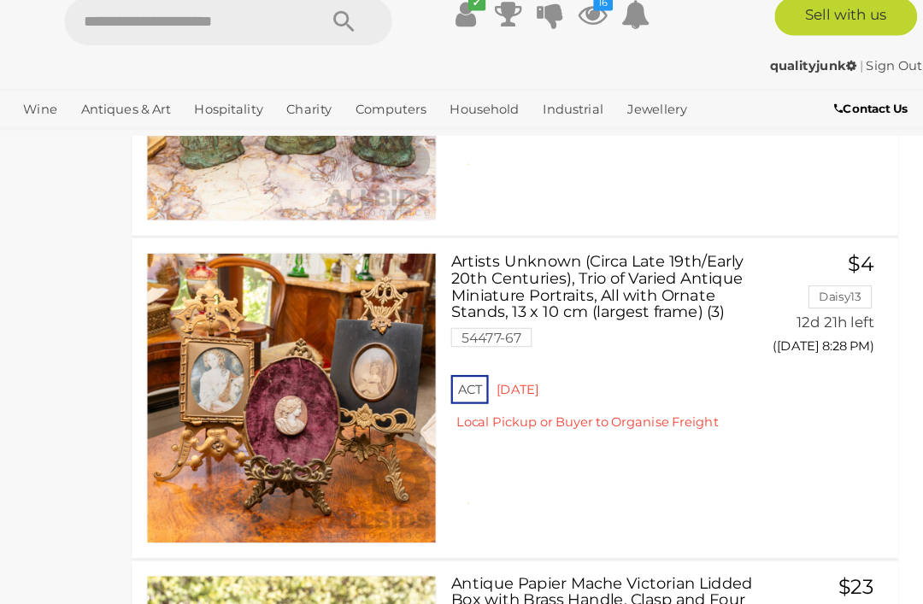
scroll to position [17771, 0]
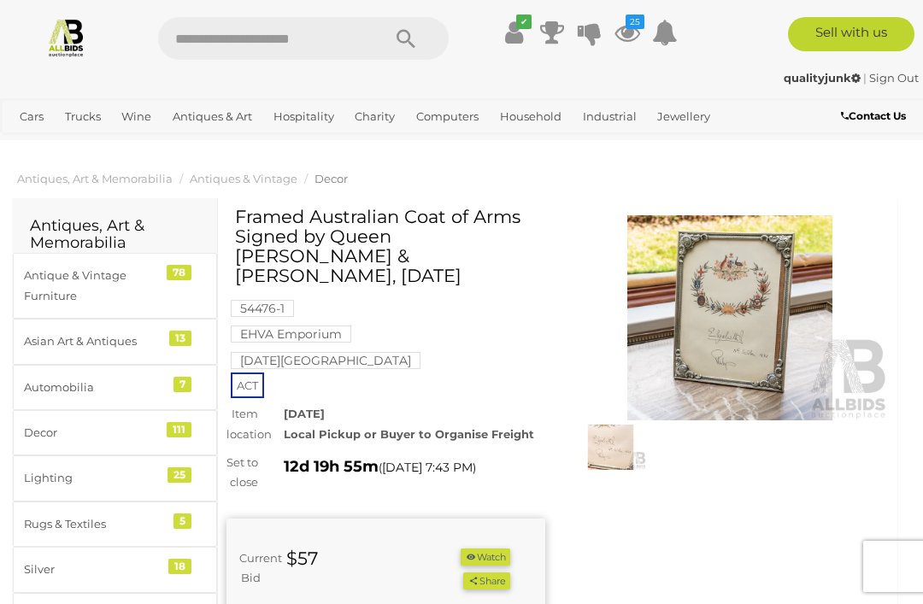
click at [620, 438] on img at bounding box center [610, 448] width 71 height 46
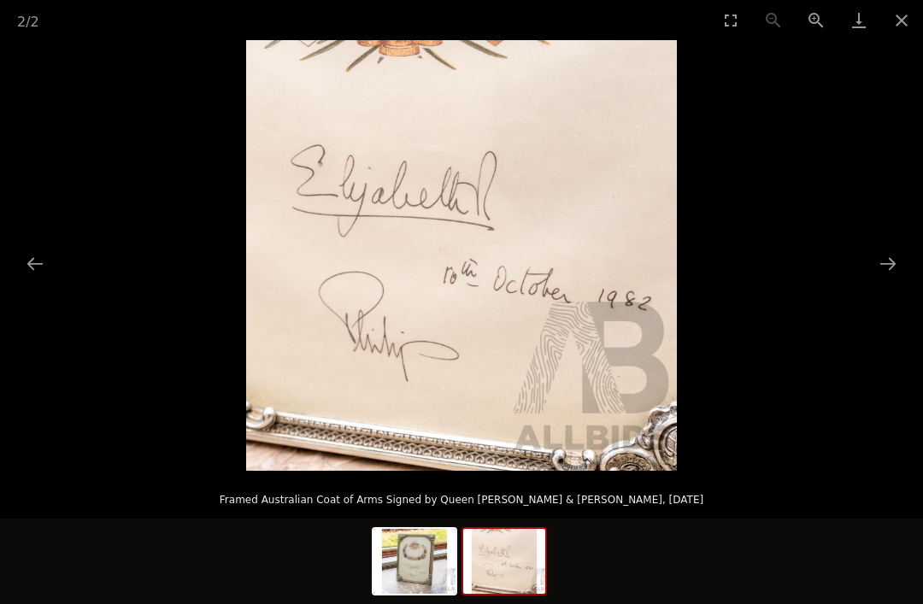
click at [415, 544] on img at bounding box center [414, 561] width 82 height 65
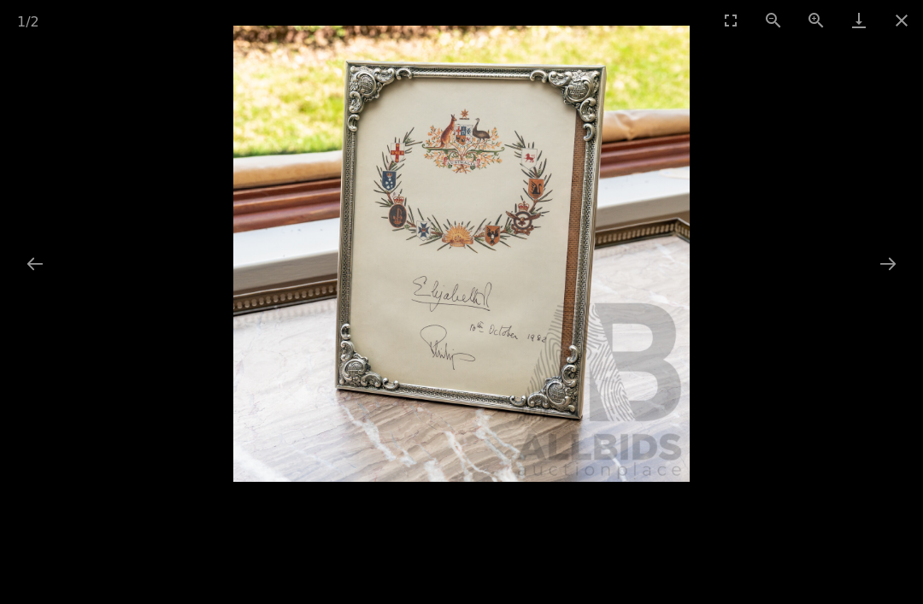
click at [911, 22] on button "Close gallery" at bounding box center [901, 20] width 43 height 40
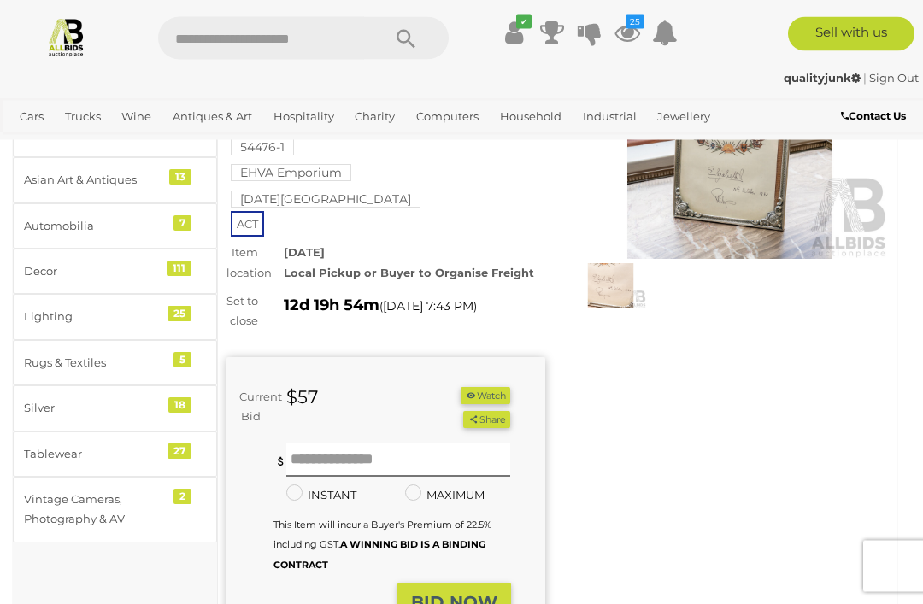
scroll to position [160, 0]
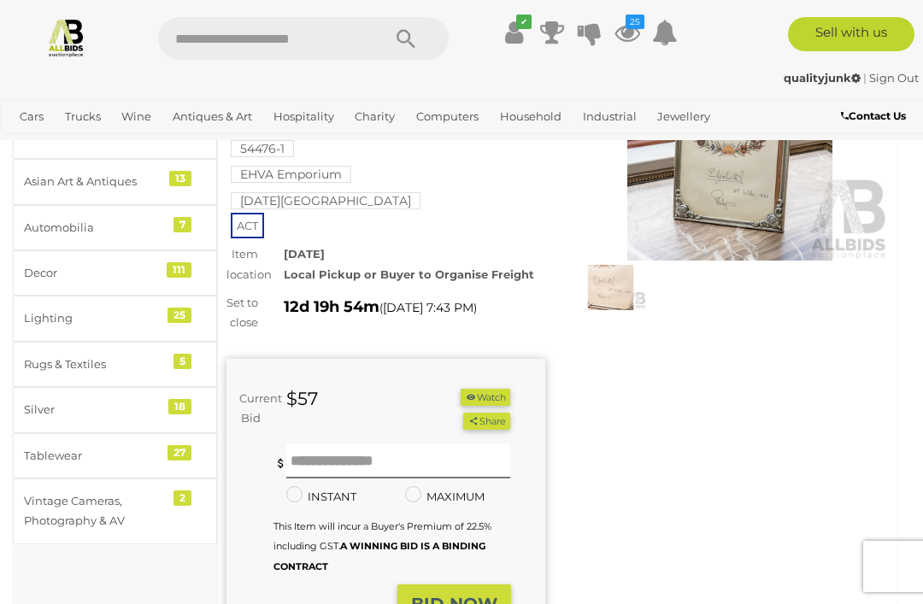
click at [491, 389] on button "Watch" at bounding box center [486, 398] width 50 height 18
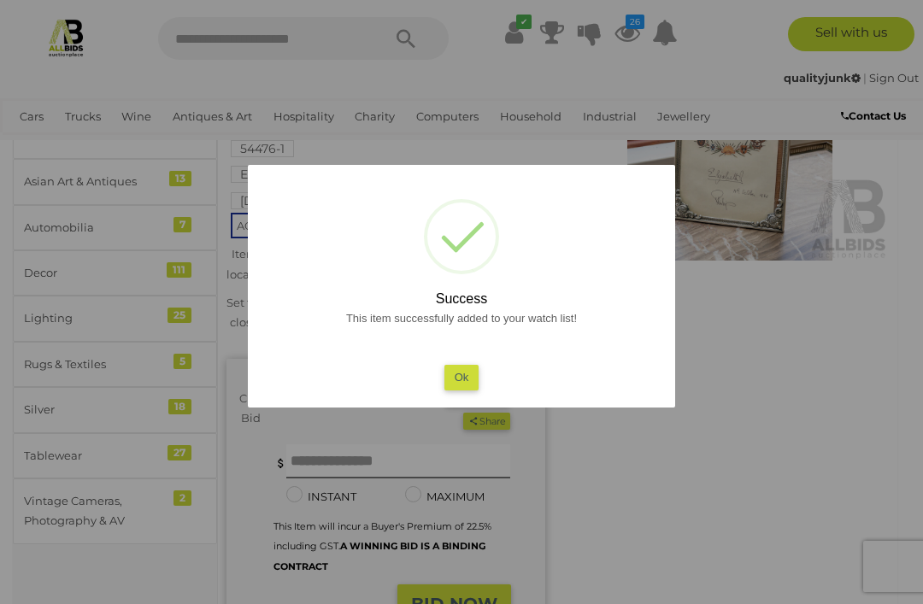
click at [469, 390] on button "Ok" at bounding box center [461, 377] width 35 height 25
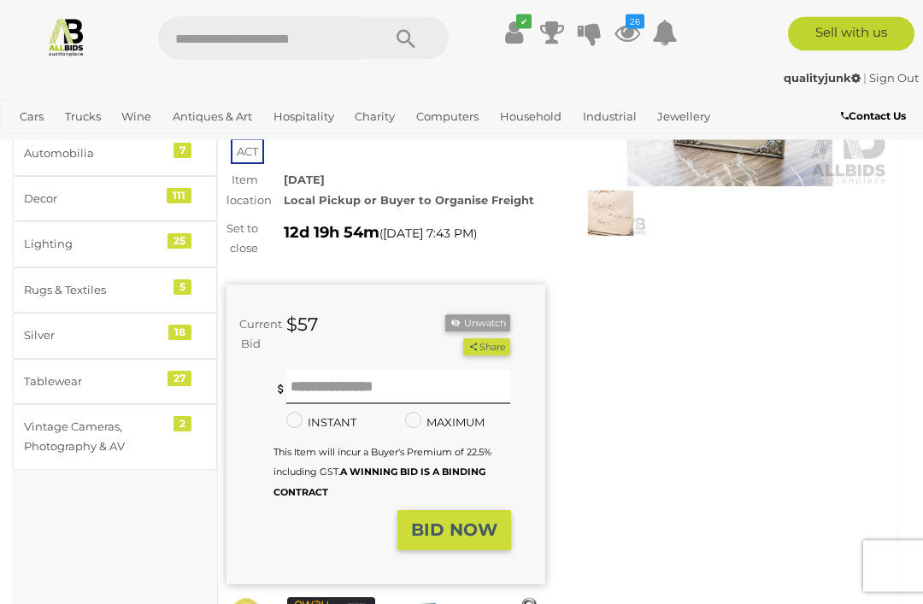
scroll to position [229, 0]
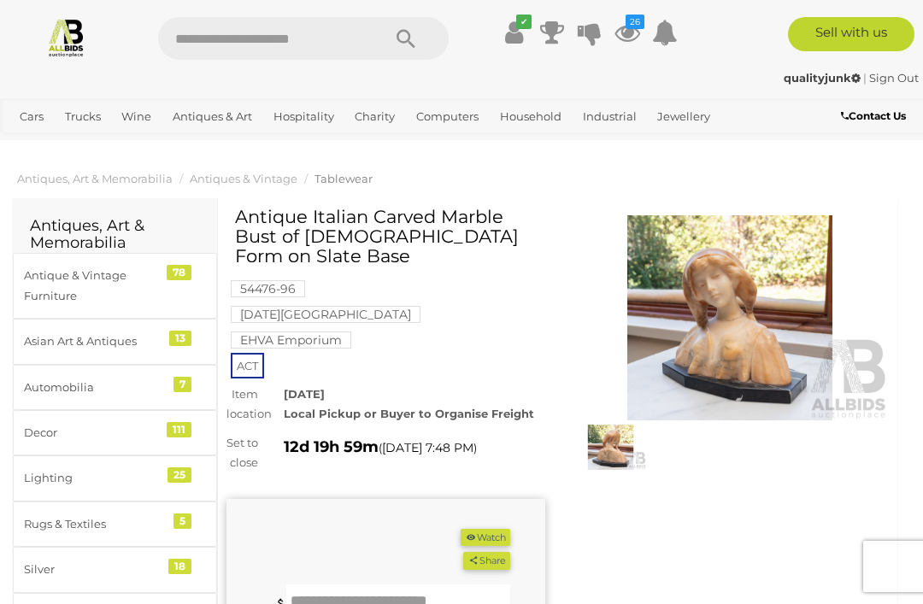
click at [497, 529] on button "Watch" at bounding box center [486, 538] width 50 height 18
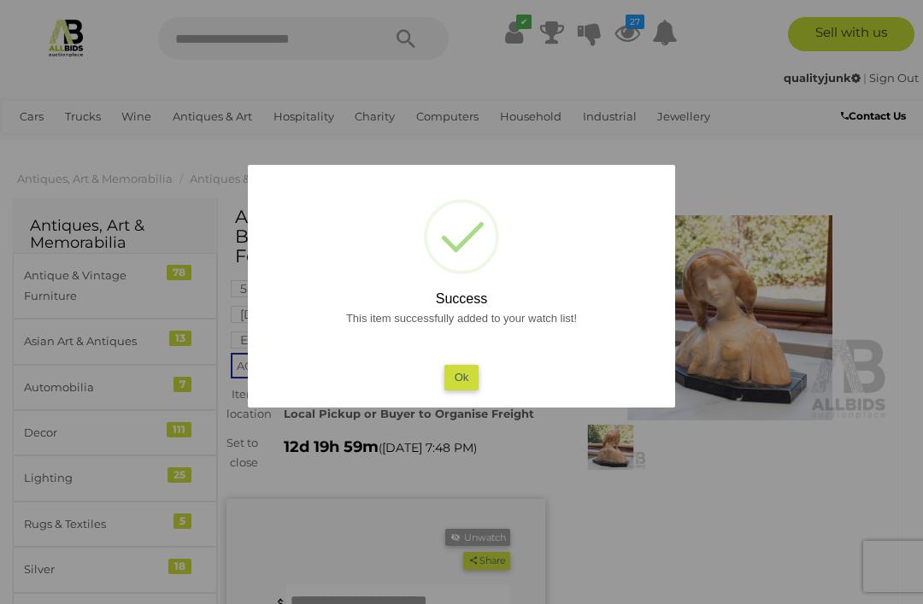
click at [465, 373] on button "Ok" at bounding box center [461, 377] width 35 height 25
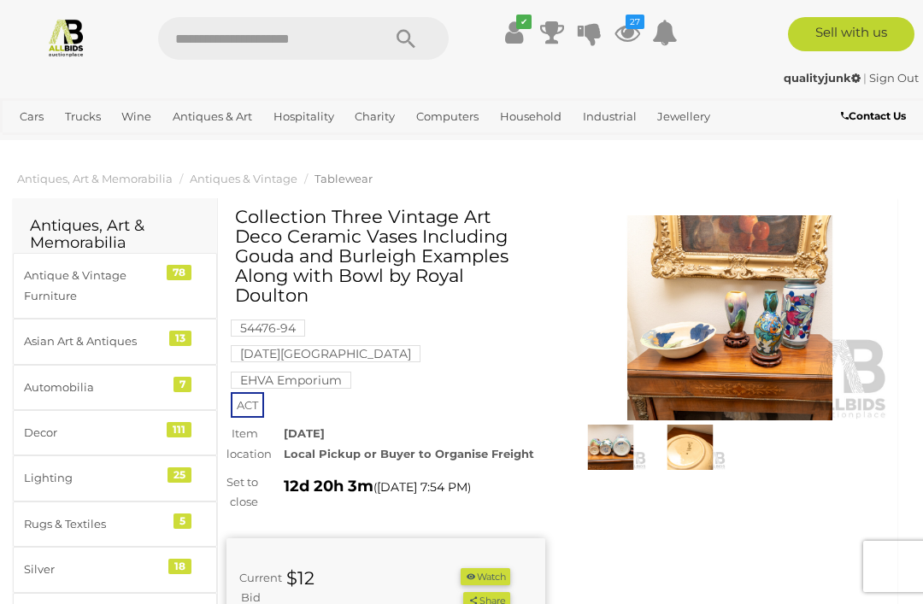
click at [491, 568] on button "Watch" at bounding box center [486, 577] width 50 height 18
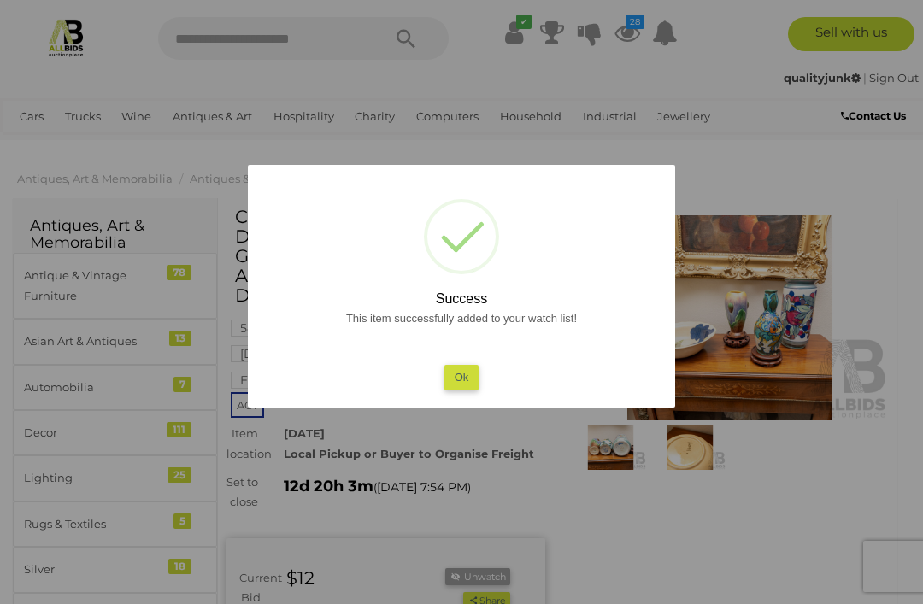
click at [457, 370] on button "Ok" at bounding box center [461, 377] width 35 height 25
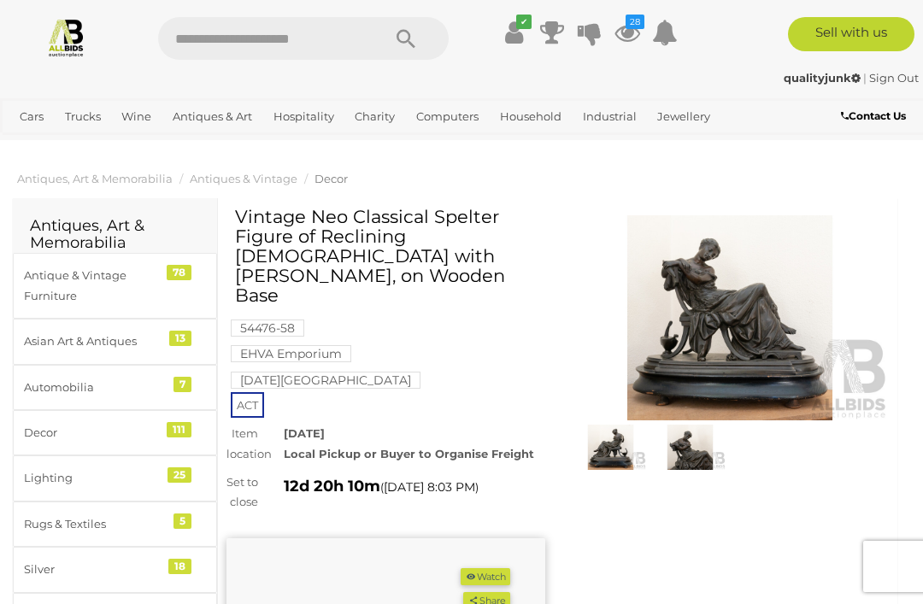
click at [761, 338] on img at bounding box center [730, 317] width 319 height 205
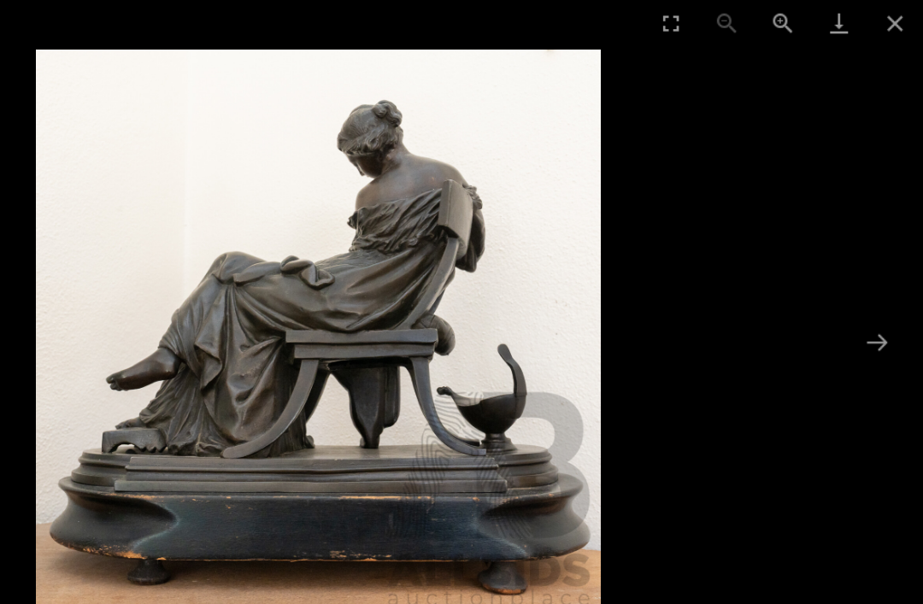
click at [870, 267] on button "Next slide" at bounding box center [888, 263] width 36 height 33
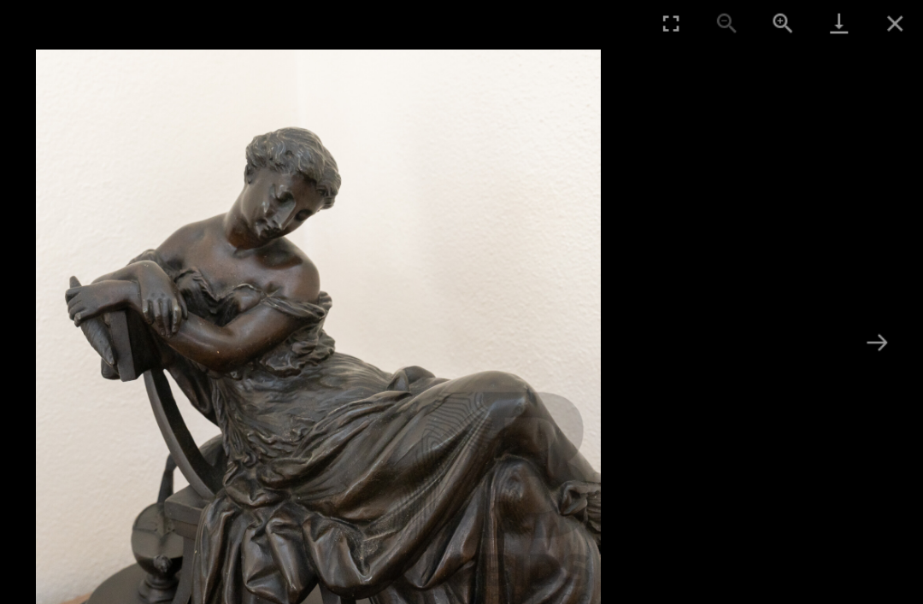
click at [880, 21] on button "Close gallery" at bounding box center [901, 20] width 43 height 40
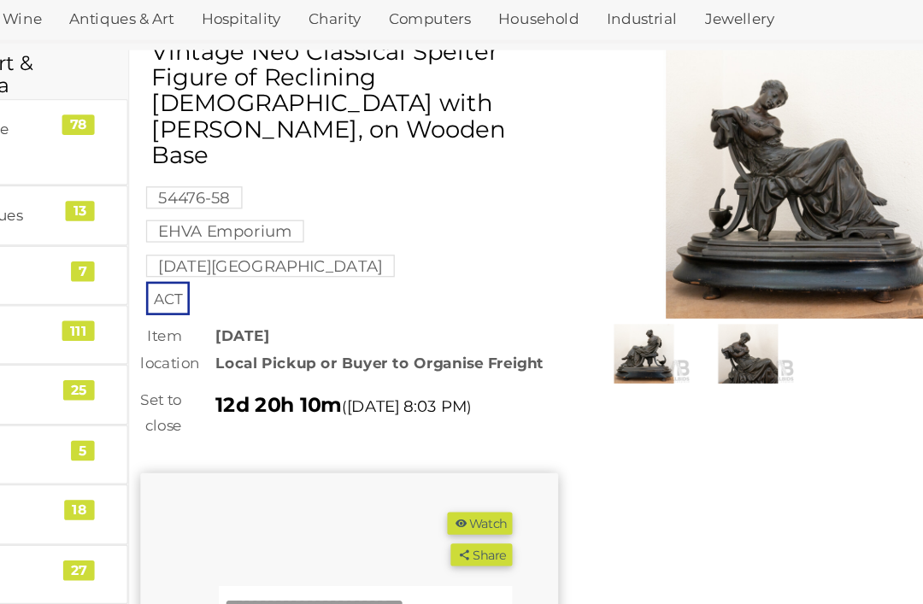
scroll to position [78, 0]
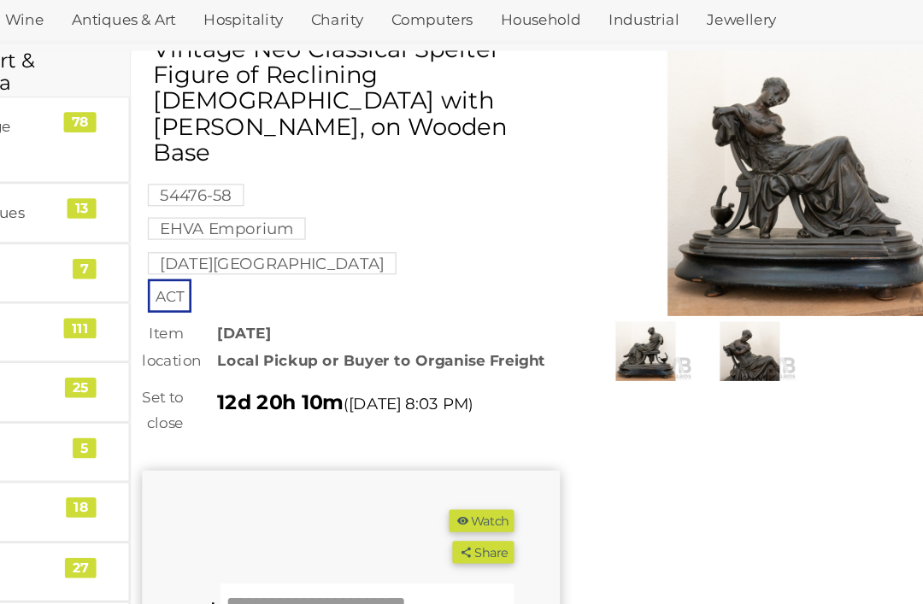
click at [461, 491] on button "Watch" at bounding box center [486, 500] width 50 height 18
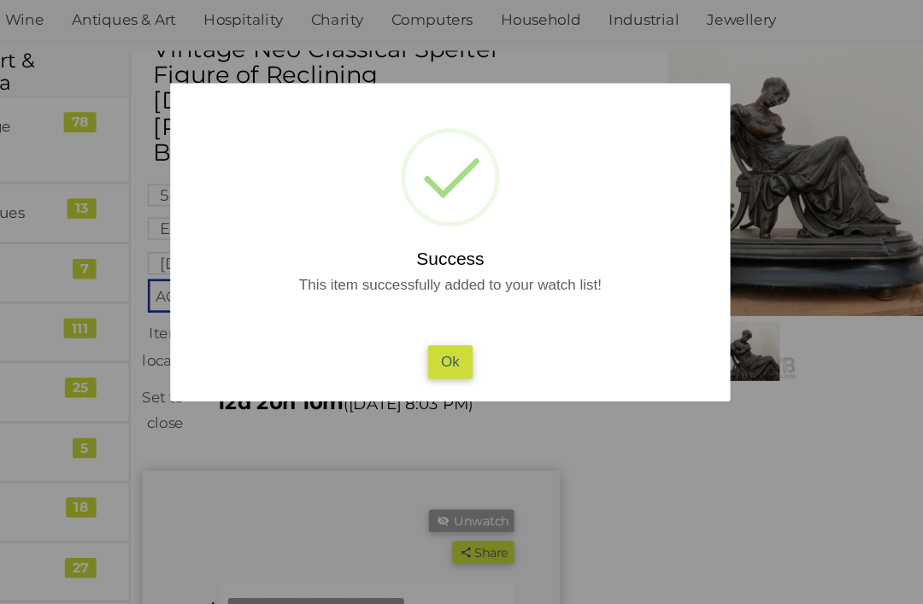
click at [444, 365] on button "Ok" at bounding box center [461, 377] width 35 height 25
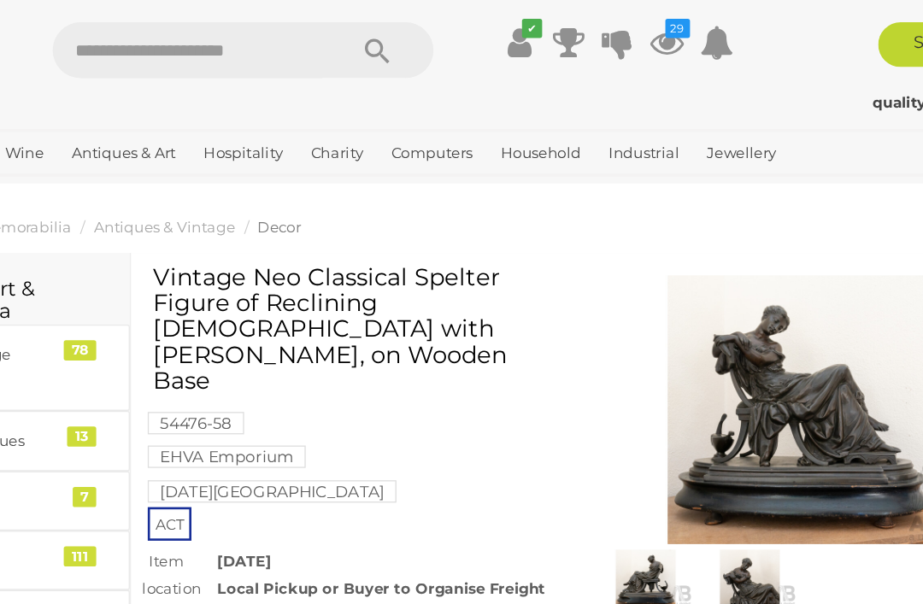
scroll to position [0, 0]
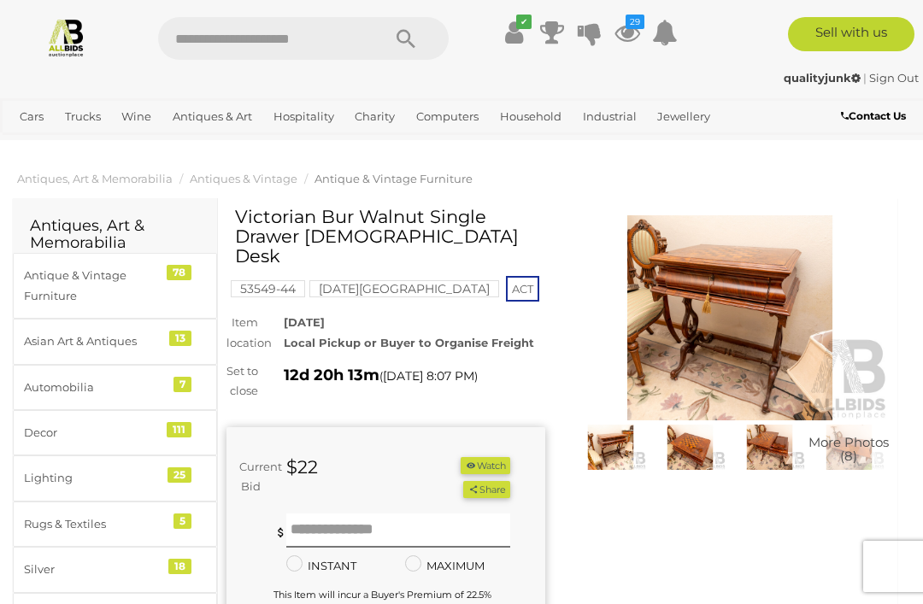
click at [492, 463] on button "Watch" at bounding box center [486, 466] width 50 height 18
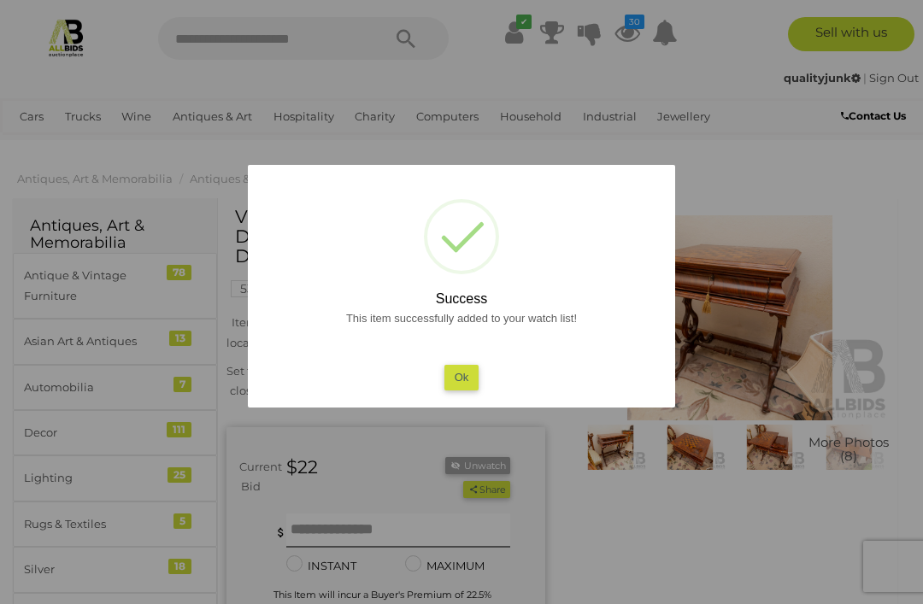
click at [457, 380] on button "Ok" at bounding box center [461, 377] width 35 height 25
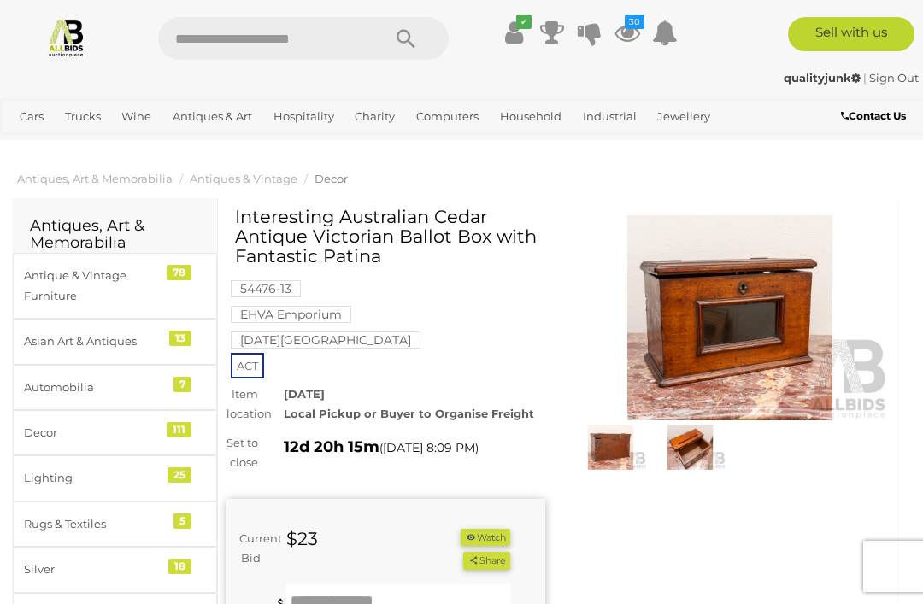
click at [482, 529] on button "Watch" at bounding box center [486, 538] width 50 height 18
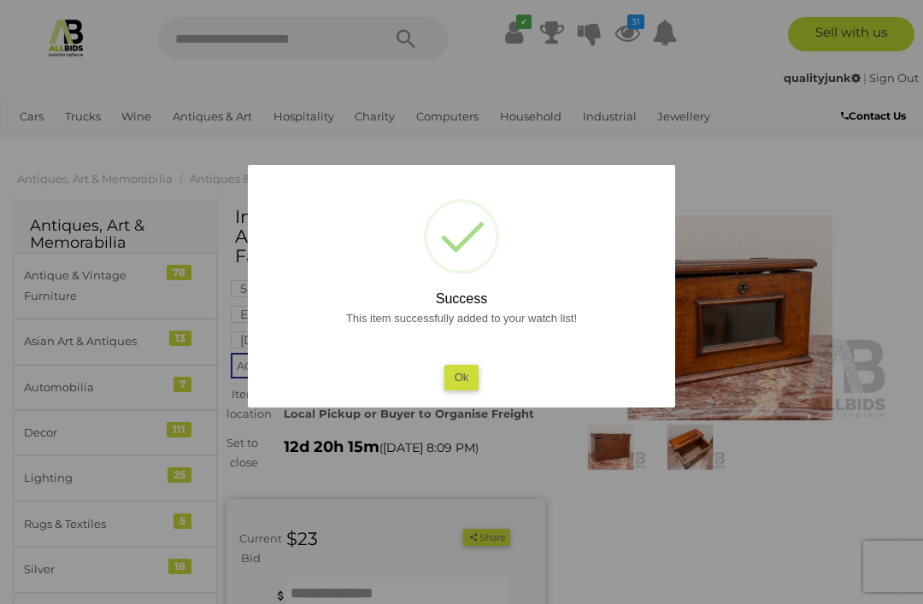
click at [466, 366] on button "Ok" at bounding box center [461, 377] width 35 height 25
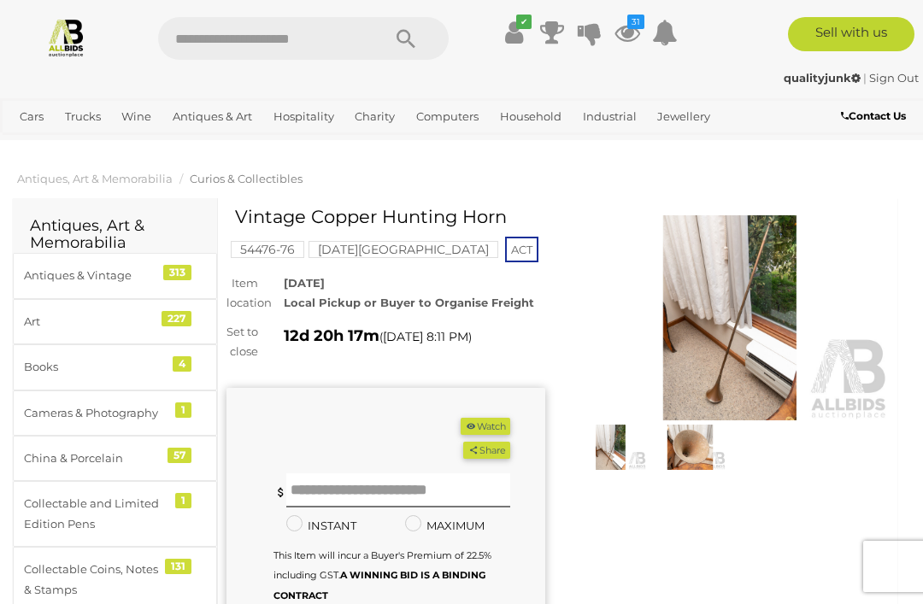
click at [496, 436] on button "Watch" at bounding box center [486, 427] width 50 height 18
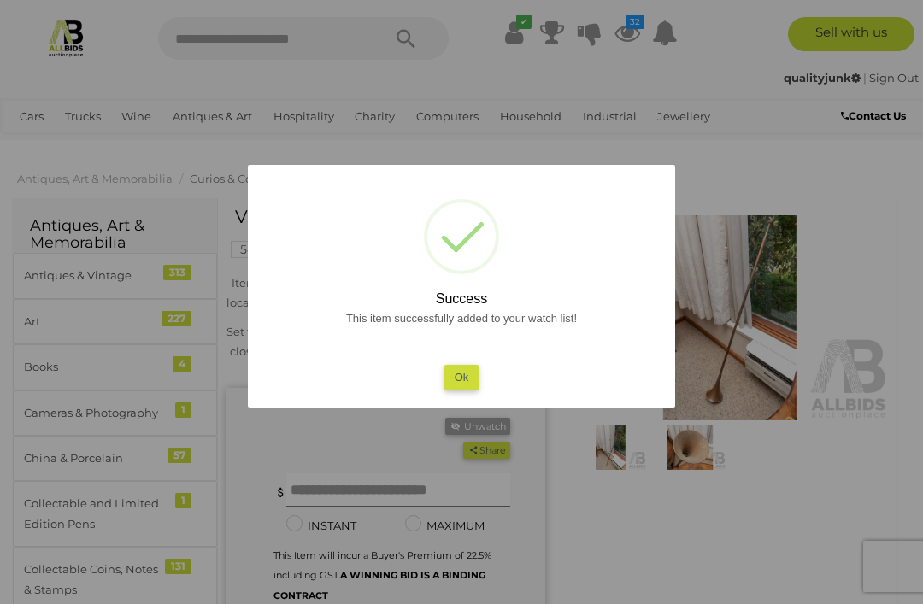
click at [473, 373] on button "Ok" at bounding box center [461, 377] width 35 height 25
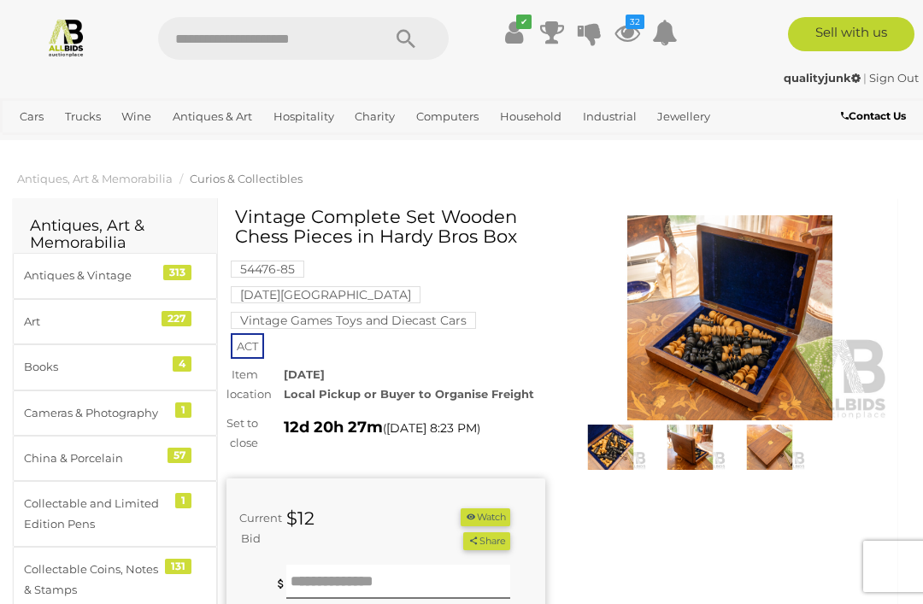
click at [509, 526] on button "Watch" at bounding box center [486, 517] width 50 height 18
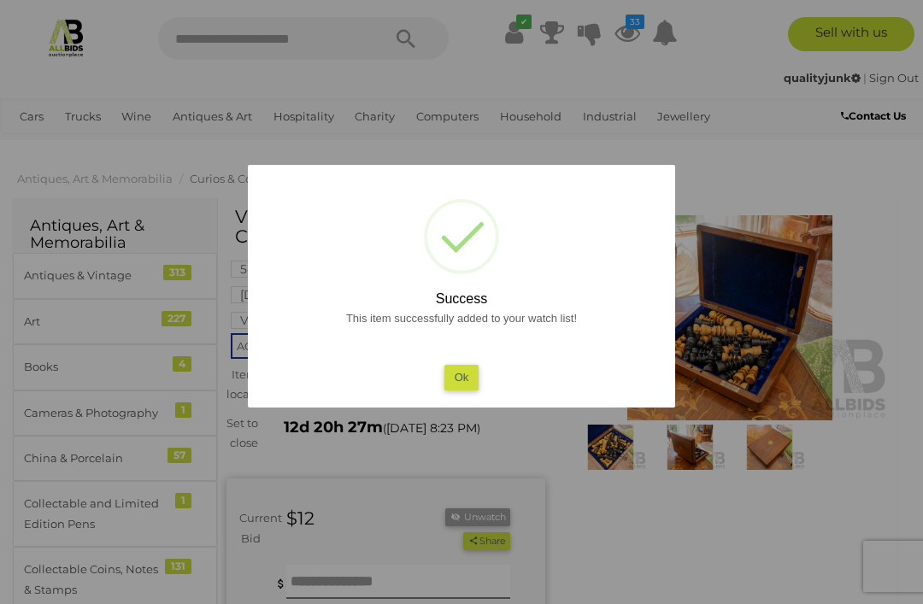
click at [474, 373] on button "Ok" at bounding box center [461, 377] width 35 height 25
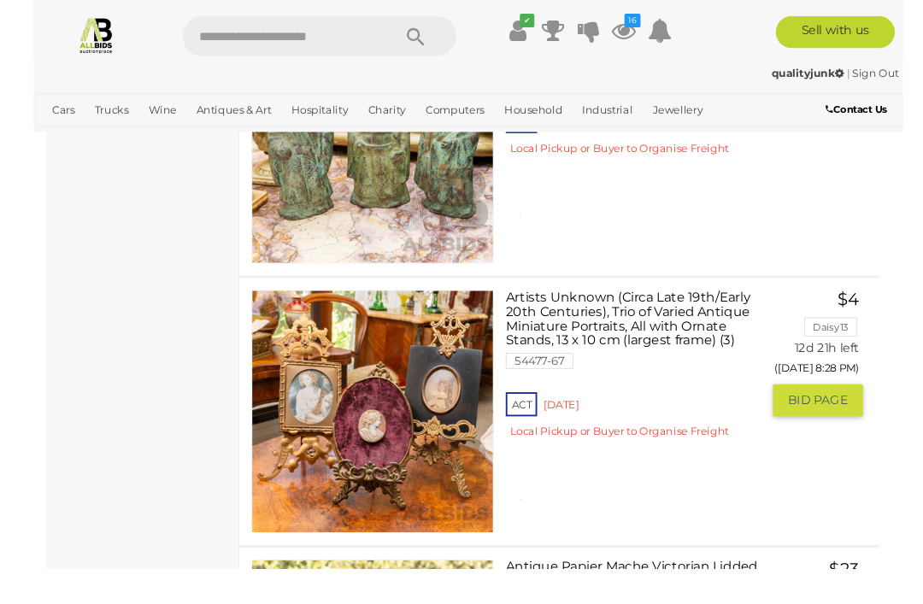
scroll to position [17773, 17]
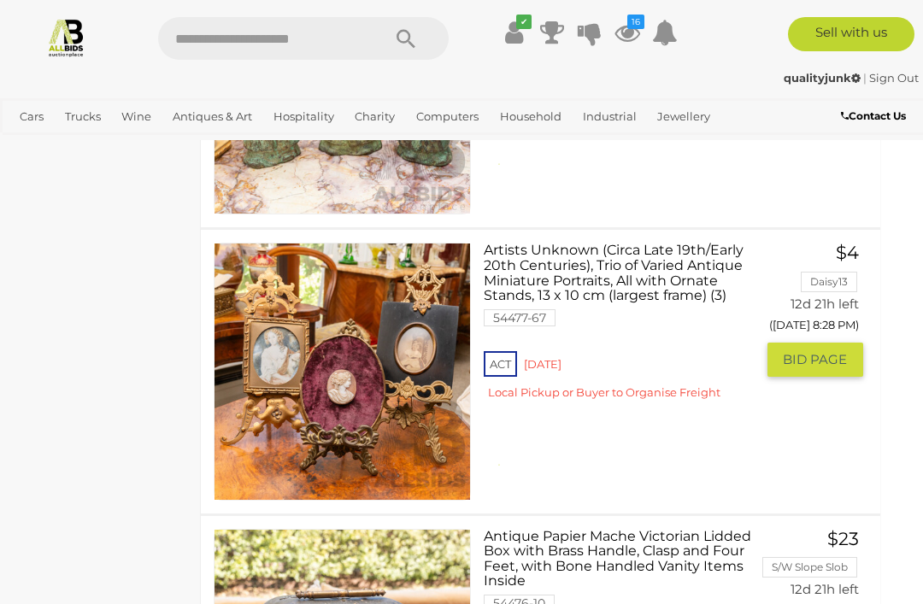
click at [638, 257] on link "Artists Unknown (Circa Late 19th/Early 20th Centuries), Trio of Varied Antique …" at bounding box center [624, 328] width 257 height 170
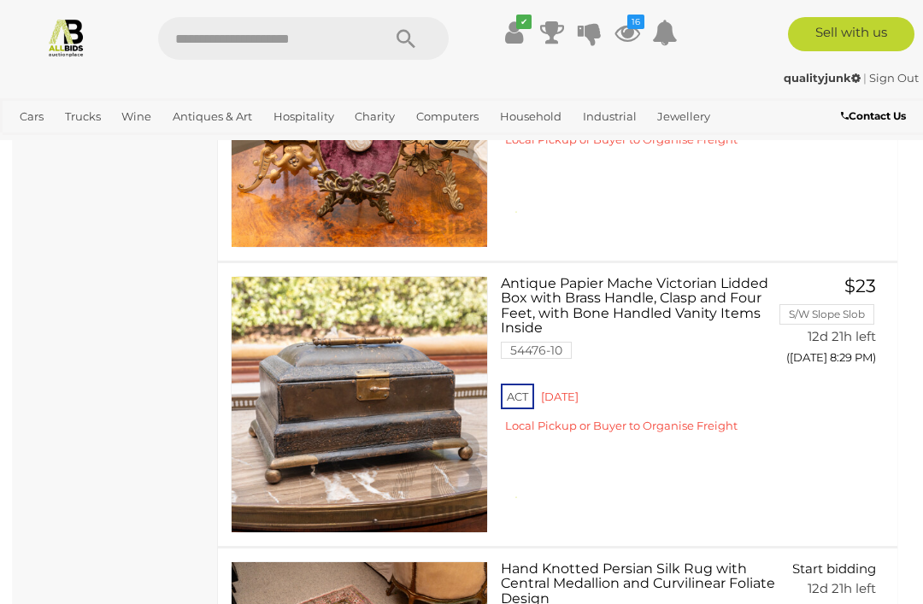
scroll to position [18027, 0]
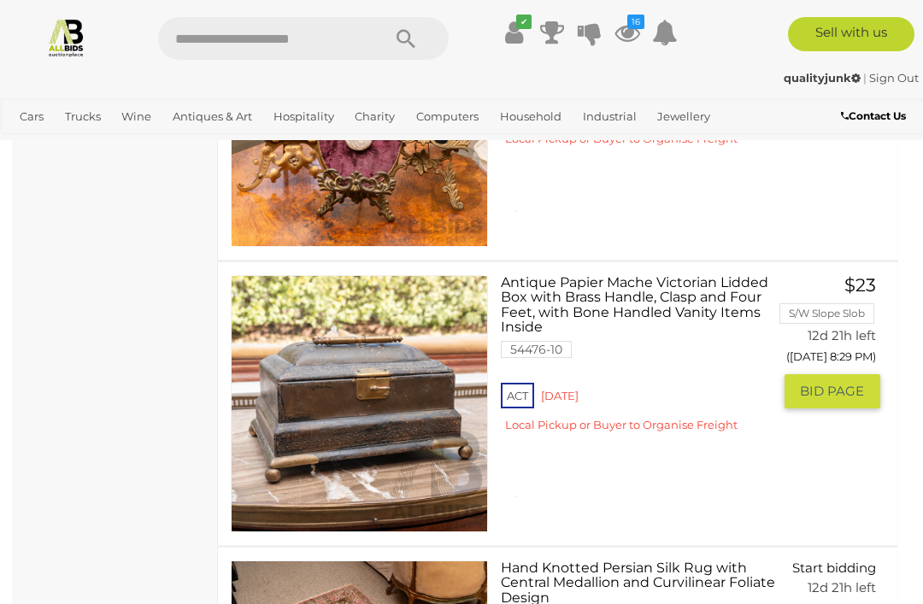
click at [630, 279] on link "Antique Papier Mache Victorian Lidded Box with Brass Handle, Clasp and Four Fee…" at bounding box center [642, 360] width 257 height 170
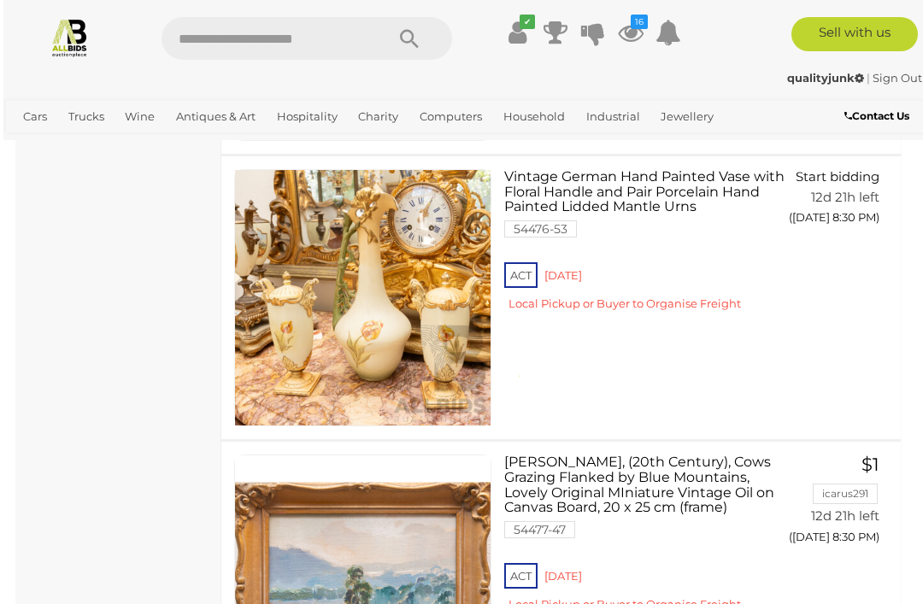
scroll to position [18701, 0]
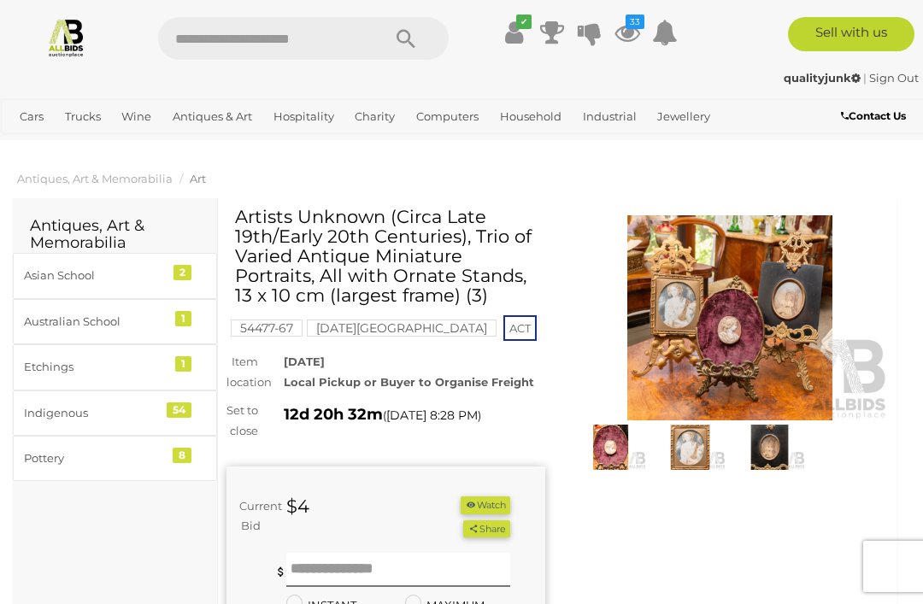
click at [491, 514] on button "Watch" at bounding box center [486, 505] width 50 height 18
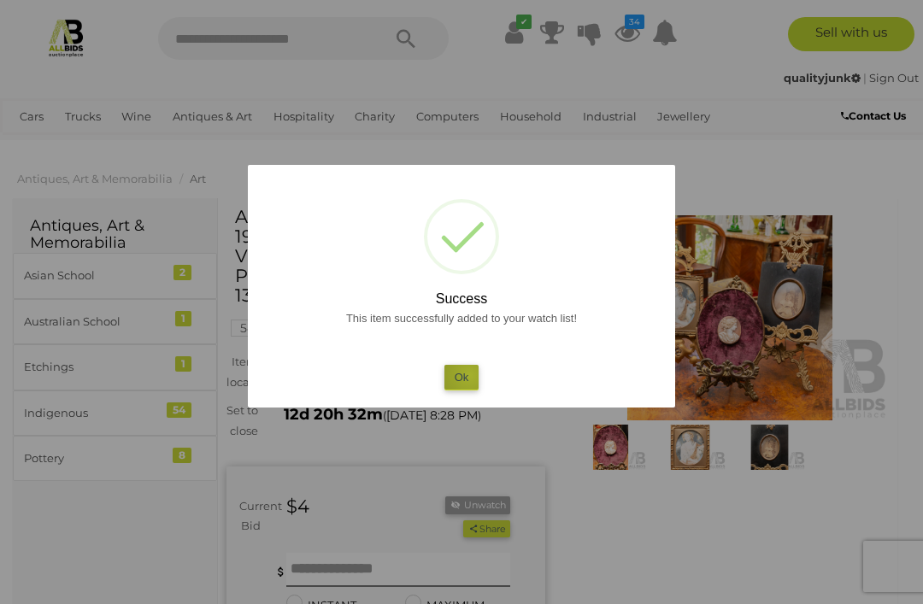
click at [471, 374] on button "Ok" at bounding box center [461, 377] width 35 height 25
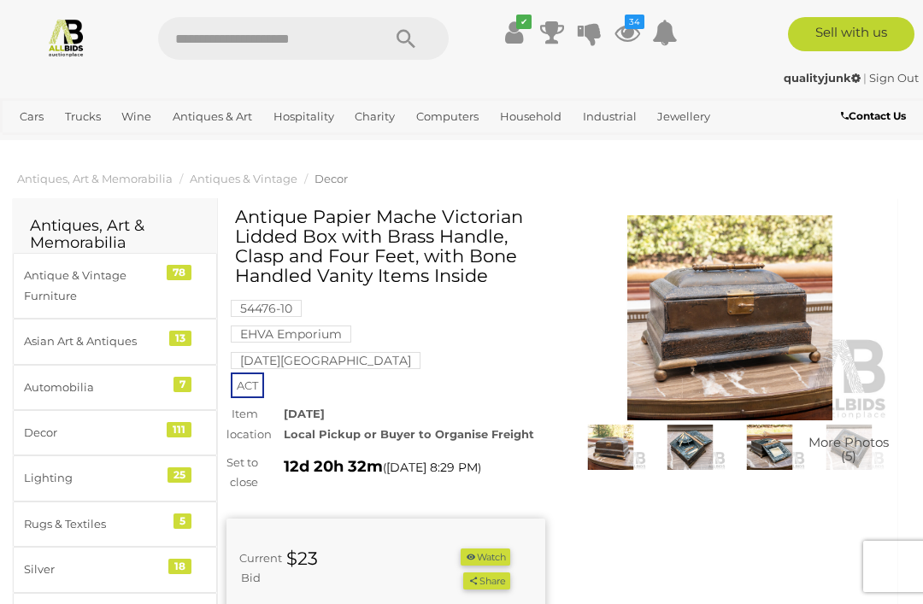
click at [704, 459] on img at bounding box center [690, 448] width 71 height 46
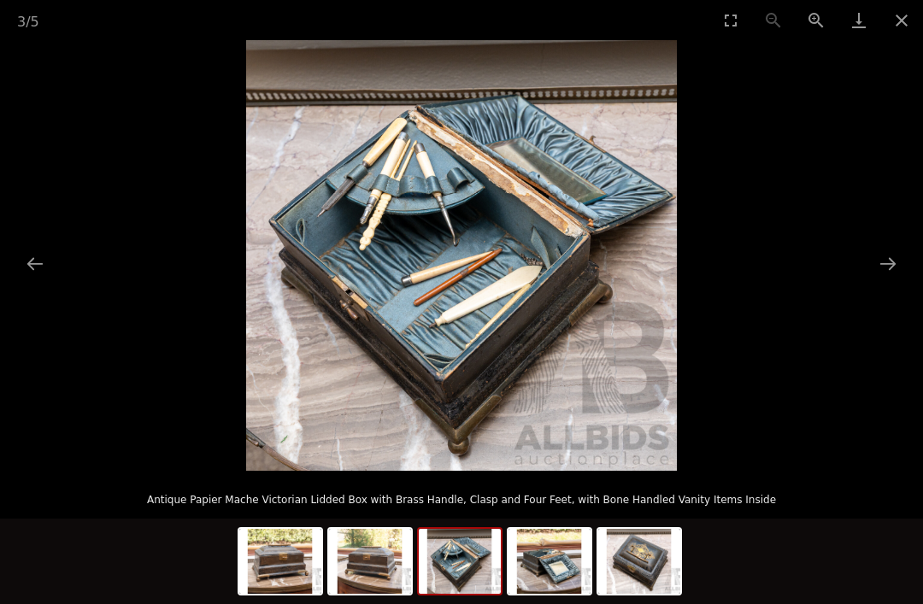
click at [580, 559] on img at bounding box center [549, 561] width 82 height 65
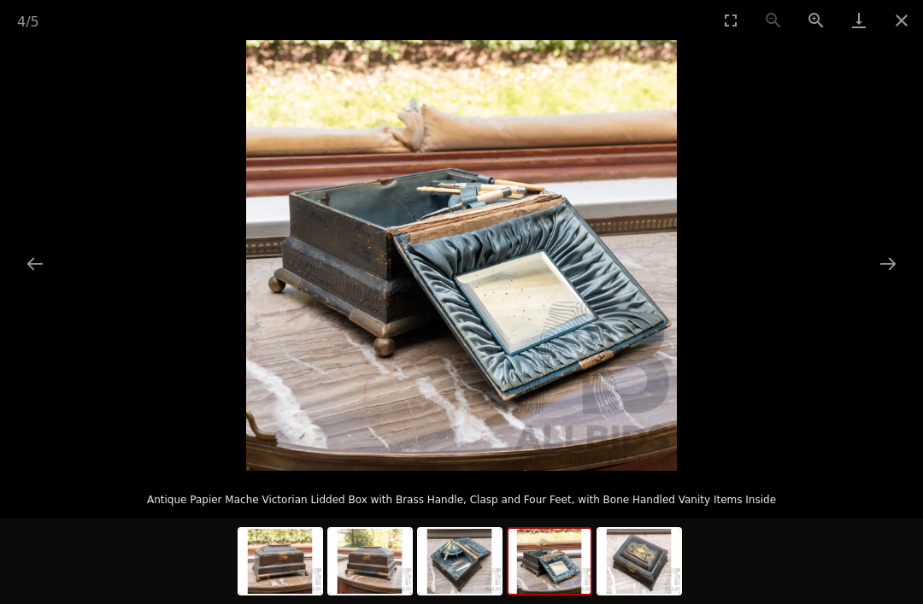
click at [571, 207] on img at bounding box center [462, 256] width 432 height 432
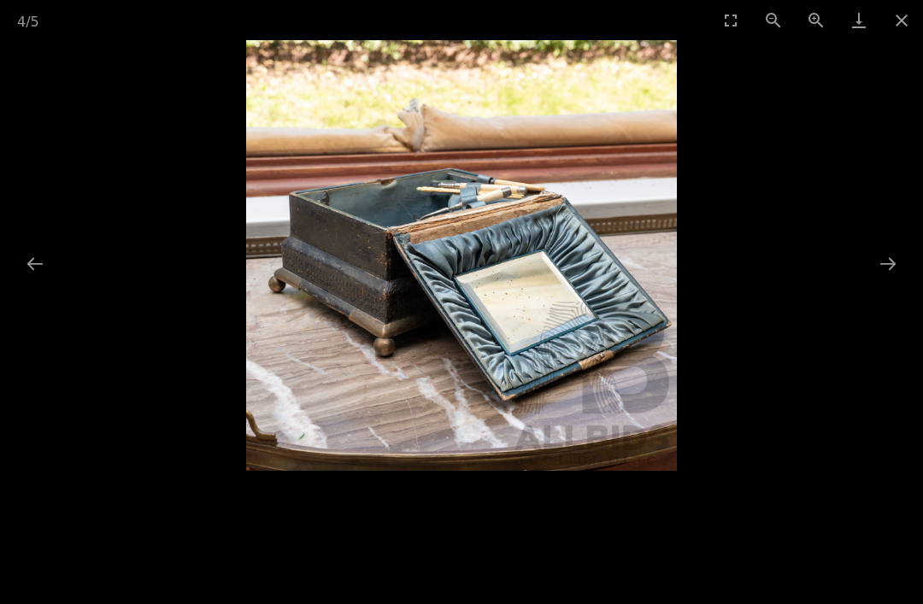
click at [917, 24] on button "Close gallery" at bounding box center [901, 20] width 43 height 40
